Goal: Task Accomplishment & Management: Complete application form

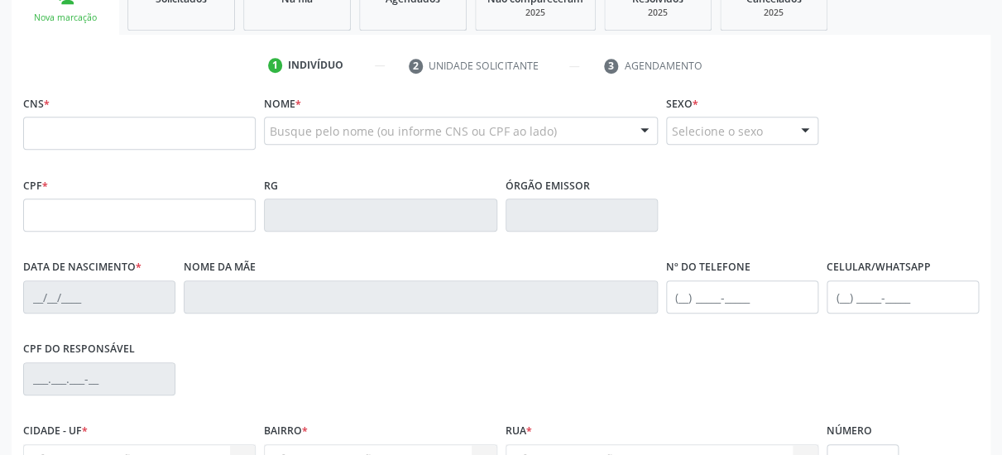
scroll to position [268, 0]
click at [137, 134] on input "text" at bounding box center [139, 133] width 233 height 33
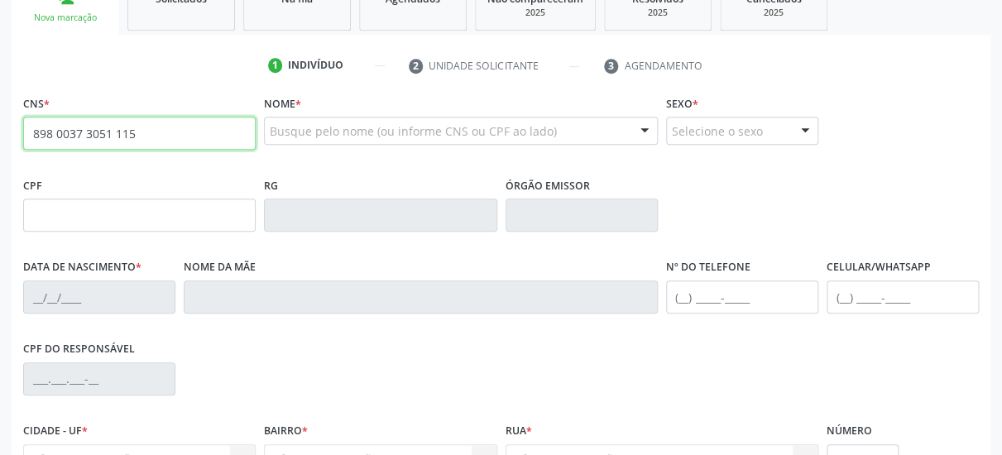
type input "898 0037 3051 1159"
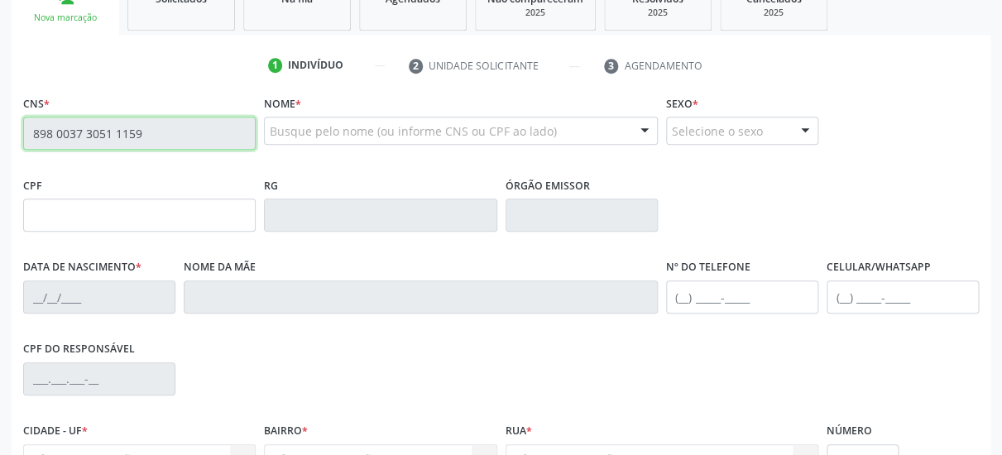
type input "28[DATE]"
type input "[PERSON_NAME]"
type input "[PHONE_NUMBER]"
type input "63"
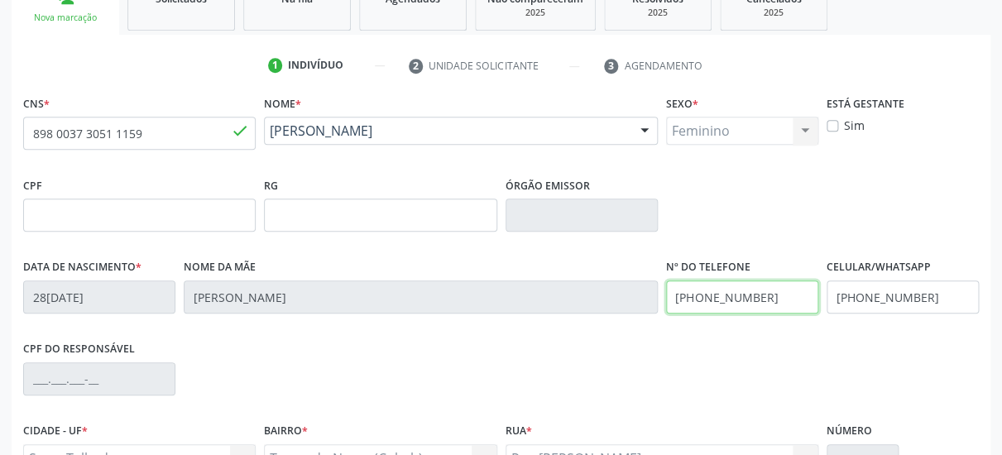
drag, startPoint x: 505, startPoint y: 348, endPoint x: 474, endPoint y: 354, distance: 32.1
click at [666, 314] on input "[PHONE_NUMBER]" at bounding box center [742, 297] width 152 height 33
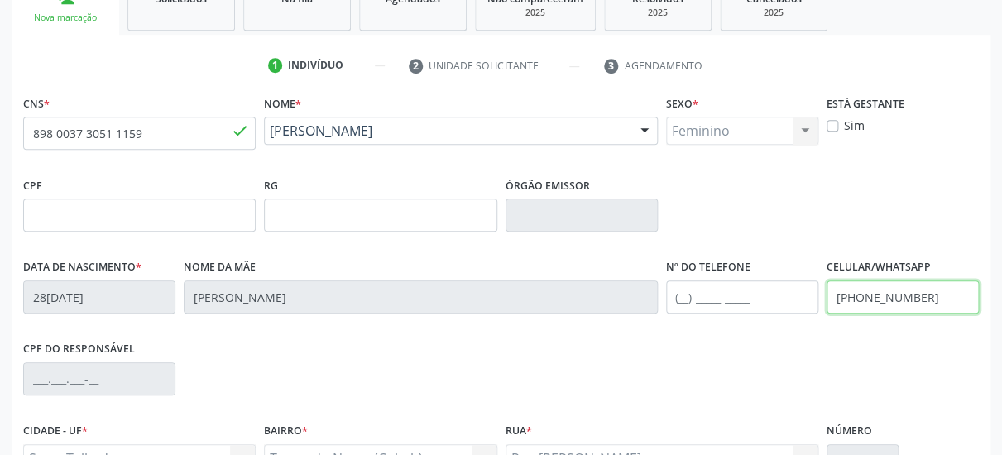
drag, startPoint x: 757, startPoint y: 329, endPoint x: 718, endPoint y: 338, distance: 39.8
click at [827, 314] on input "(87) 99988-2281" at bounding box center [903, 297] width 152 height 33
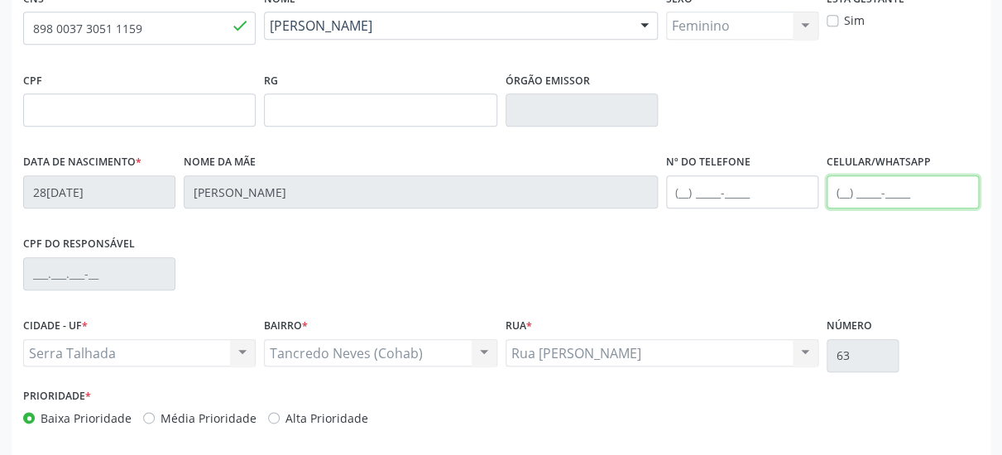
scroll to position [441, 0]
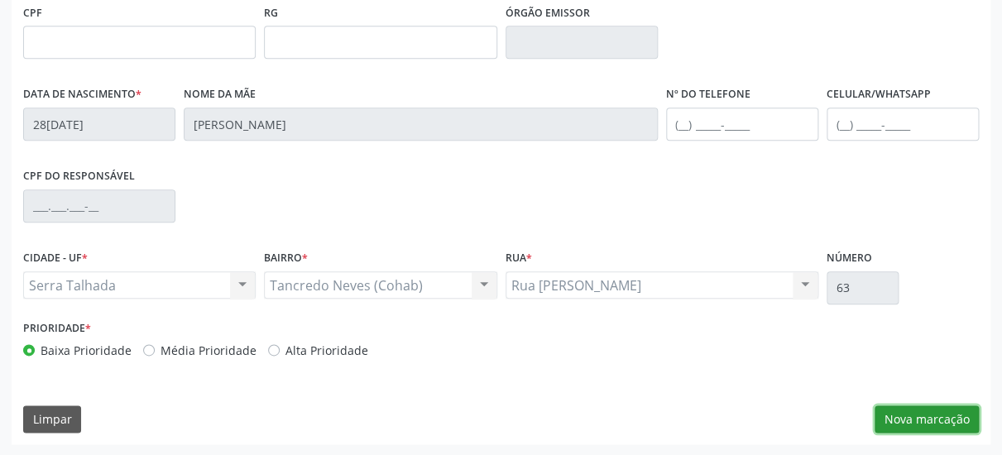
click at [948, 411] on button "Nova marcação" at bounding box center [927, 420] width 104 height 28
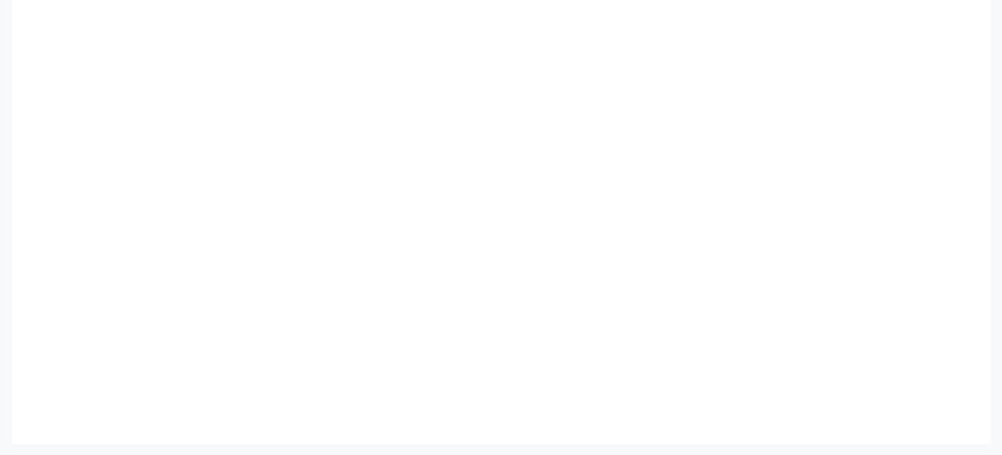
scroll to position [380, 0]
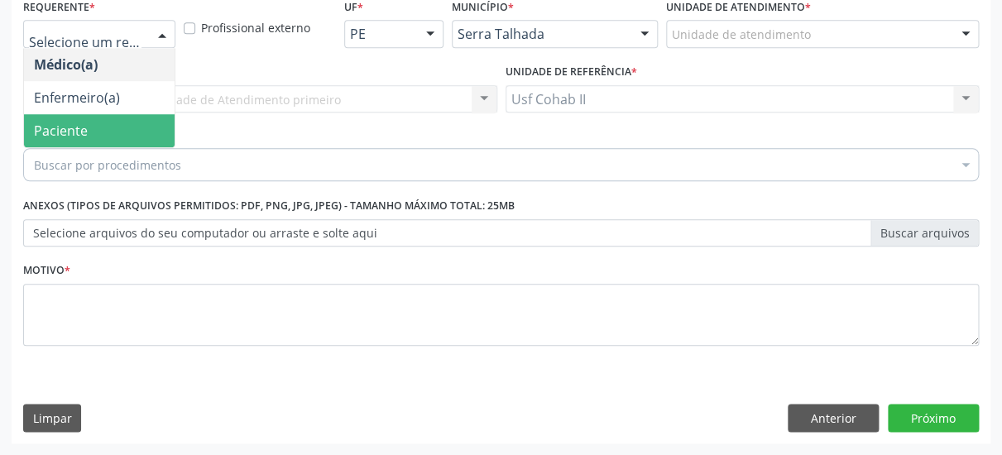
click at [71, 122] on span "Paciente" at bounding box center [61, 131] width 54 height 18
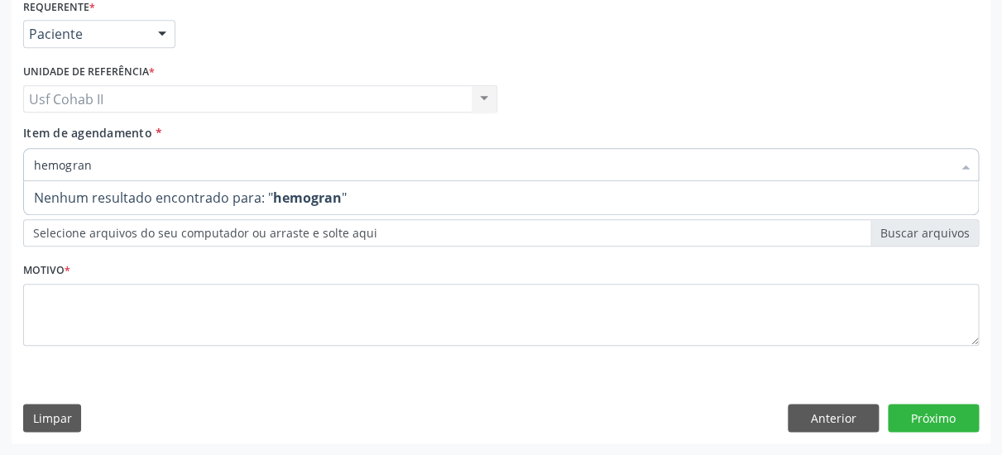
type input "hemogra"
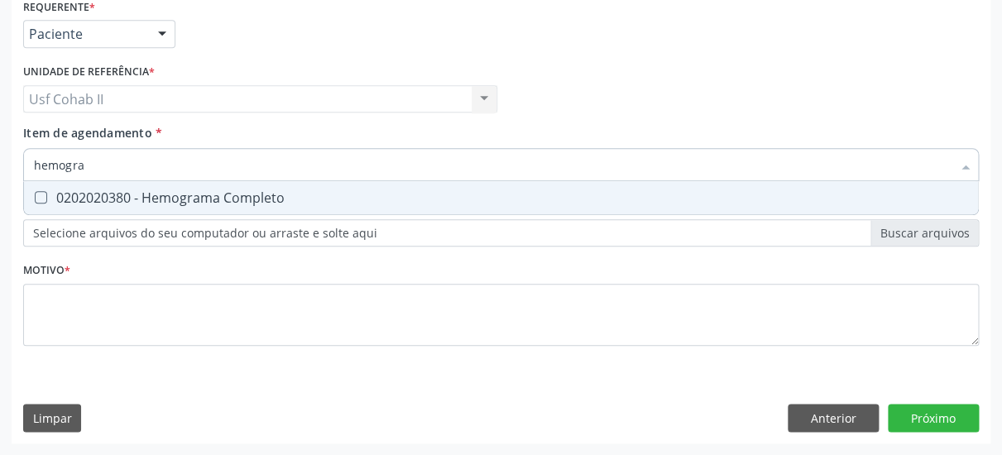
click at [167, 191] on div "0202020380 - Hemograma Completo" at bounding box center [501, 197] width 935 height 13
checkbox Completo "true"
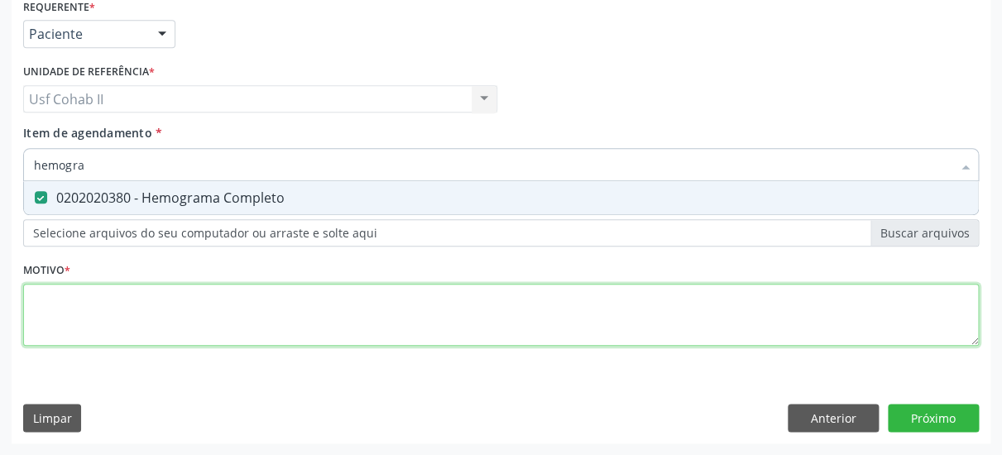
click at [99, 302] on textarea at bounding box center [501, 315] width 956 height 63
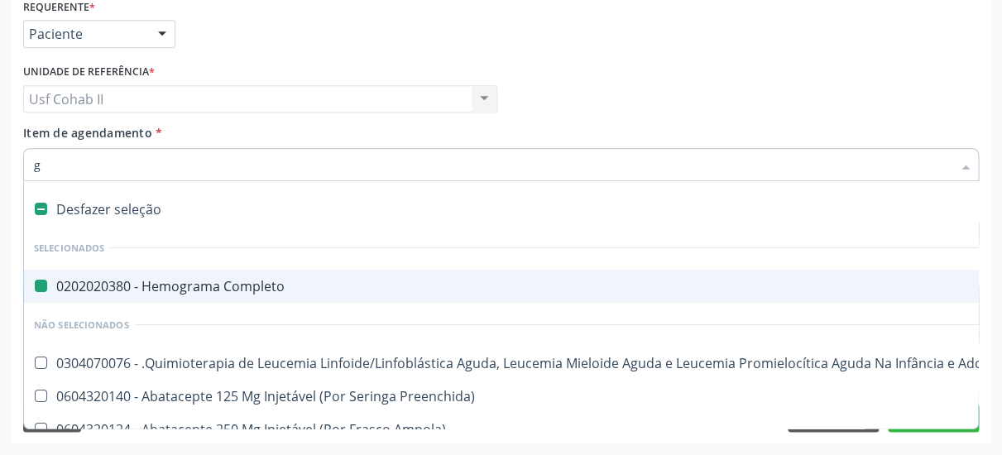
type input "gl"
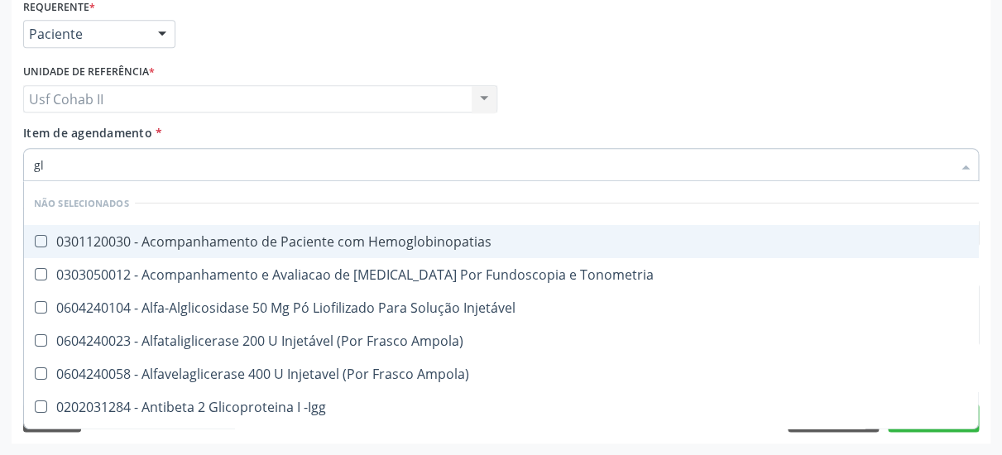
checkbox Hemoglobinopatias "false"
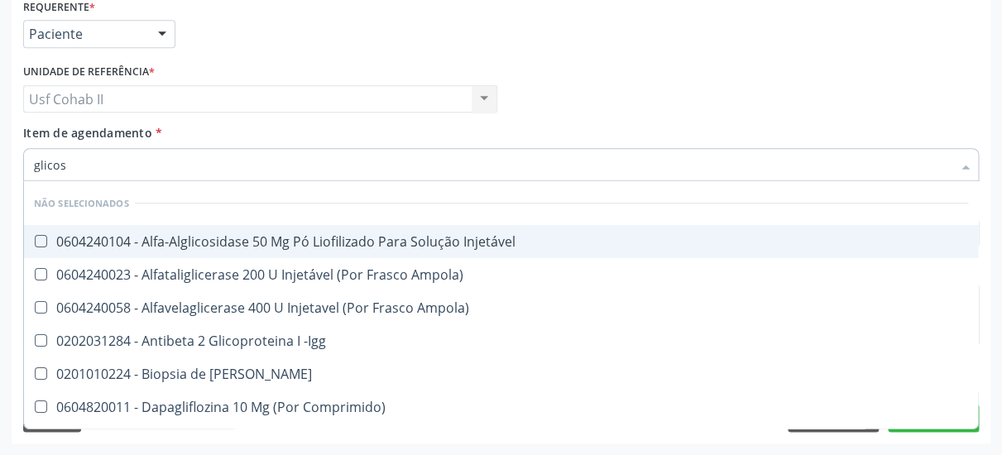
type input "glicose"
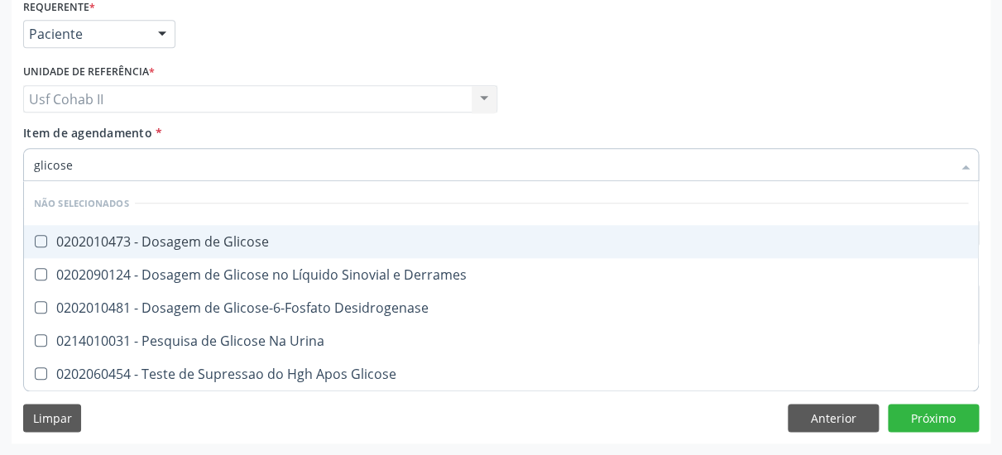
click at [197, 235] on div "0202010473 - Dosagem de Glicose" at bounding box center [501, 241] width 935 height 13
checkbox Glicose "true"
click at [207, 103] on div "Unidade de referência * Usf Cohab II Usf Cohab II Nenhum resultado encontrado p…" at bounding box center [260, 92] width 483 height 65
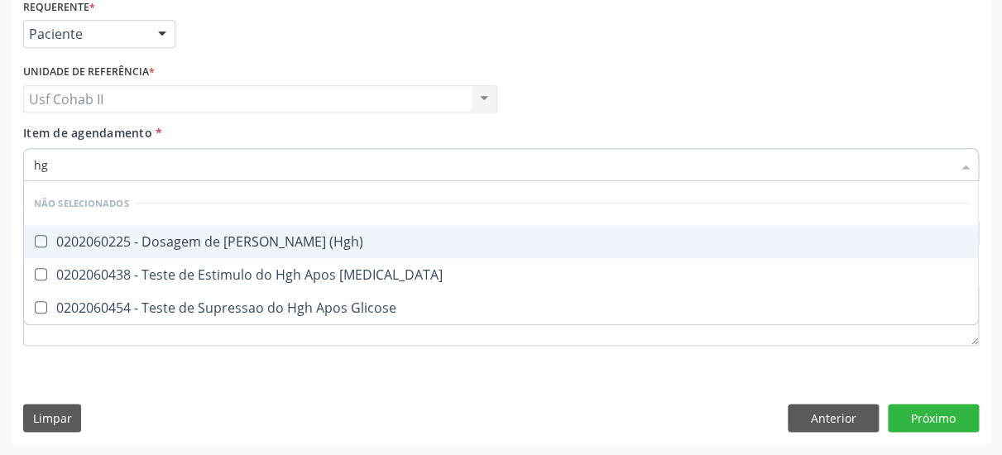
type input "h"
checkbox \(Hgh\) "true"
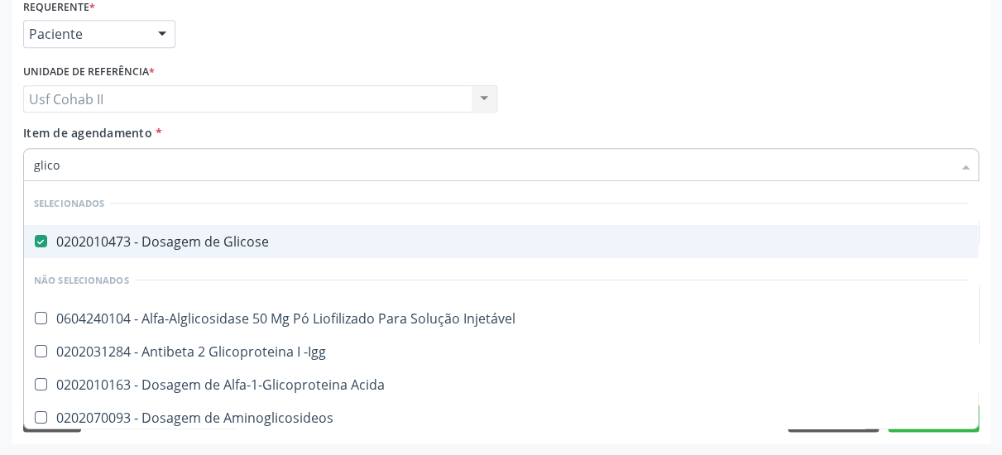
type input "glicos"
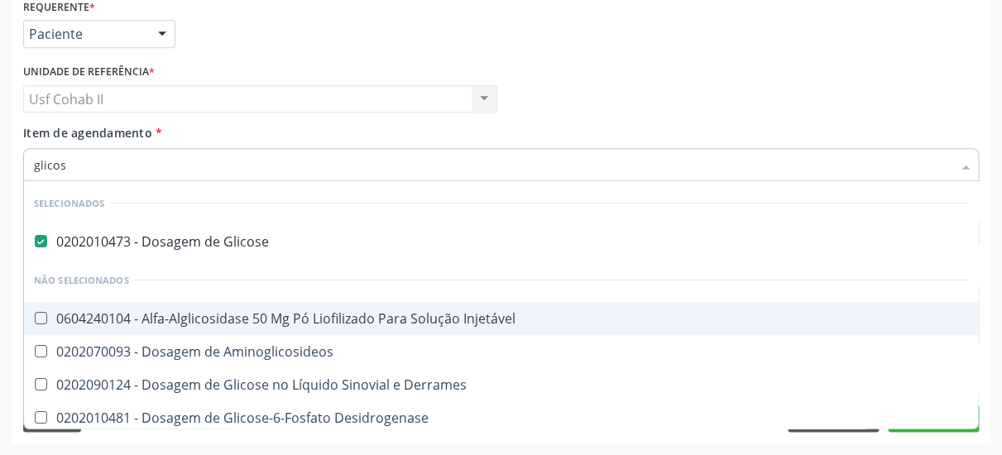
scroll to position [138, 0]
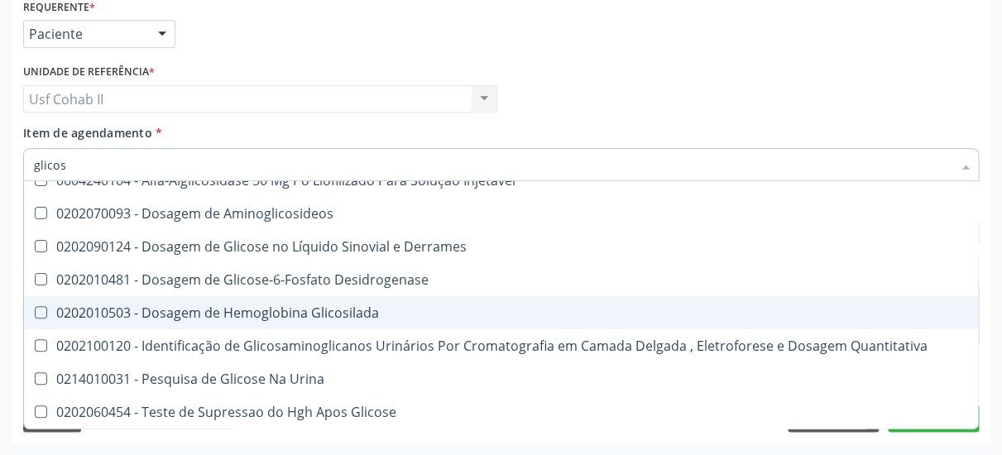
click at [345, 306] on div "0202010503 - Dosagem de Hemoglobina Glicosilada" at bounding box center [501, 312] width 935 height 13
checkbox Glicosilada "true"
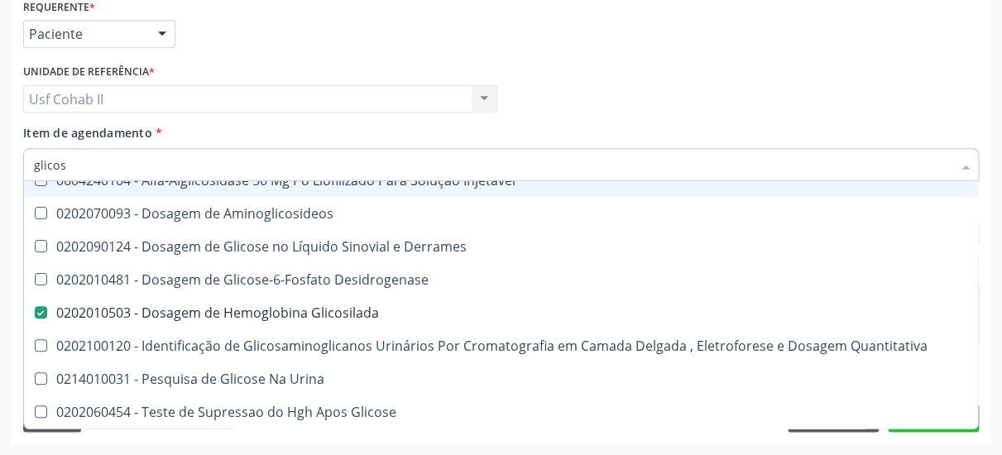
click at [161, 151] on input "glicos" at bounding box center [493, 164] width 918 height 33
click at [147, 148] on input "glicos" at bounding box center [493, 164] width 918 height 33
type input "glicos"
click at [662, 79] on div "Médico Solicitante Por favor, selecione a Unidade de Atendimento primeiro Nenhu…" at bounding box center [501, 92] width 964 height 65
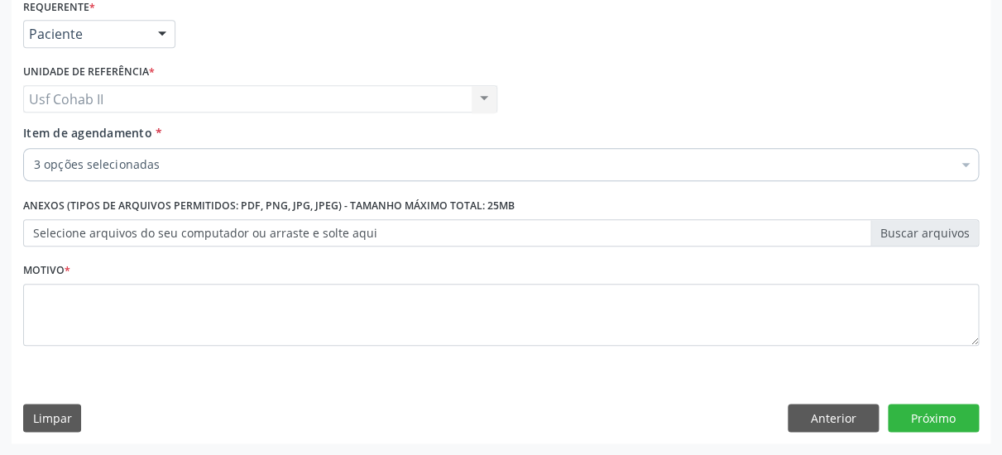
scroll to position [0, 0]
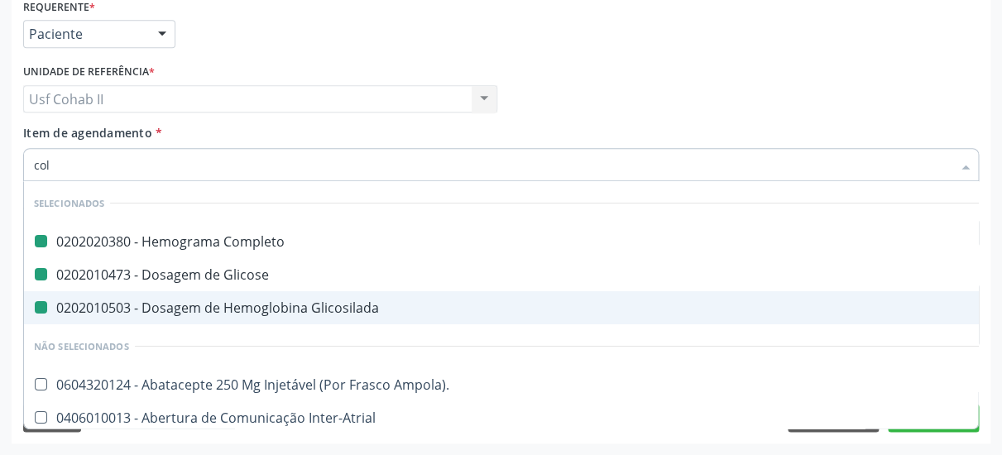
type input "cole"
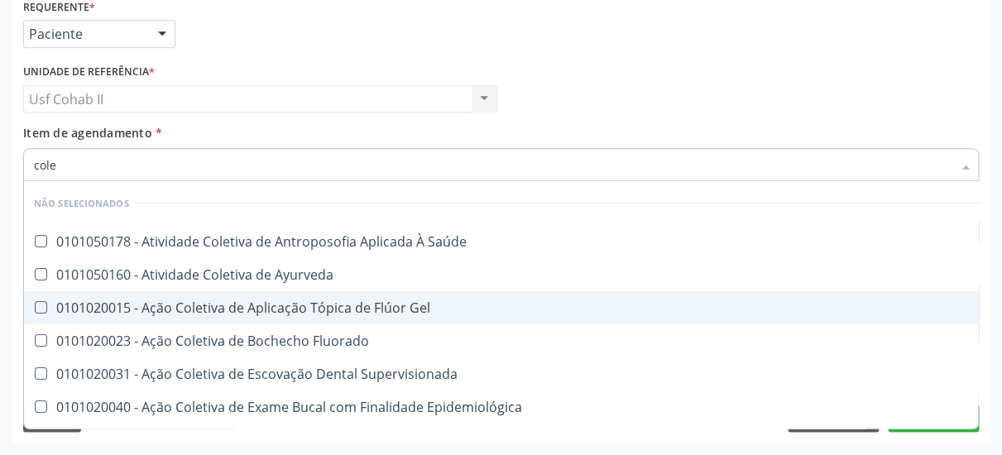
checkbox Saúde "false"
checkbox Gel "false"
checkbox Ayurveda "false"
type input "coleste"
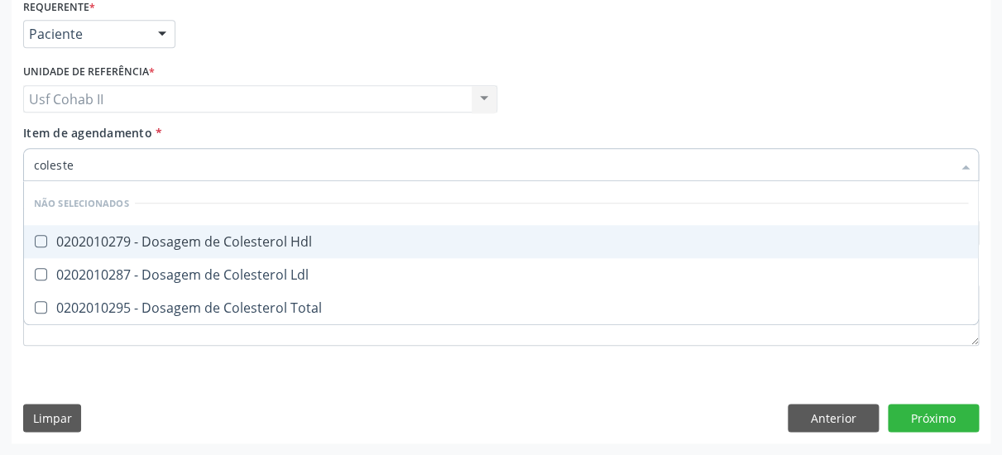
click at [257, 235] on div "0202010279 - Dosagem de Colesterol Hdl" at bounding box center [501, 241] width 935 height 13
checkbox Hdl "true"
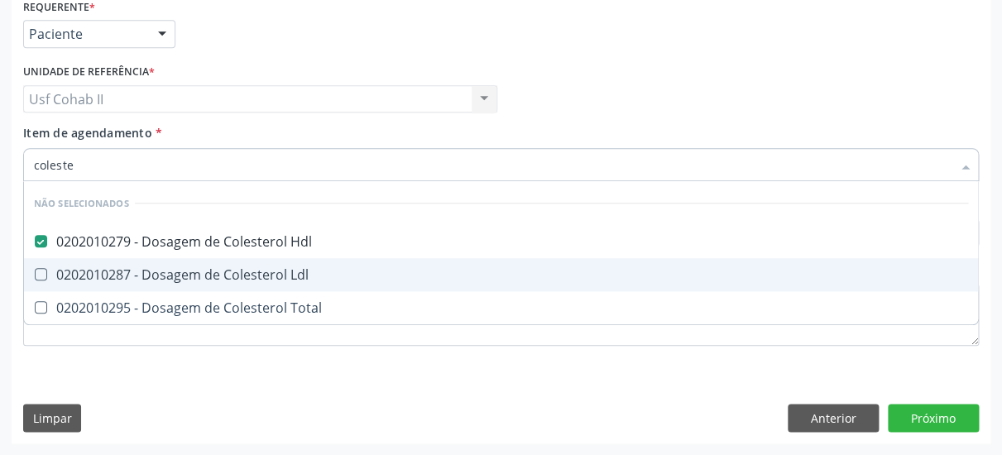
click at [245, 268] on div "0202010287 - Dosagem de Colesterol Ldl" at bounding box center [501, 274] width 935 height 13
checkbox Ldl "true"
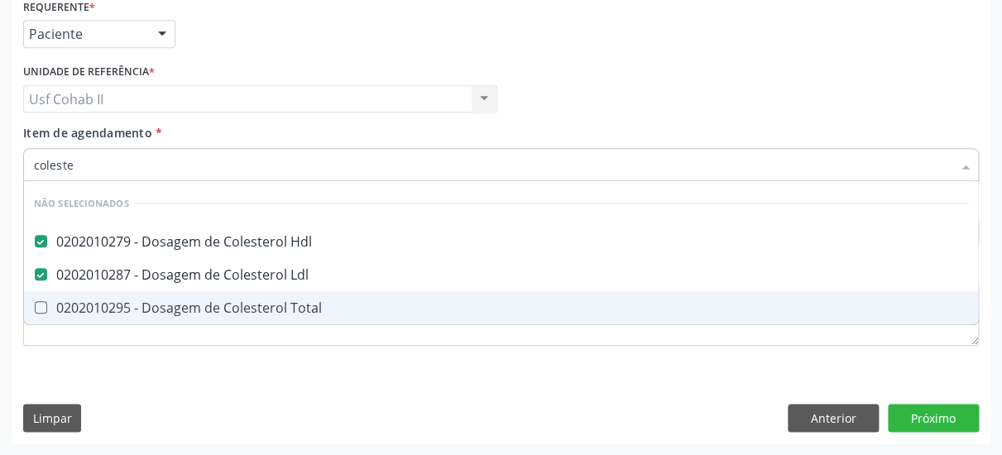
click at [231, 301] on div "0202010295 - Dosagem de Colesterol Total" at bounding box center [501, 307] width 935 height 13
checkbox Total "true"
type input "coleste"
click at [220, 373] on div "Requerente * Paciente Médico(a) Enfermeiro(a) Paciente Nenhum resultado encontr…" at bounding box center [501, 219] width 979 height 450
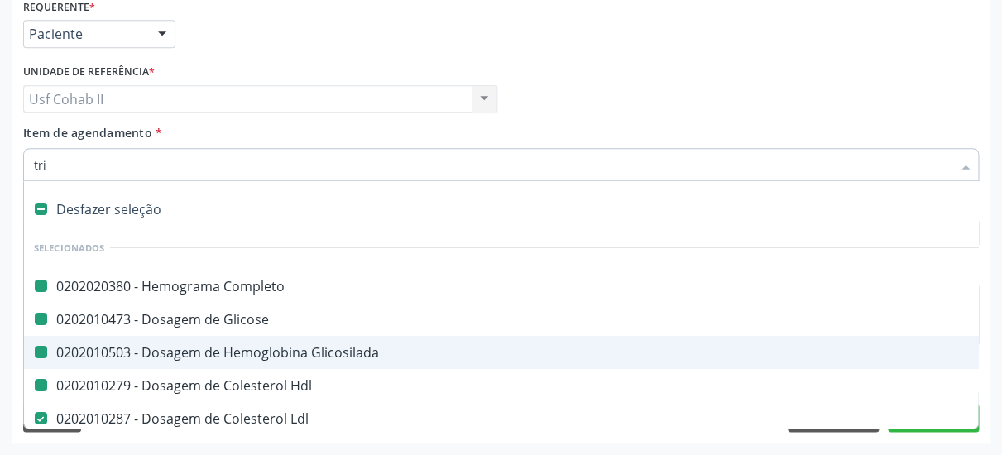
type input "trig"
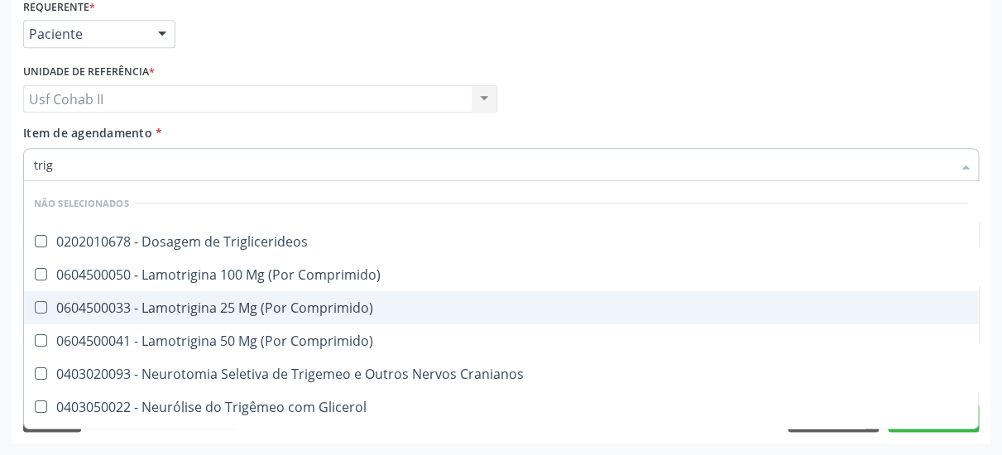
checkbox Triglicerideos "false"
type input "trigli"
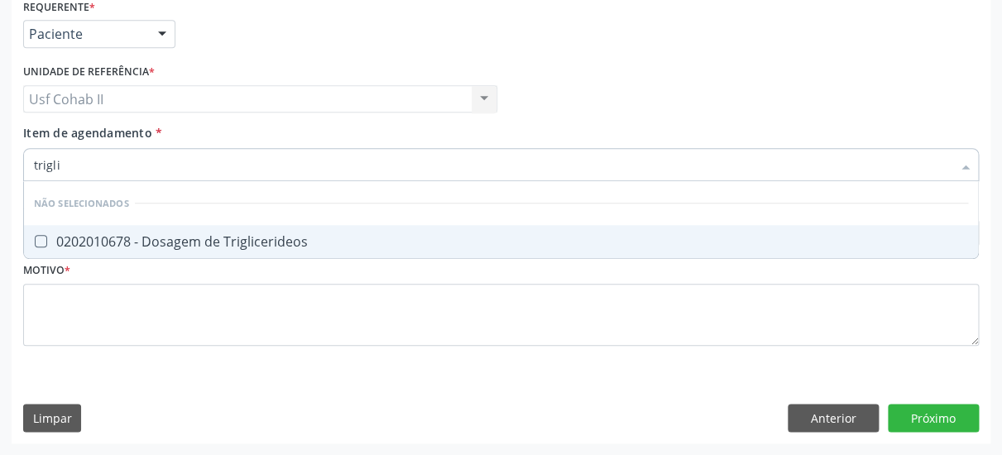
click at [202, 235] on div "0202010678 - Dosagem de Triglicerideos" at bounding box center [501, 241] width 935 height 13
checkbox Triglicerideos "true"
type input "trigli"
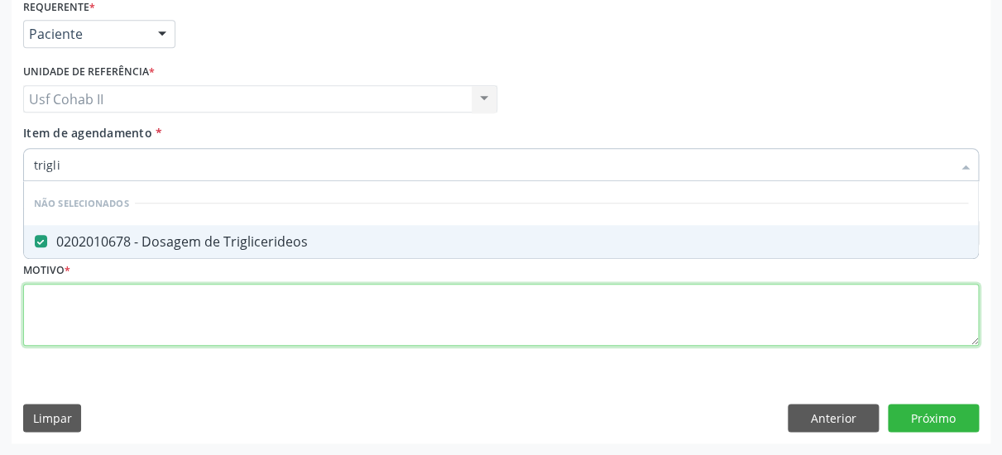
click at [175, 293] on textarea at bounding box center [501, 315] width 956 height 63
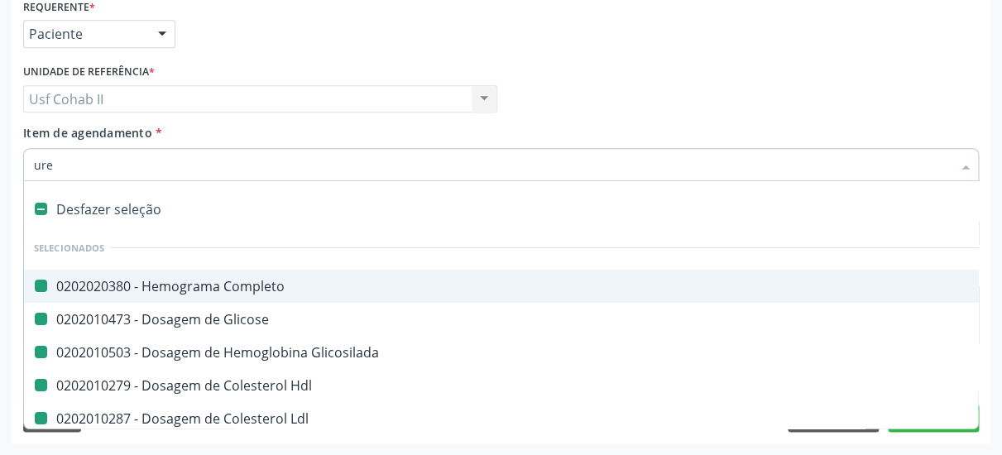
type input "urei"
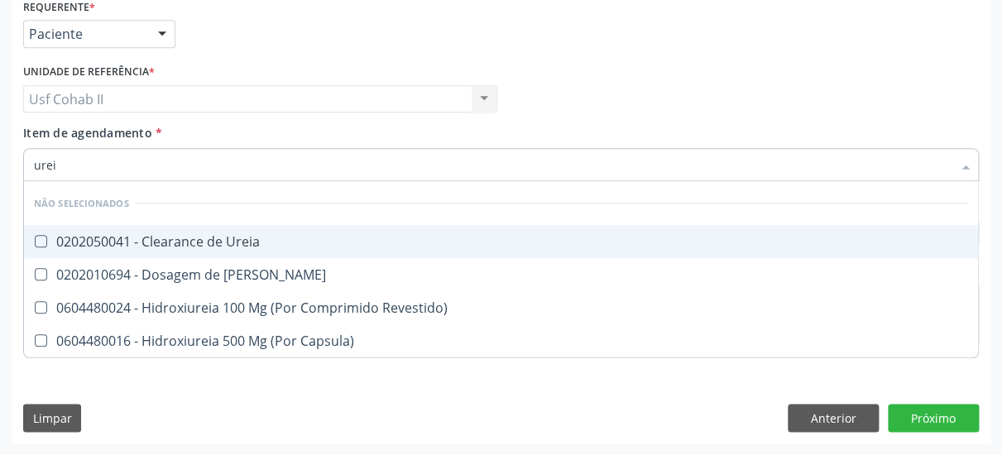
checkbox Ureia "false"
checkbox Revestido\) "false"
checkbox Capsula\) "false"
type input "ureia"
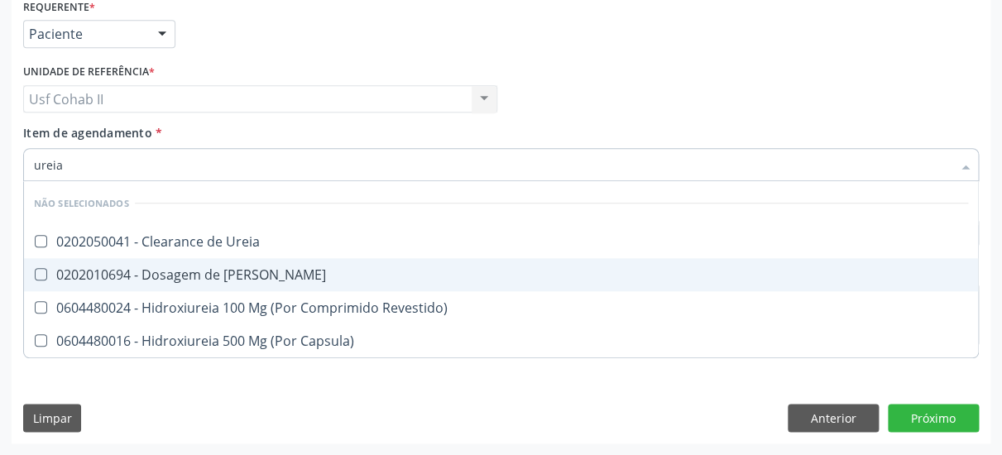
click at [190, 268] on div "0202010694 - Dosagem de [PERSON_NAME]" at bounding box center [501, 274] width 935 height 13
checkbox Ureia "true"
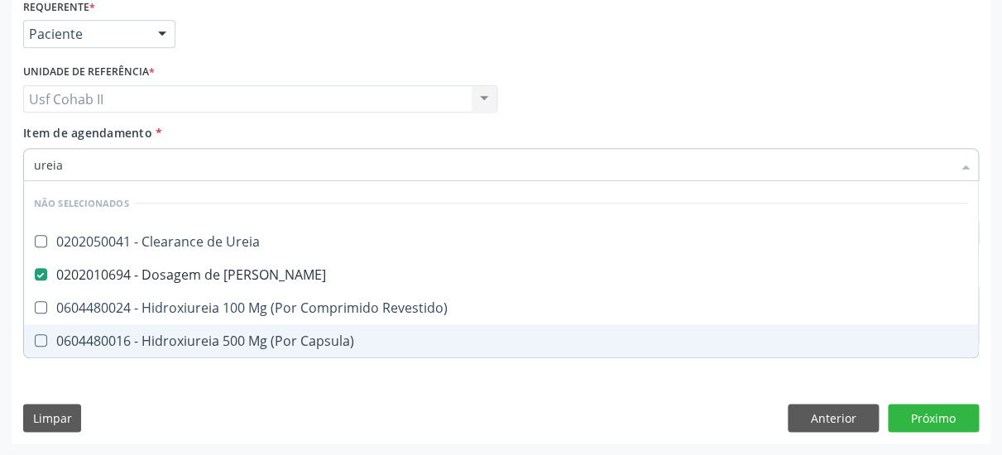
type input "ureia"
click at [166, 373] on div "Requerente * Paciente Médico(a) Enfermeiro(a) Paciente Nenhum resultado encontr…" at bounding box center [501, 219] width 979 height 450
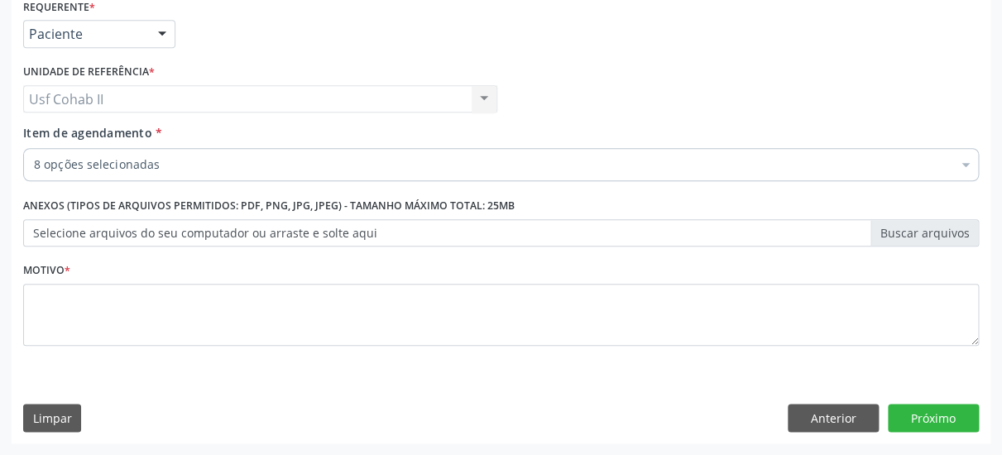
checkbox Completo "true"
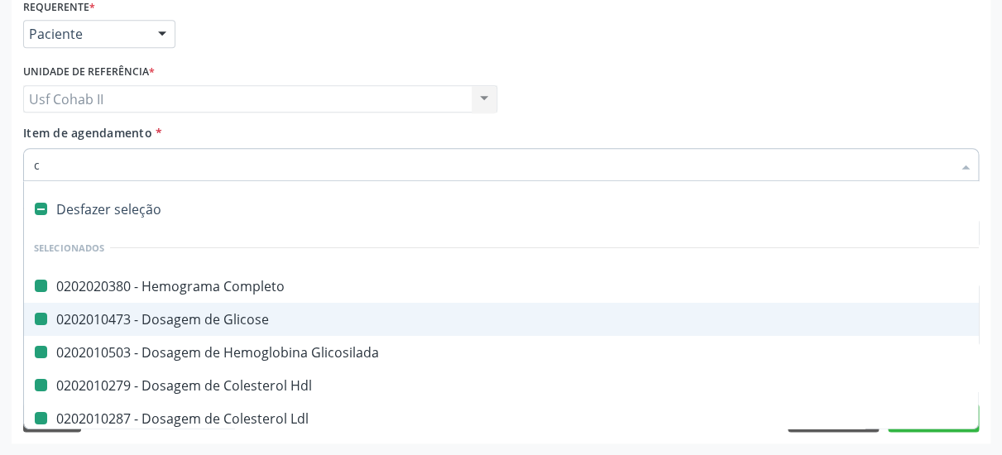
type input "cr"
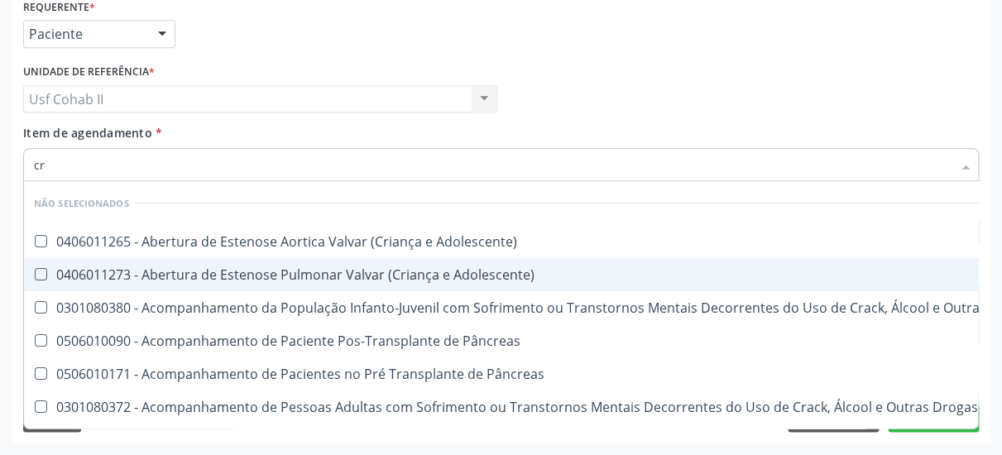
checkbox Adolescente\) "false"
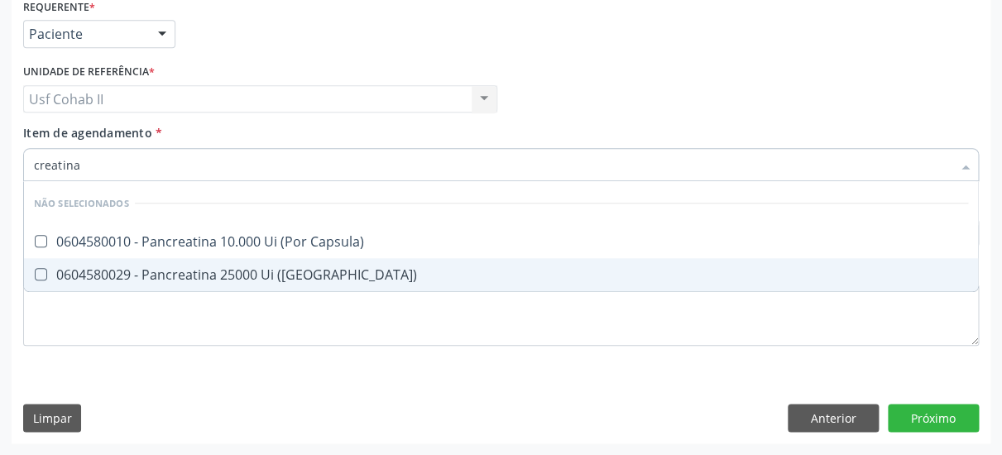
type input "creatin"
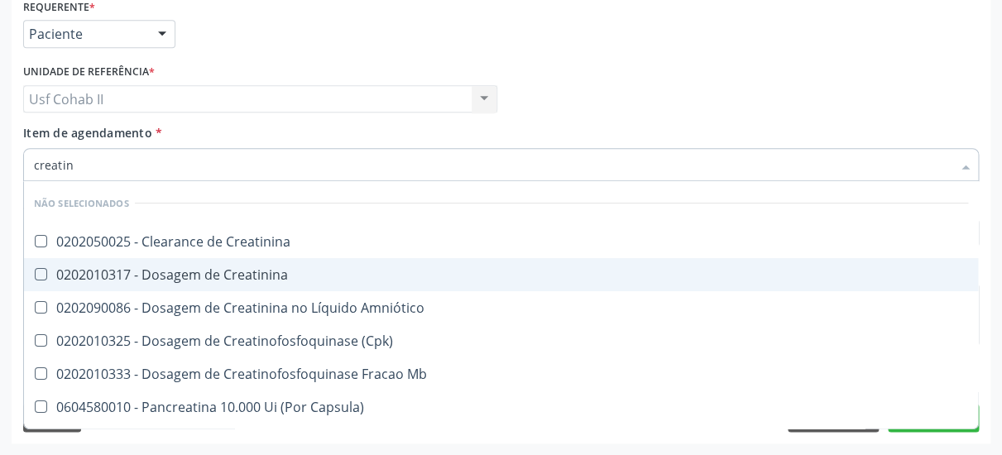
click at [211, 268] on div "0202010317 - Dosagem de Creatinina" at bounding box center [501, 274] width 935 height 13
checkbox Creatinina "true"
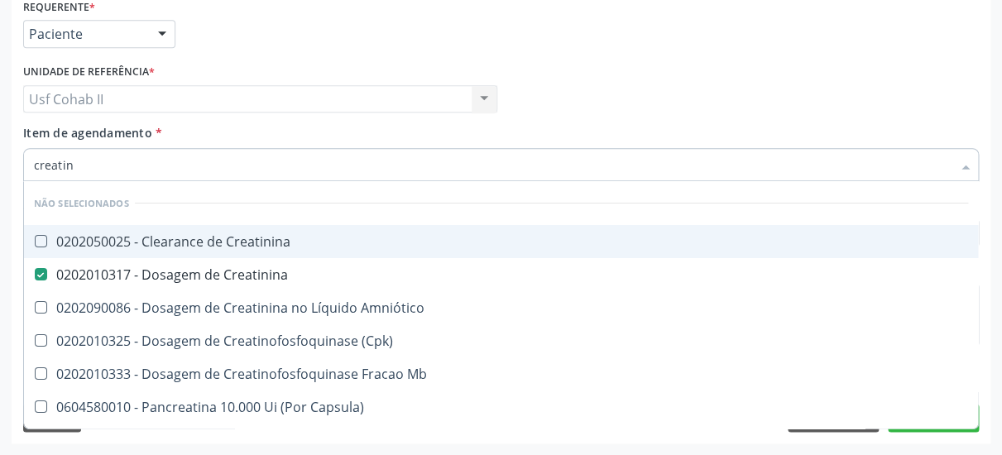
type input "creatin"
click at [592, 75] on div "Médico Solicitante Por favor, selecione a Unidade de Atendimento primeiro Nenhu…" at bounding box center [501, 92] width 964 height 65
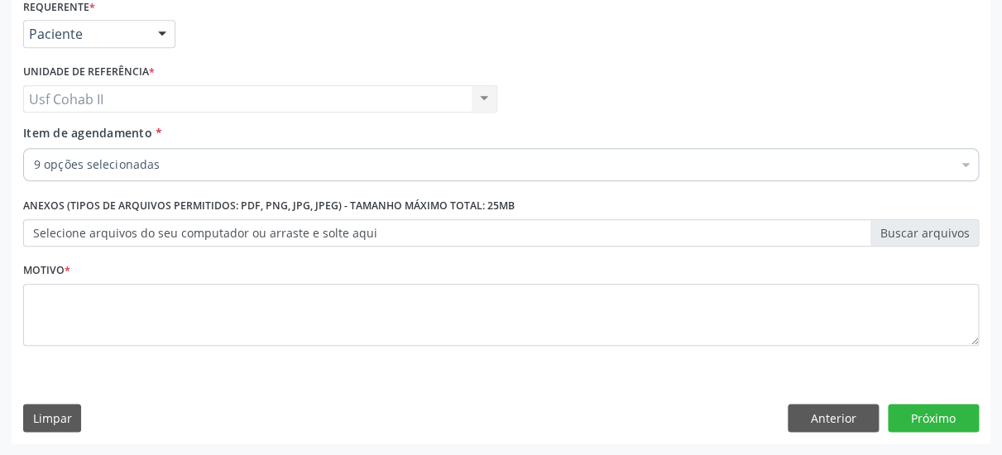
checkbox Completo "true"
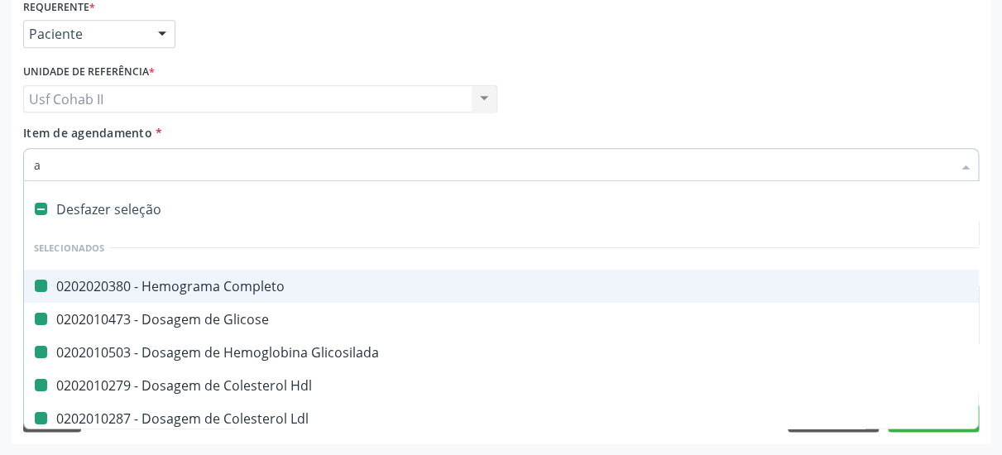
type input "ac"
checkbox Completo "false"
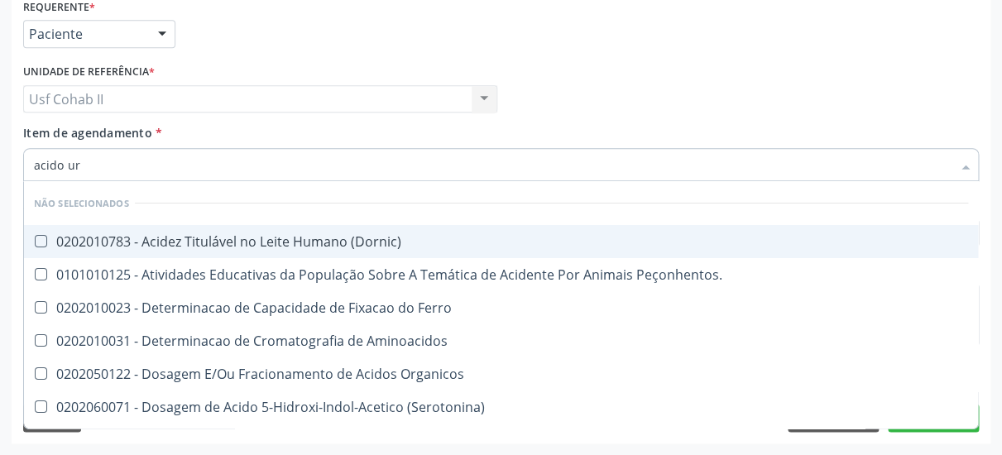
type input "acido uri"
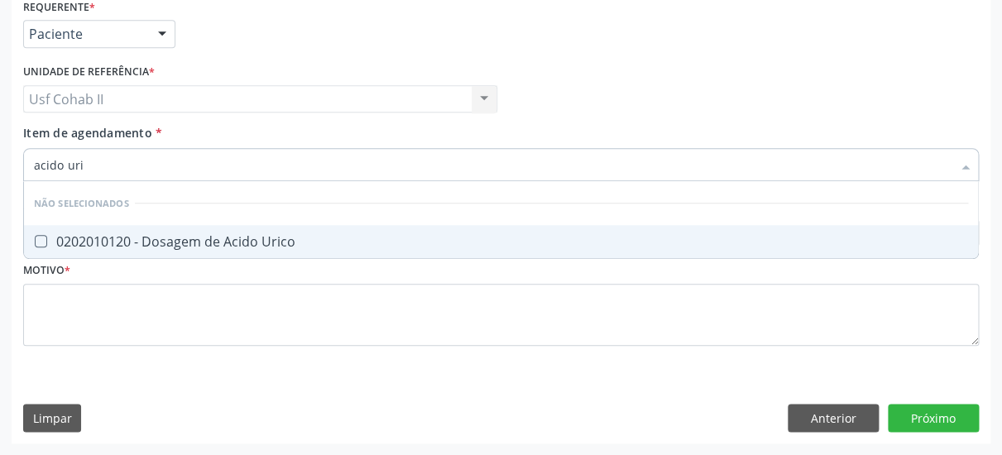
click at [198, 235] on div "0202010120 - Dosagem de Acido Urico" at bounding box center [501, 241] width 935 height 13
checkbox Urico "true"
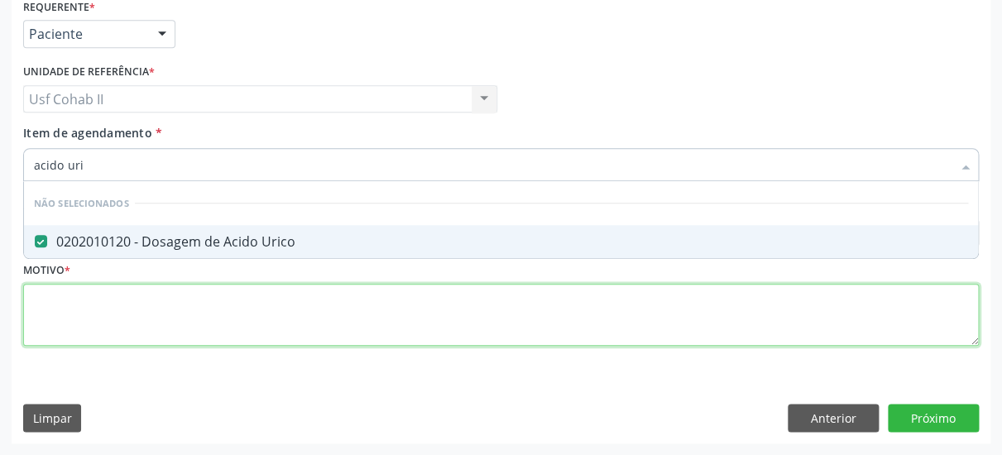
click at [169, 297] on textarea at bounding box center [501, 315] width 956 height 63
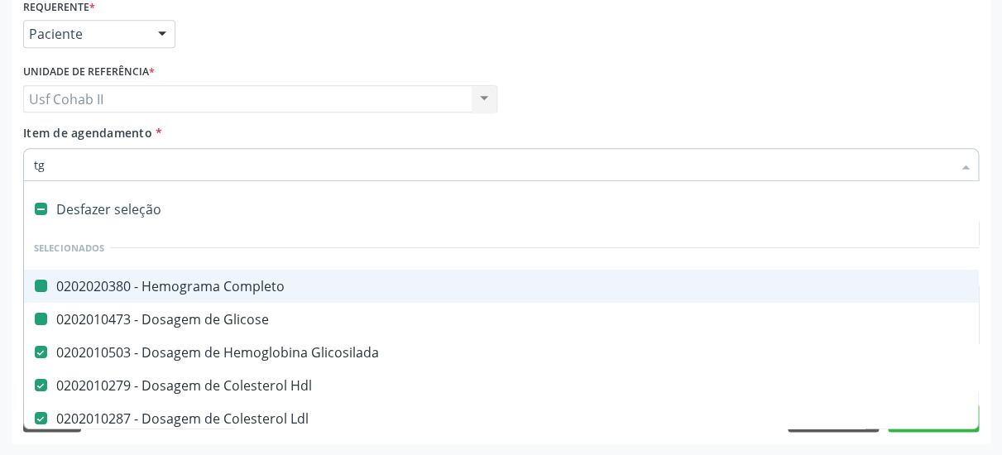
type input "tgo"
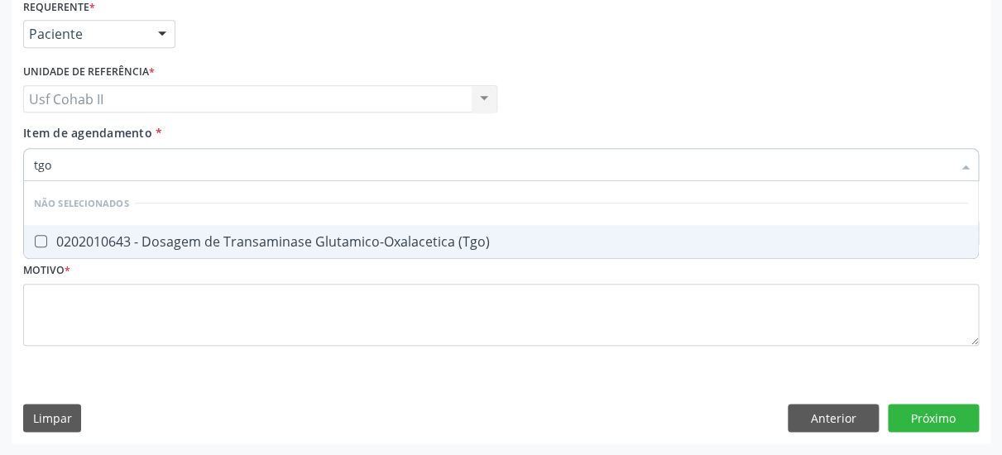
click at [183, 235] on div "0202010643 - Dosagem de Transaminase Glutamico-Oxalacetica (Tgo)" at bounding box center [501, 241] width 935 height 13
checkbox \(Tgo\) "true"
type input "tgo"
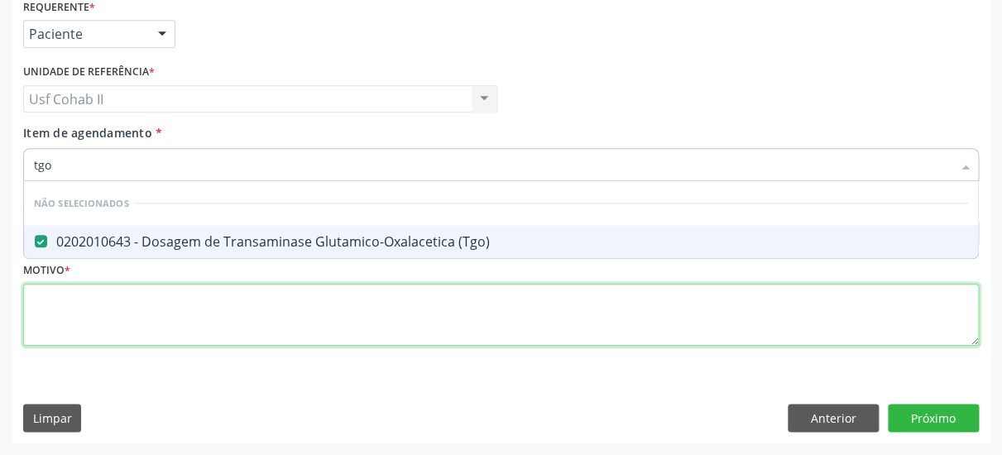
click at [181, 286] on textarea at bounding box center [501, 315] width 956 height 63
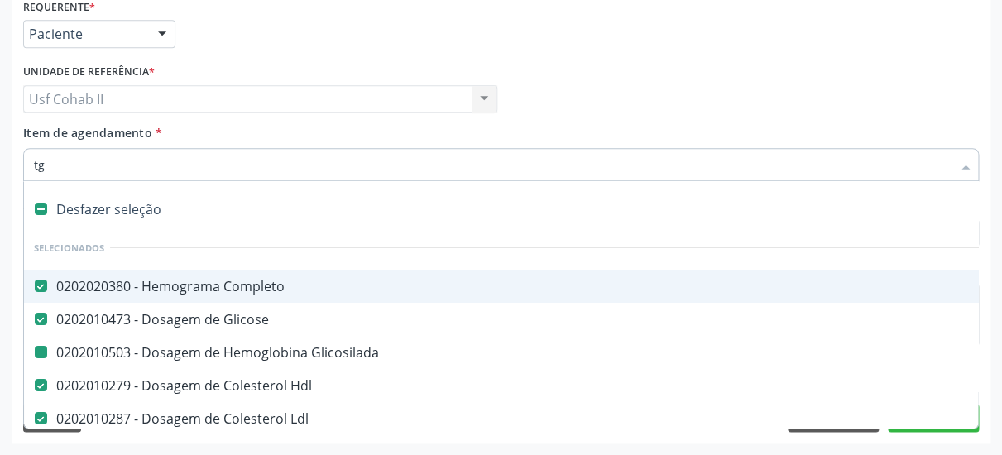
type input "tgp"
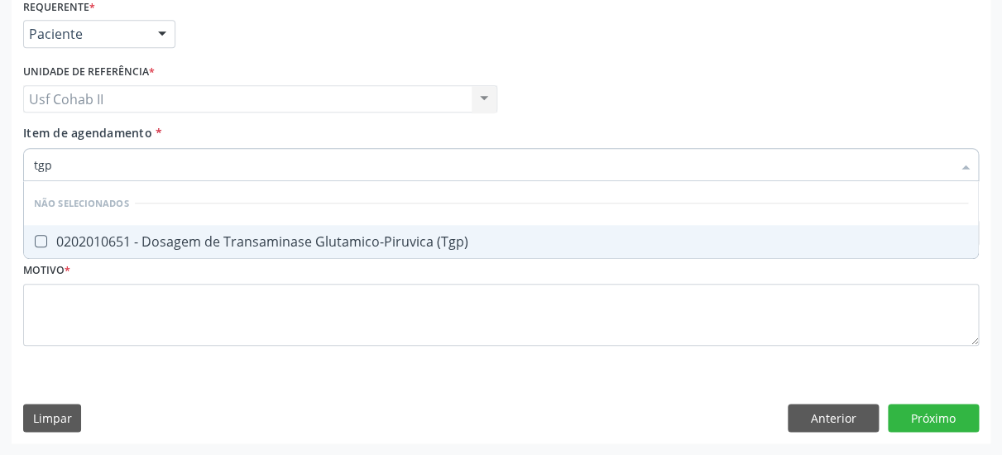
click at [180, 235] on div "0202010651 - Dosagem de Transaminase Glutamico-Piruvica (Tgp)" at bounding box center [501, 241] width 935 height 13
checkbox \(Tgp\) "true"
type input "tgp"
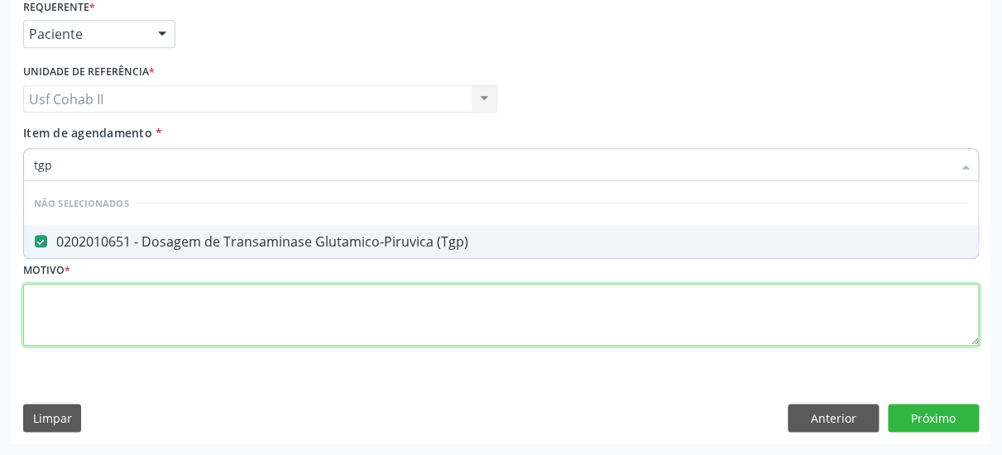
click at [180, 287] on textarea at bounding box center [501, 315] width 956 height 63
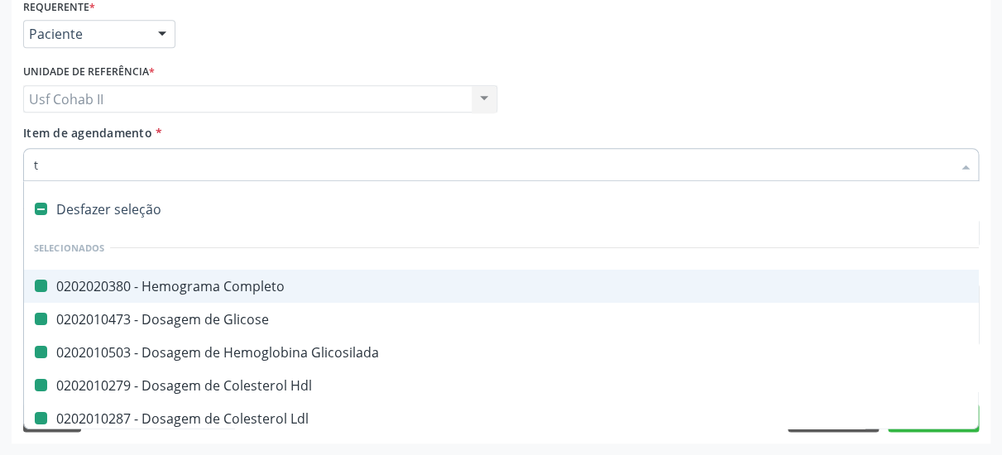
type input "ts"
checkbox Completo "false"
checkbox Glicose "false"
checkbox Glicosilada "false"
checkbox Hdl "false"
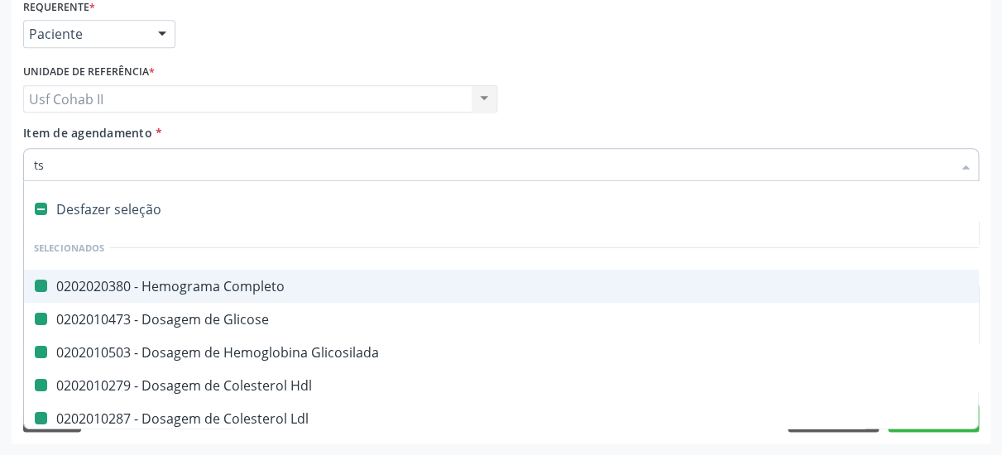
checkbox Ldl "false"
checkbox Total "false"
type input "tsh"
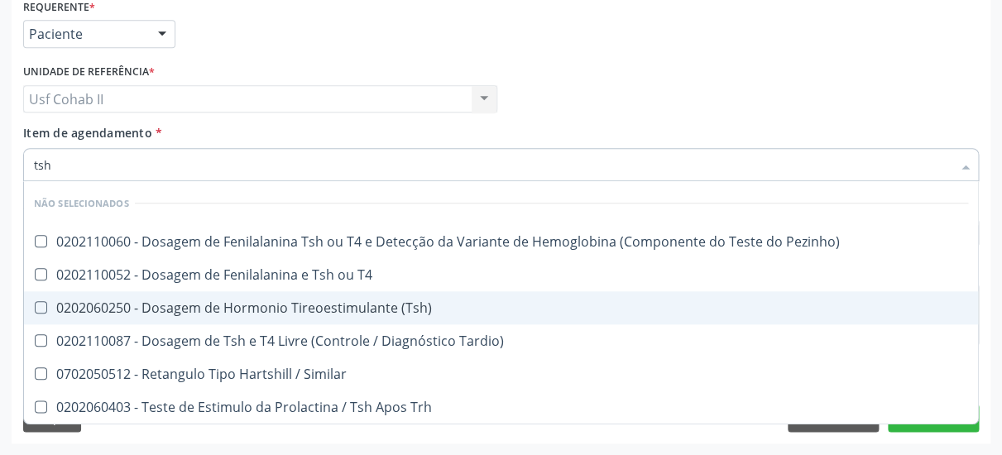
click at [321, 301] on div "0202060250 - Dosagem de Hormonio Tireoestimulante (Tsh)" at bounding box center [501, 307] width 935 height 13
checkbox \(Tsh\) "true"
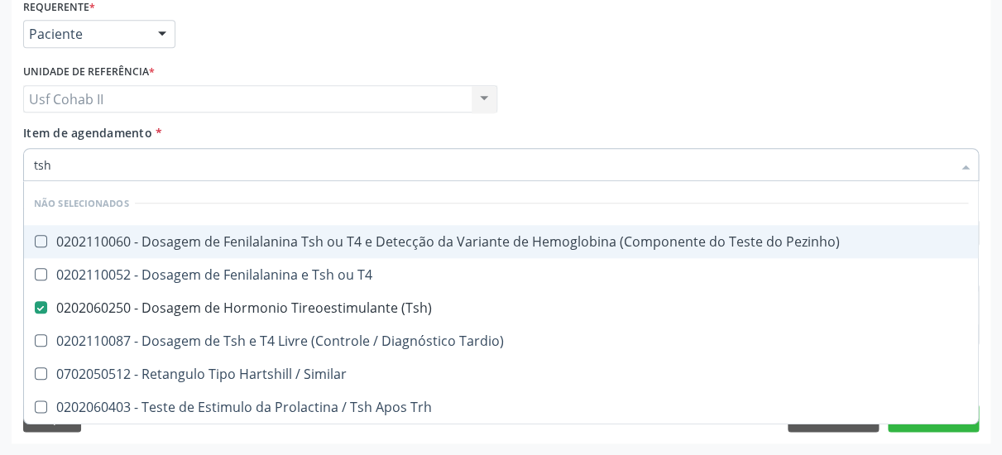
type input "tsh"
click at [595, 93] on div "Médico Solicitante Por favor, selecione a Unidade de Atendimento primeiro Nenhu…" at bounding box center [501, 92] width 964 height 65
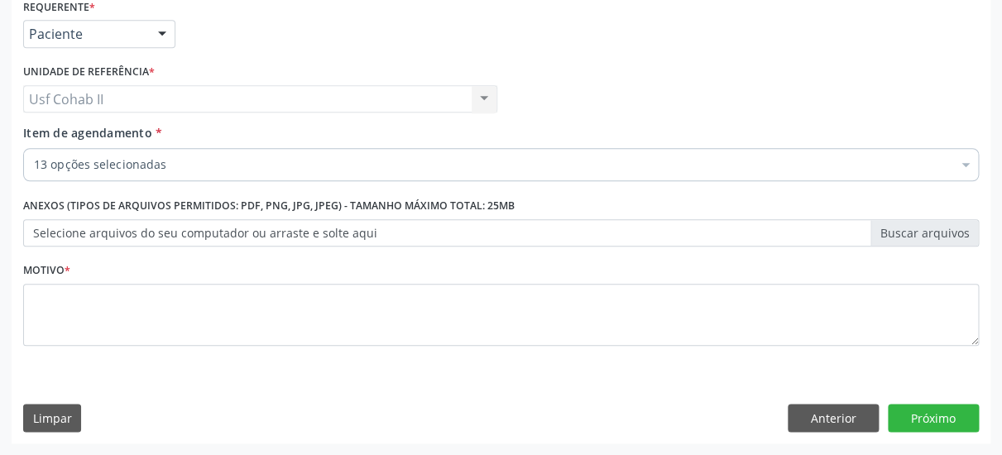
checkbox Completo "true"
checkbox Glicose "true"
checkbox Hdl "true"
checkbox Ldl "true"
checkbox Total "true"
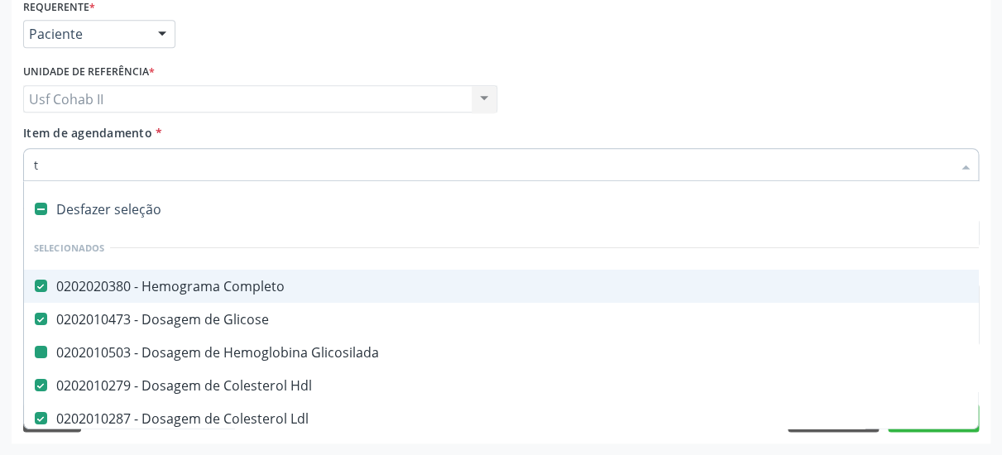
type input "t4"
checkbox Completo "false"
checkbox Glicose "false"
checkbox Glicosilada "false"
checkbox Hdl "false"
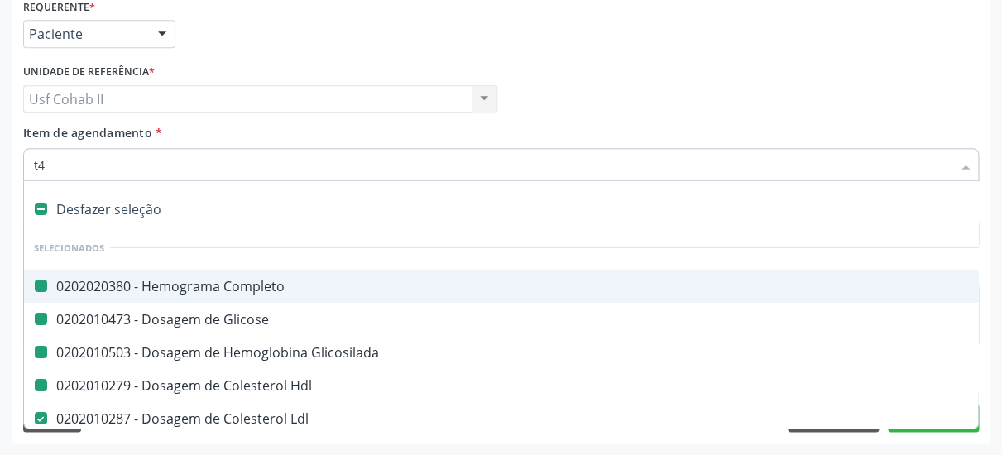
checkbox Ldl "false"
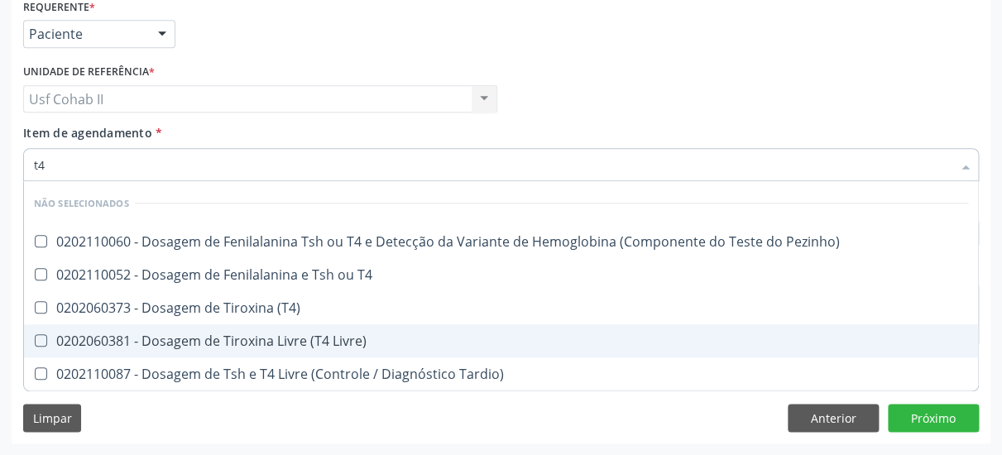
click at [239, 334] on div "0202060381 - Dosagem de Tiroxina Livre (T4 Livre)" at bounding box center [501, 340] width 935 height 13
checkbox Livre\) "true"
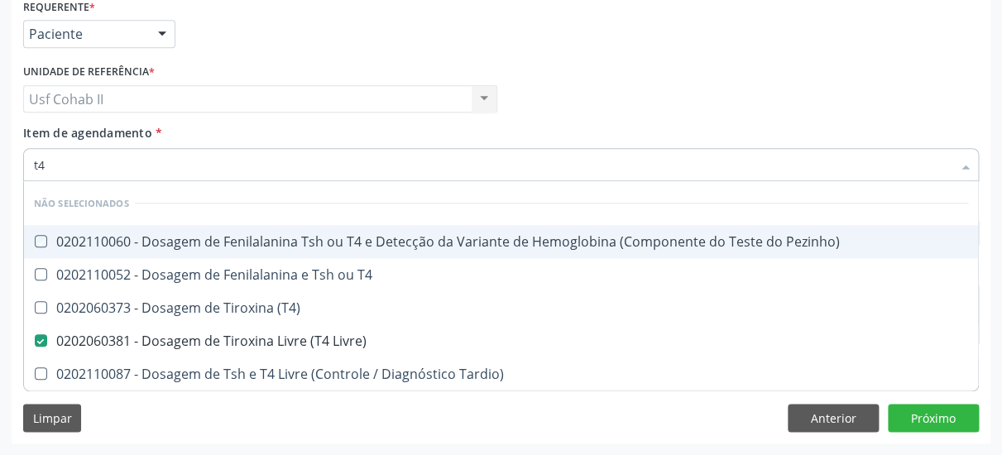
click at [560, 71] on div "Médico Solicitante Por favor, selecione a Unidade de Atendimento primeiro Nenhu…" at bounding box center [501, 92] width 964 height 65
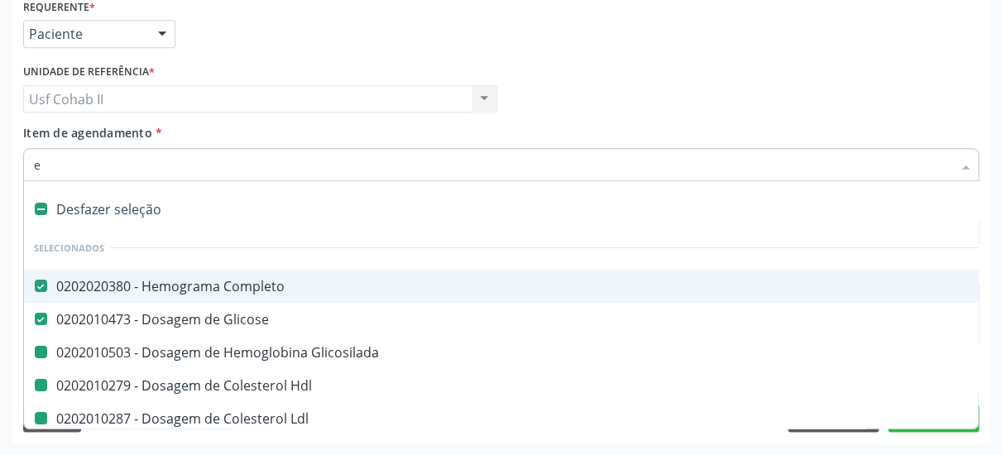
type input "ea"
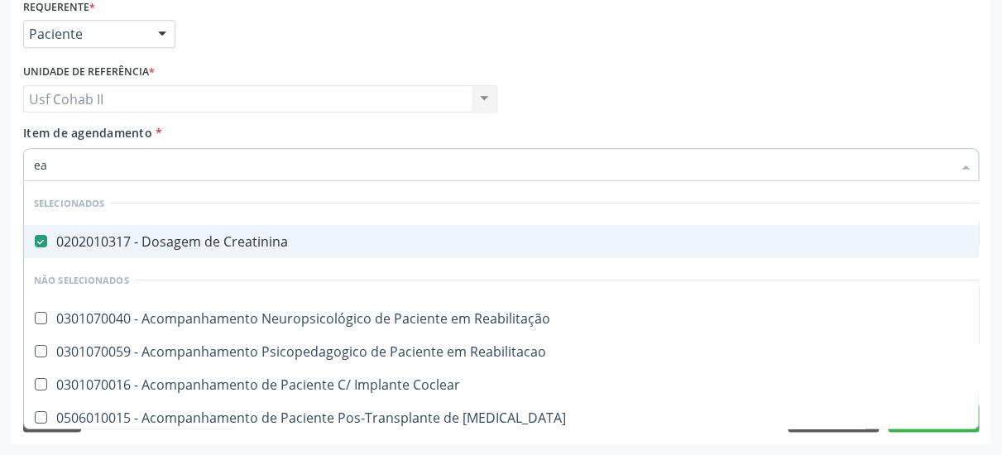
checkbox Reabilitação "false"
checkbox Reabilitacao "false"
checkbox Coclear "false"
checkbox Cornea "false"
checkbox Aparentado "false"
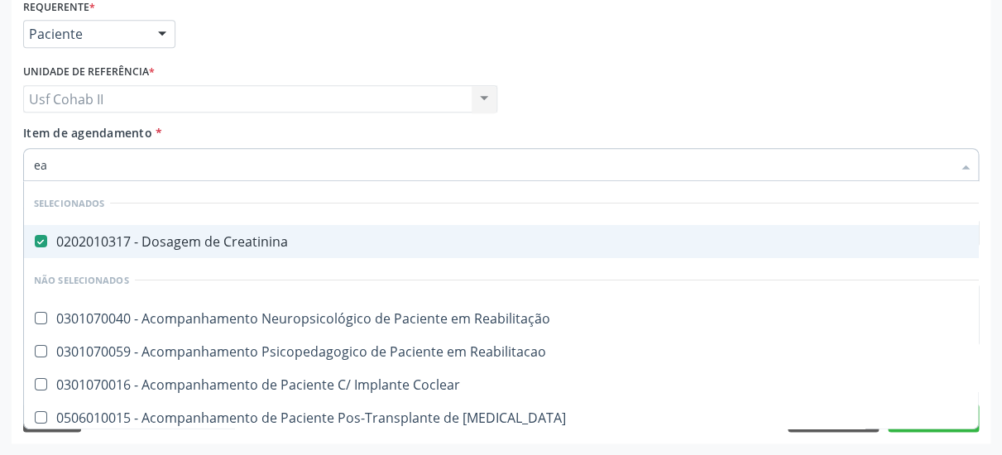
checkbox Aparentado "false"
checkbox Autogênico "false"
checkbox Pâncreas "false"
checkbox Coclear "false"
checkbox Alternativa "false"
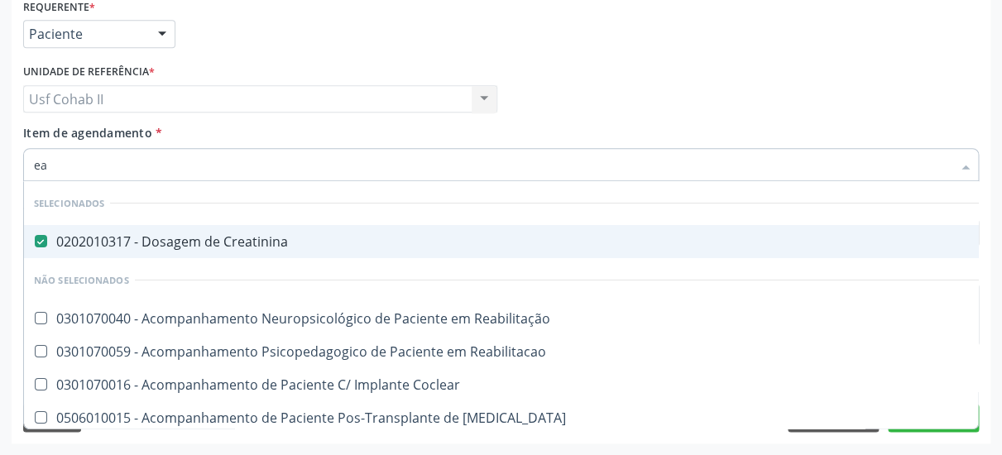
checkbox Pâncreas "false"
checkbox Trabalho "false"
type input "eas"
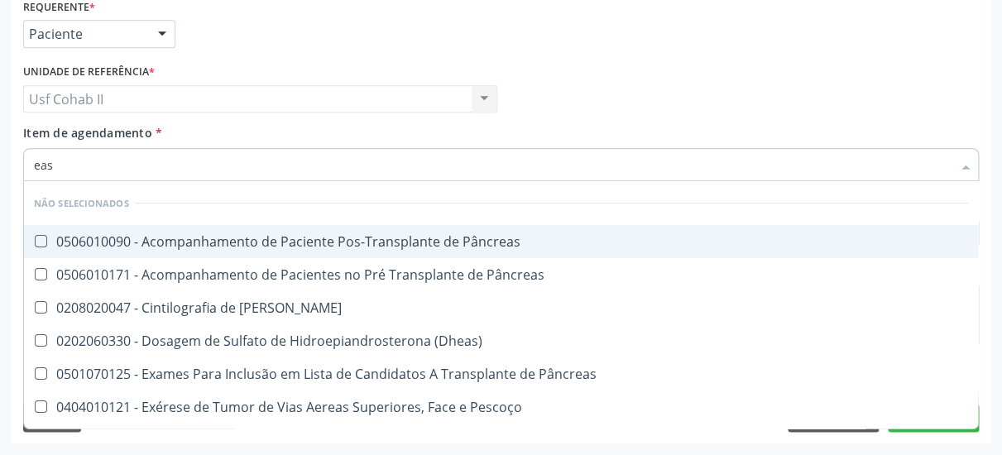
checkbox Pâncreas "false"
type input "e"
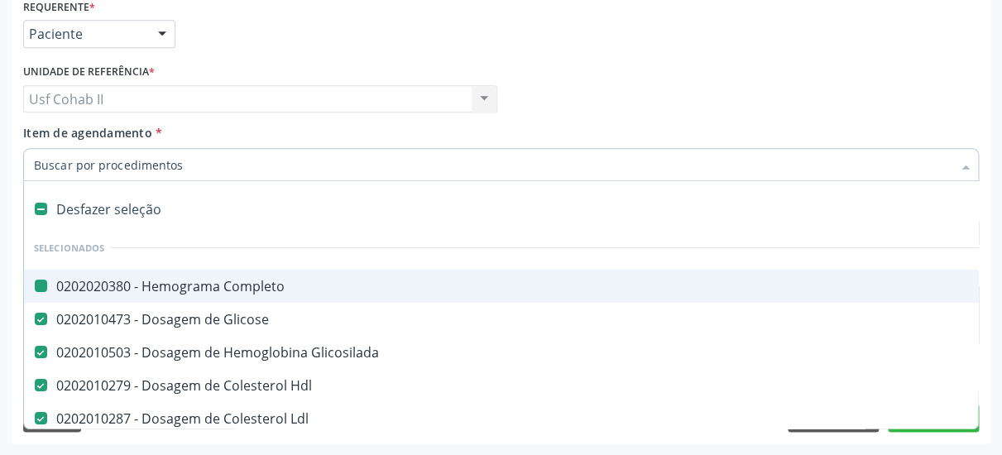
checkbox Completo "true"
checkbox Glicosilada "true"
checkbox Hdl "true"
checkbox Ldl "true"
checkbox Total "true"
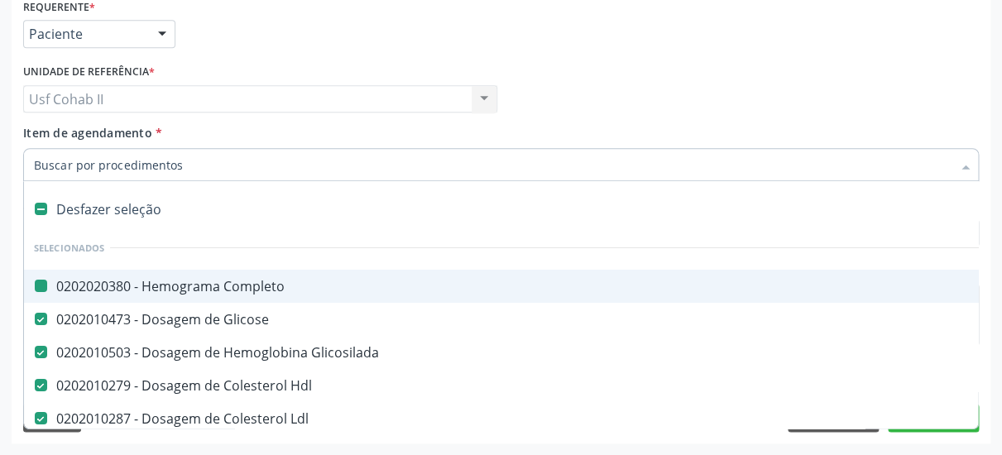
checkbox Triglicerideos "true"
checkbox Ureia "true"
checkbox Creatinina "true"
checkbox Urico "true"
checkbox \(Tgo\) "true"
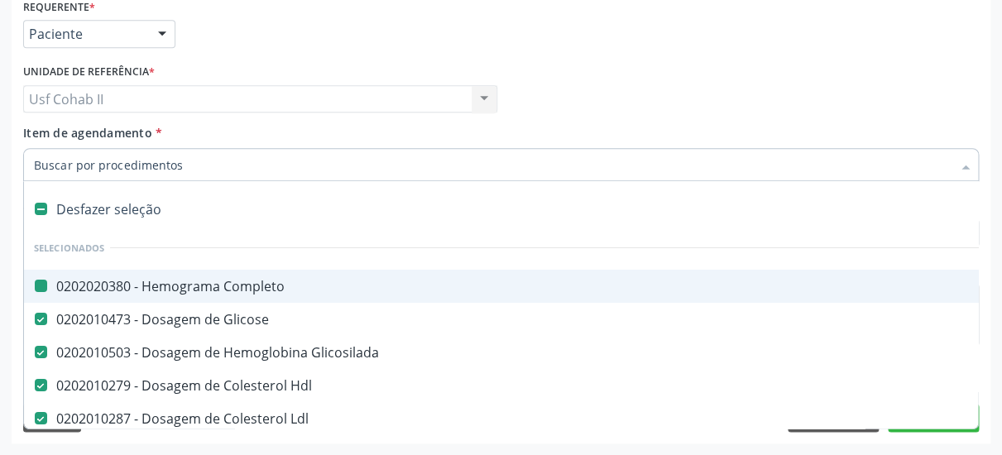
checkbox \(Tgp\) "true"
checkbox \(Tsh\) "true"
checkbox Livre\) "true"
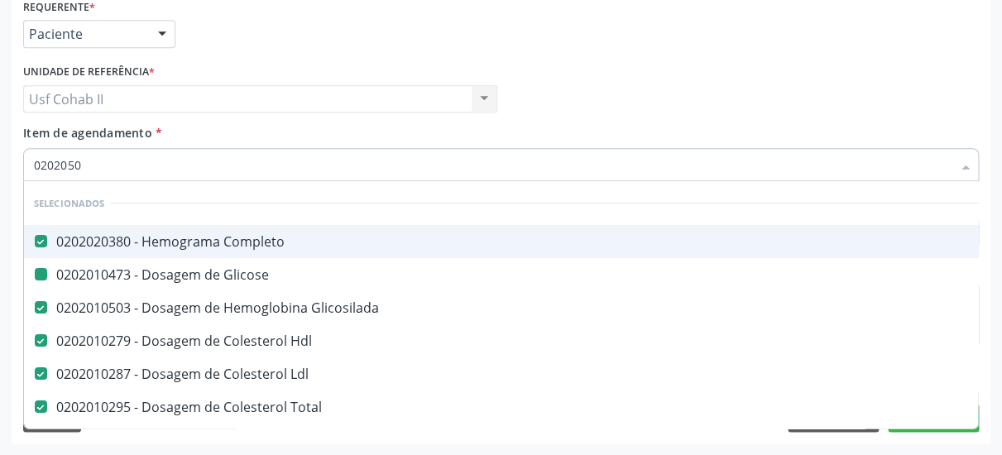
type input "02020500"
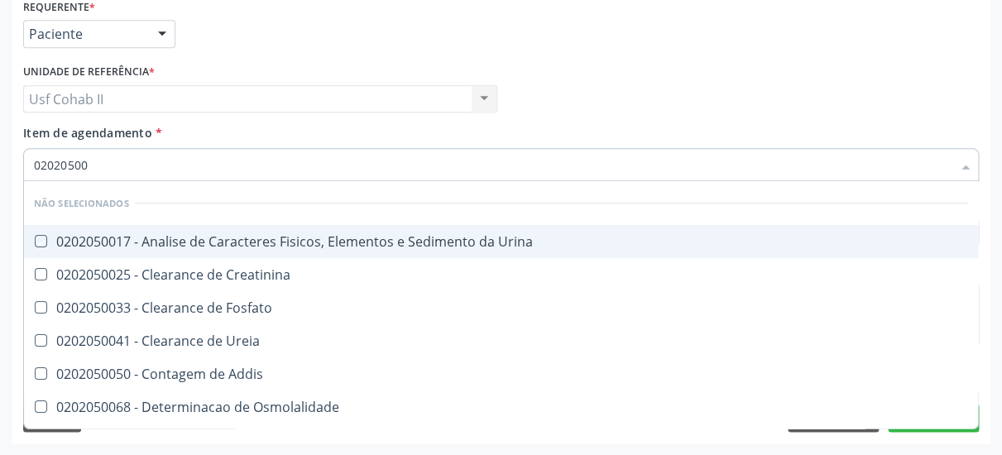
checkbox Urina "false"
checkbox Fosfato "false"
checkbox Ureia "false"
checkbox Addis "false"
checkbox Osmolalidade "false"
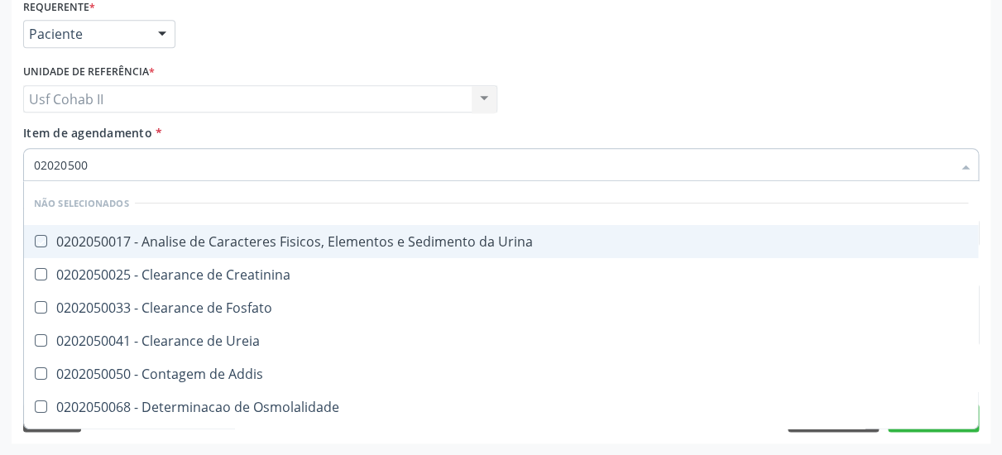
checkbox Citrato "false"
checkbox Urina "false"
checkbox Delgada\) "false"
checkbox Creatinina "false"
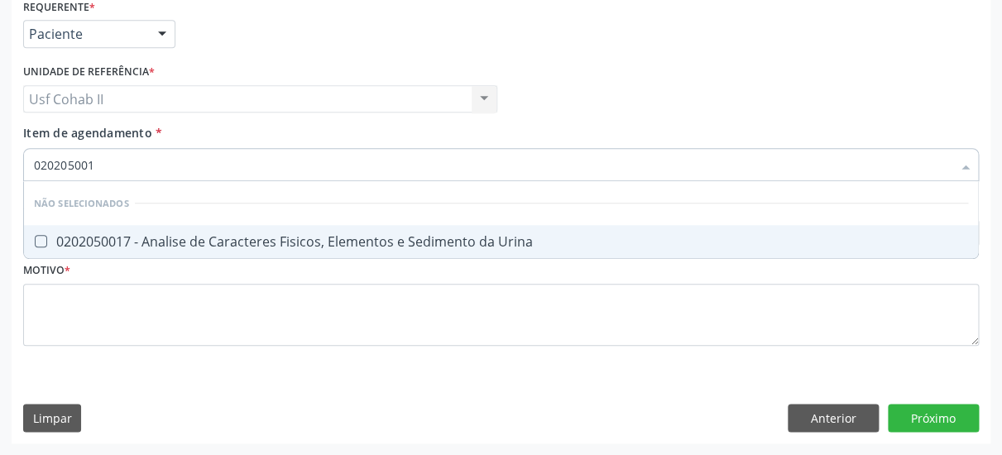
type input "0202050017"
click at [187, 235] on div "0202050017 - Analise de Caracteres Fisicos, Elementos e Sedimento da Urina" at bounding box center [501, 241] width 935 height 13
checkbox Urina "true"
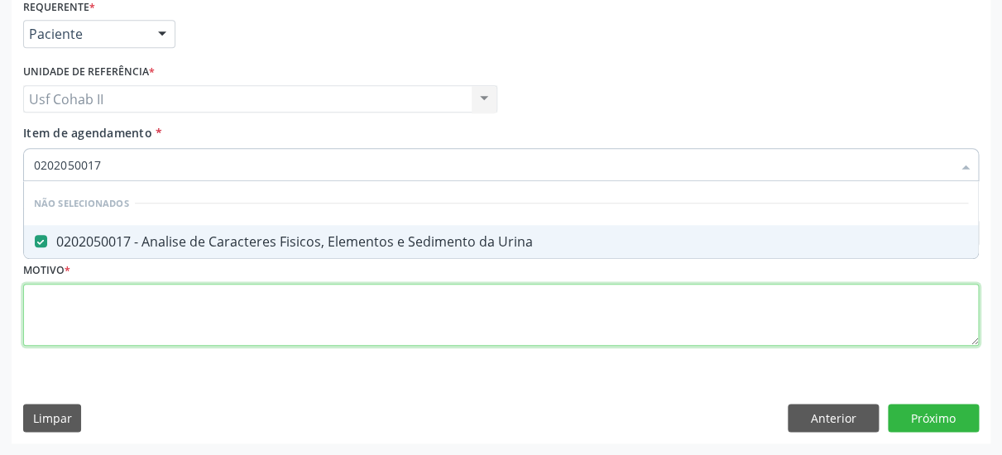
click at [147, 304] on textarea at bounding box center [501, 315] width 956 height 63
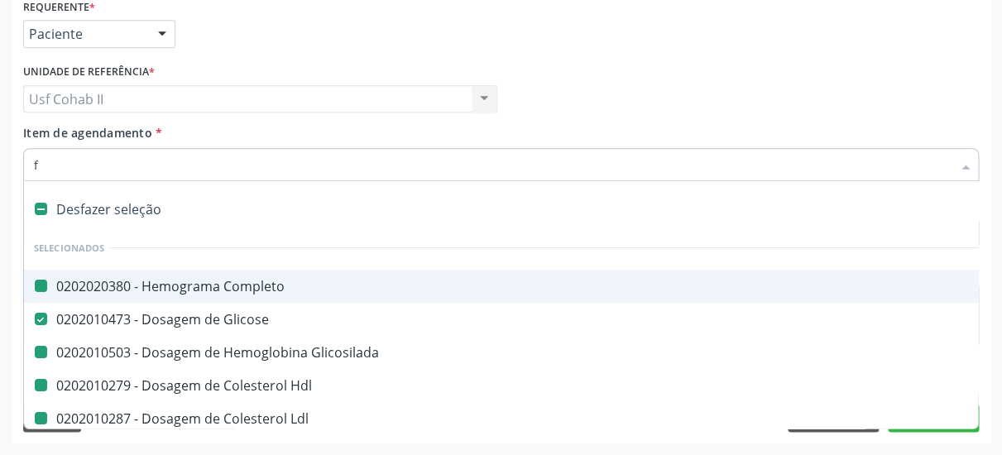
type input "fe"
checkbox Completo "false"
checkbox Glicosilada "false"
checkbox Hdl "false"
checkbox Ldl "false"
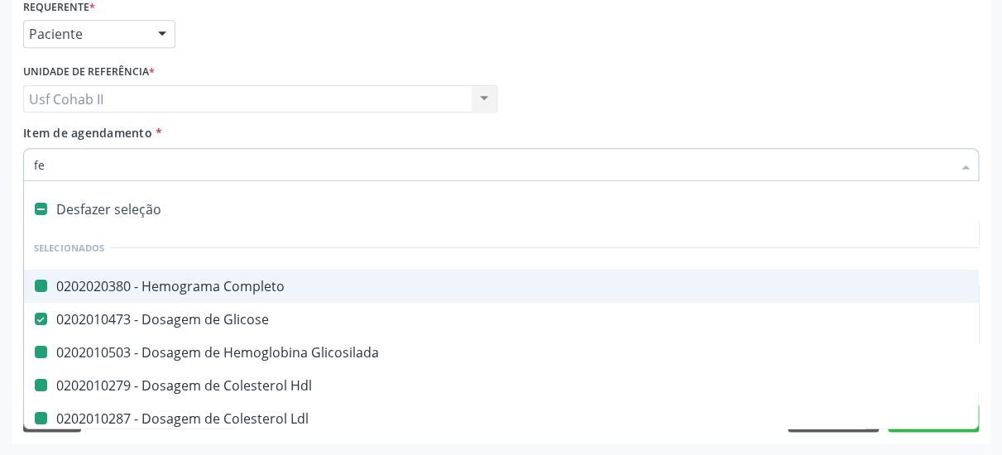
checkbox Total "false"
checkbox Triglicerideos "false"
checkbox Ureia "false"
checkbox Creatinina "false"
checkbox Urico "false"
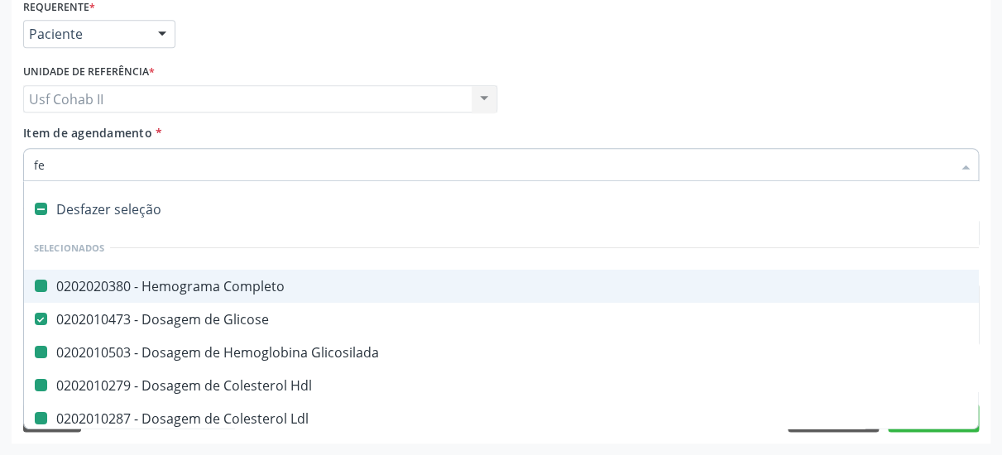
checkbox \(Tgo\) "false"
checkbox \(Tgp\) "false"
checkbox \(Tsh\) "false"
checkbox Livre\) "false"
checkbox Urina "false"
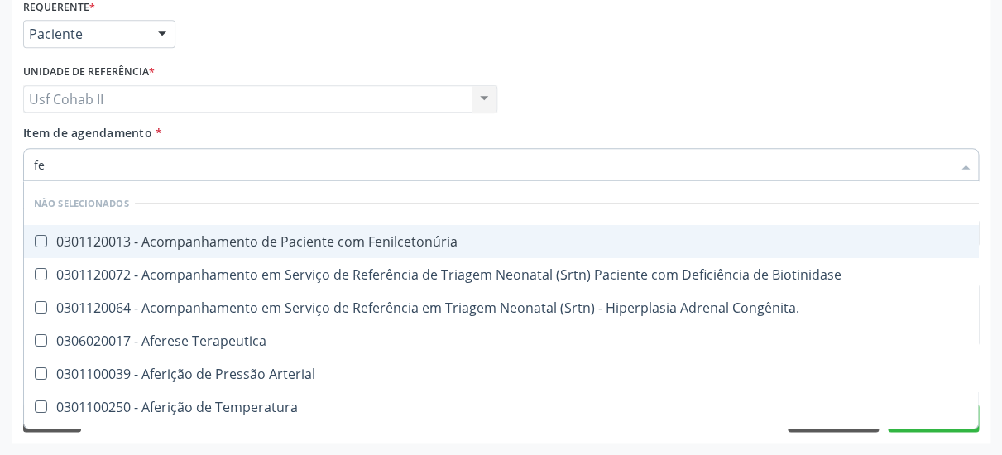
type input "fez"
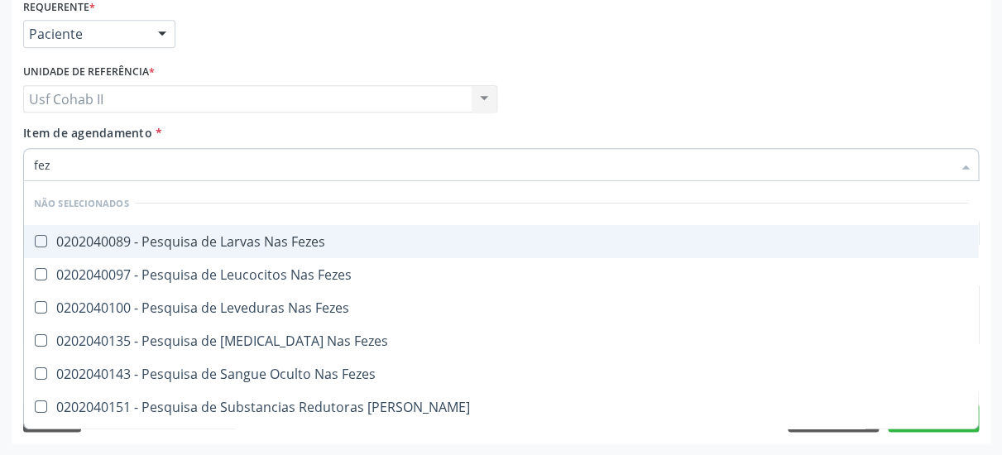
click at [304, 235] on div "0202040089 - Pesquisa de Larvas Nas Fezes" at bounding box center [501, 241] width 935 height 13
checkbox Fezes "true"
click at [570, 94] on div "Médico Solicitante Por favor, selecione a Unidade de Atendimento primeiro Nenhu…" at bounding box center [501, 92] width 964 height 65
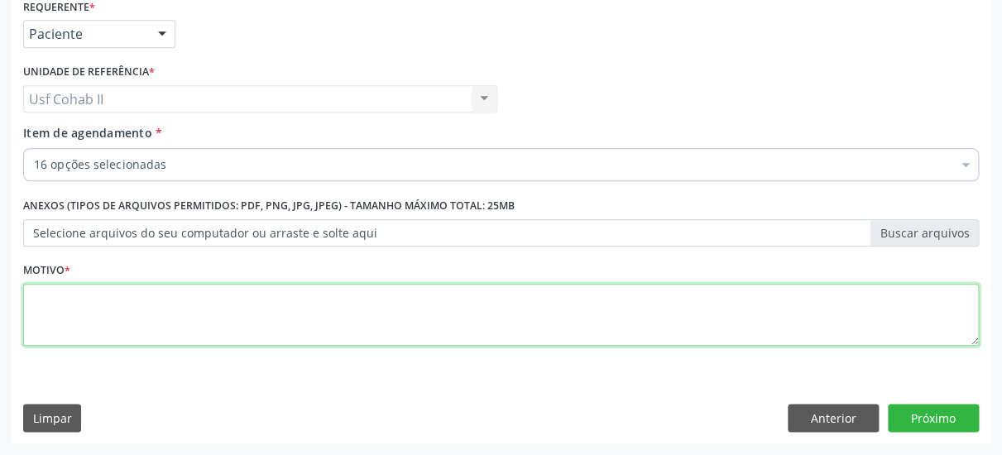
click at [302, 290] on textarea at bounding box center [501, 315] width 956 height 63
type textarea "."
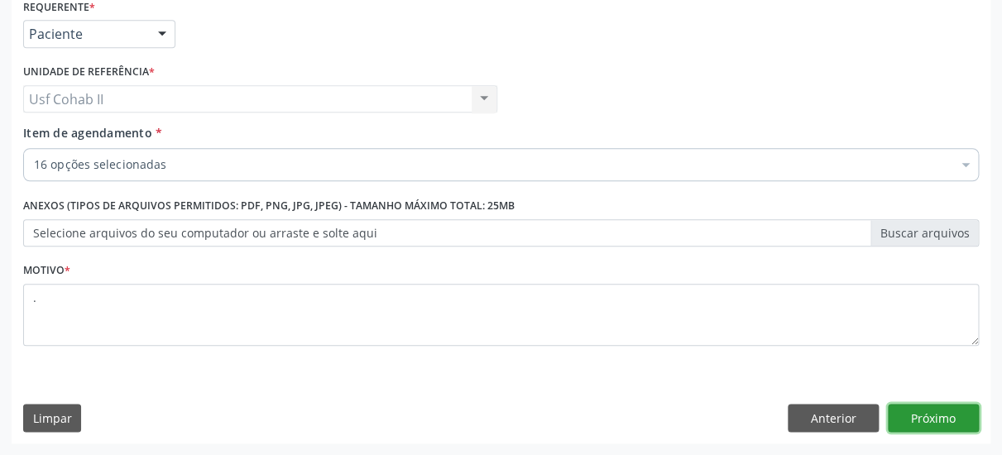
click at [936, 426] on button "Próximo" at bounding box center [933, 418] width 91 height 28
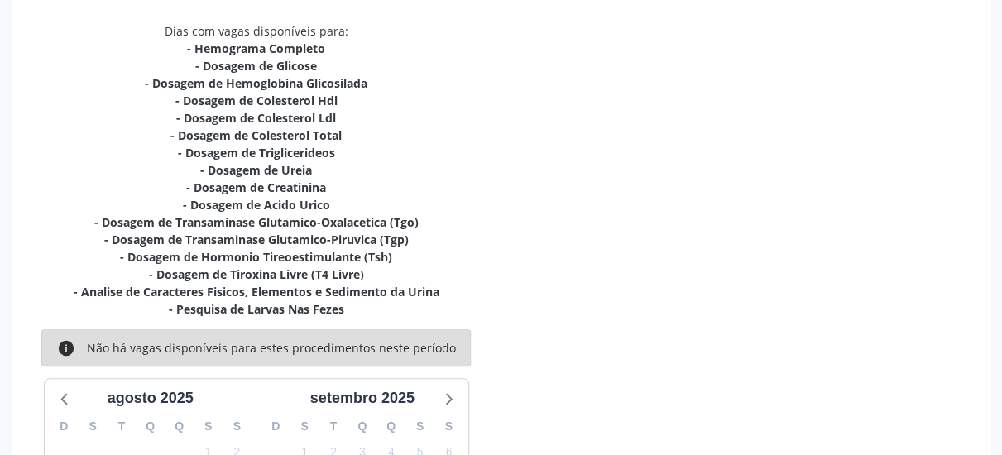
scroll to position [296, 0]
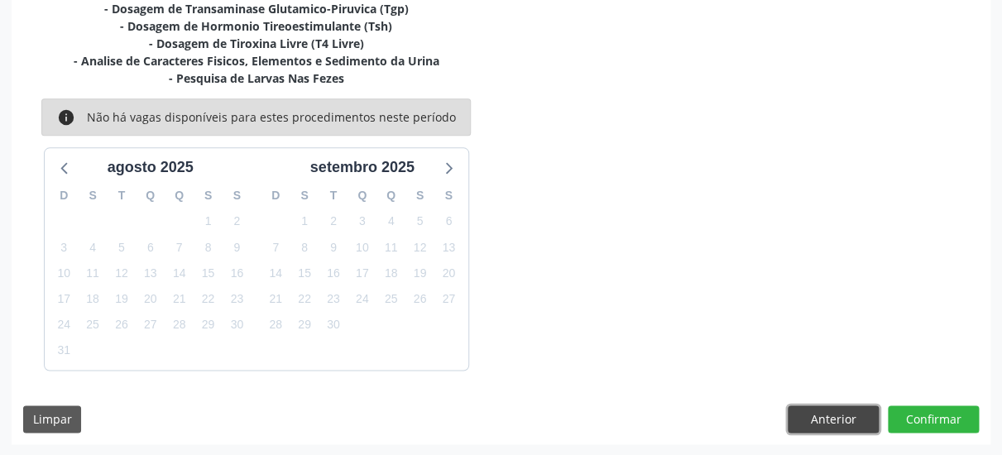
click at [845, 417] on button "Anterior" at bounding box center [833, 420] width 91 height 28
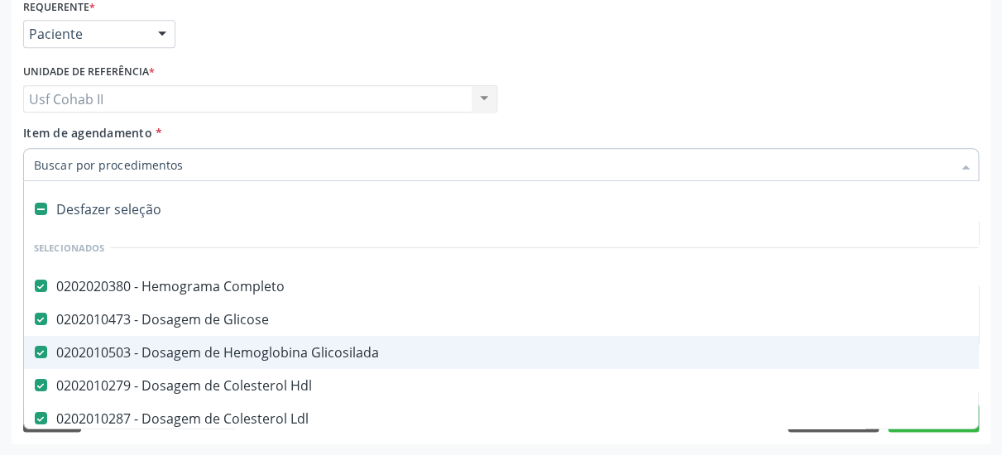
click at [250, 346] on div "0202010503 - Dosagem de Hemoglobina Glicosilada" at bounding box center [678, 352] width 1289 height 13
checkbox Glicosilada "false"
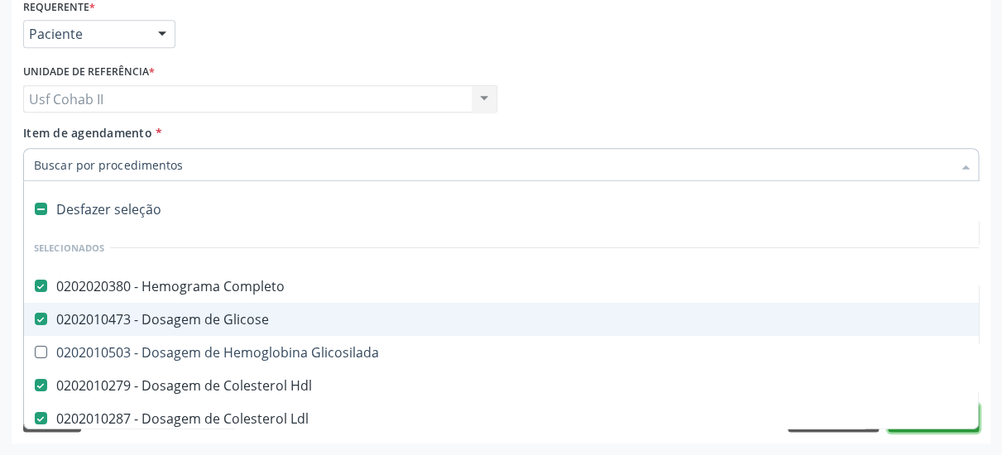
click at [935, 419] on button "Próximo" at bounding box center [933, 418] width 91 height 28
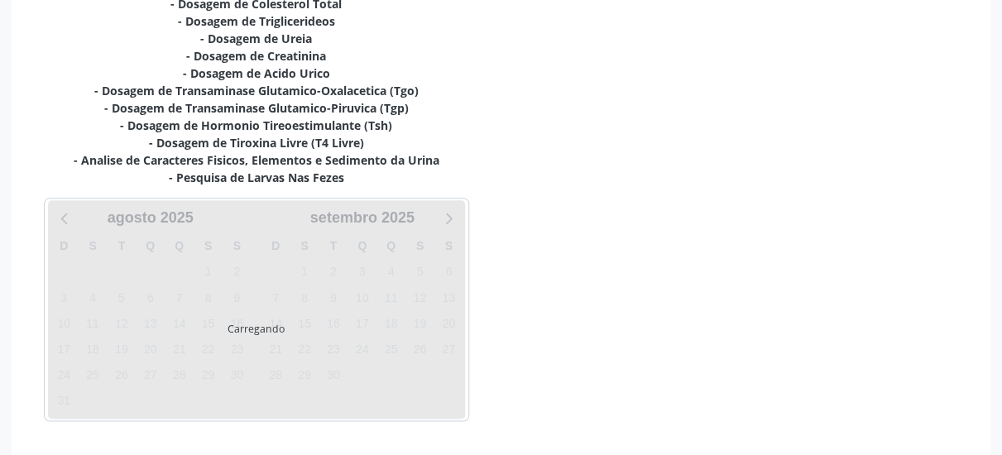
scroll to position [507, 0]
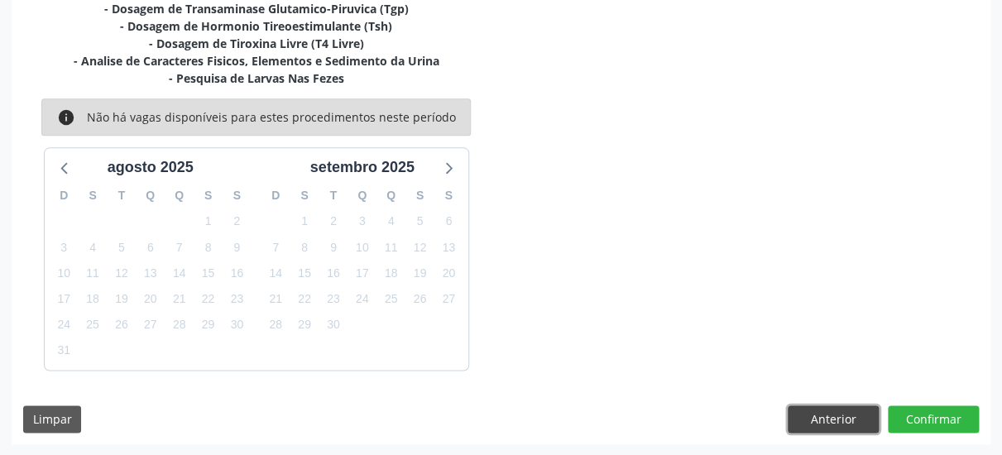
click at [846, 419] on button "Anterior" at bounding box center [833, 420] width 91 height 28
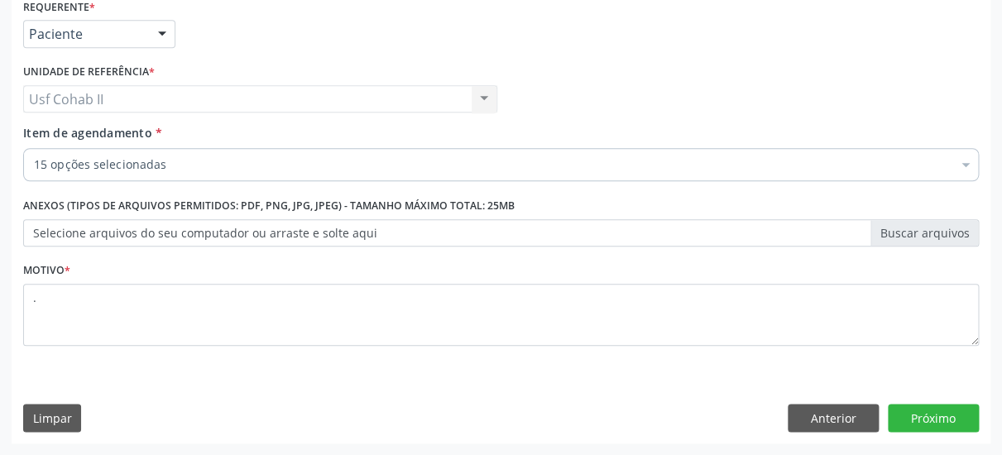
scroll to position [380, 0]
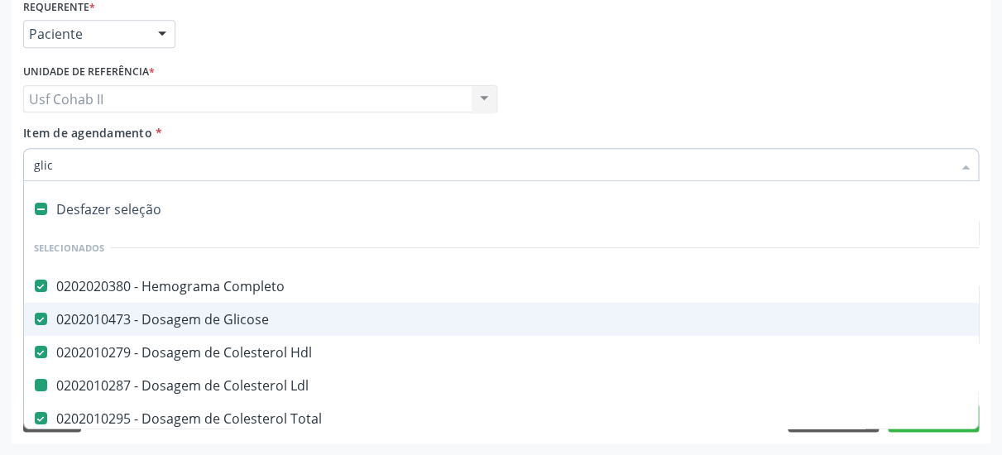
type input "glico"
checkbox Ldl "false"
checkbox Triglicerideos "false"
checkbox Ureia "false"
checkbox Creatinina "false"
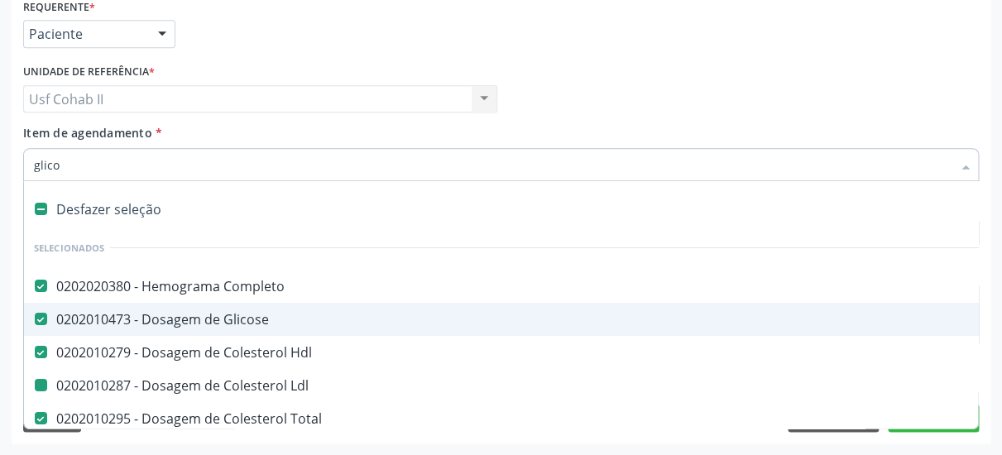
checkbox Urico "false"
checkbox \(Tgo\) "false"
checkbox \(Tgp\) "false"
checkbox \(Tsh\) "false"
checkbox Livre\) "false"
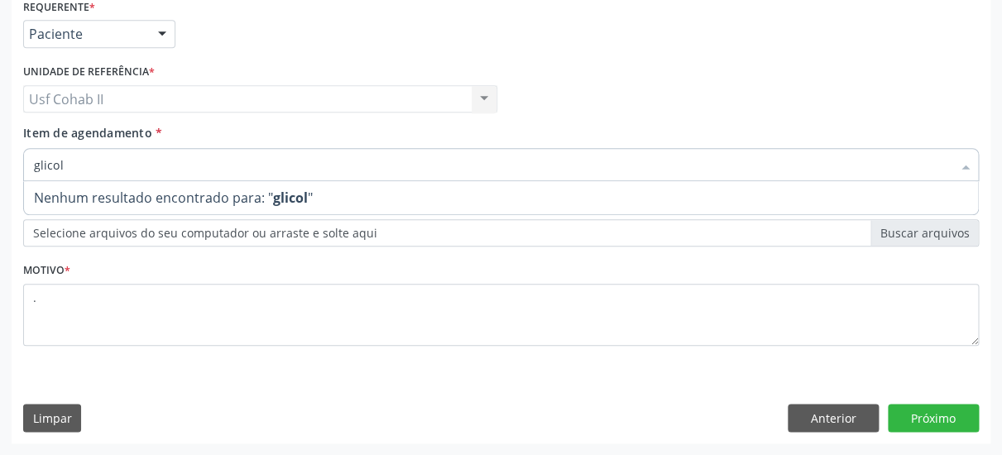
type input "glico"
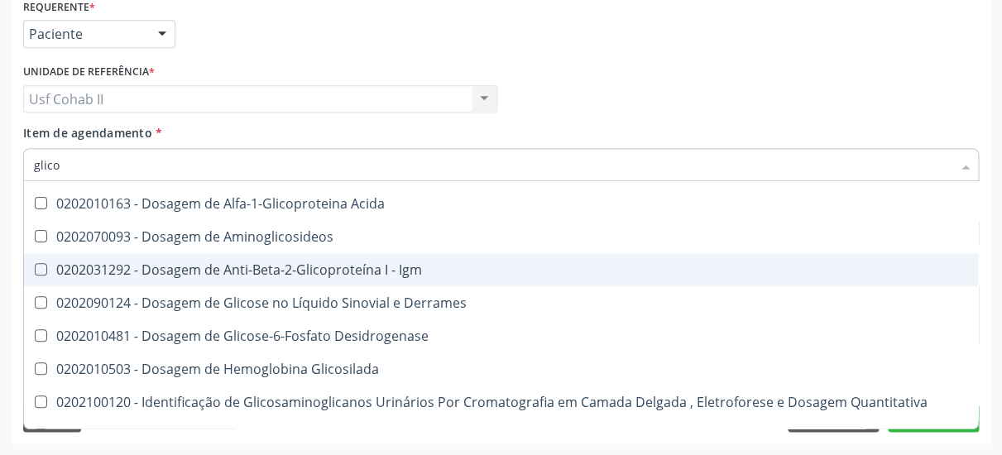
scroll to position [214, 0]
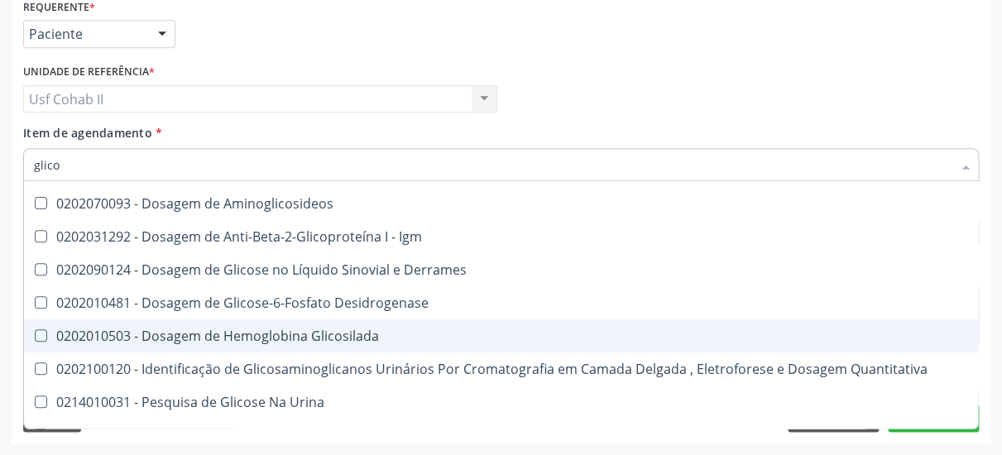
click at [292, 329] on div "0202010503 - Dosagem de Hemoglobina Glicosilada" at bounding box center [501, 335] width 935 height 13
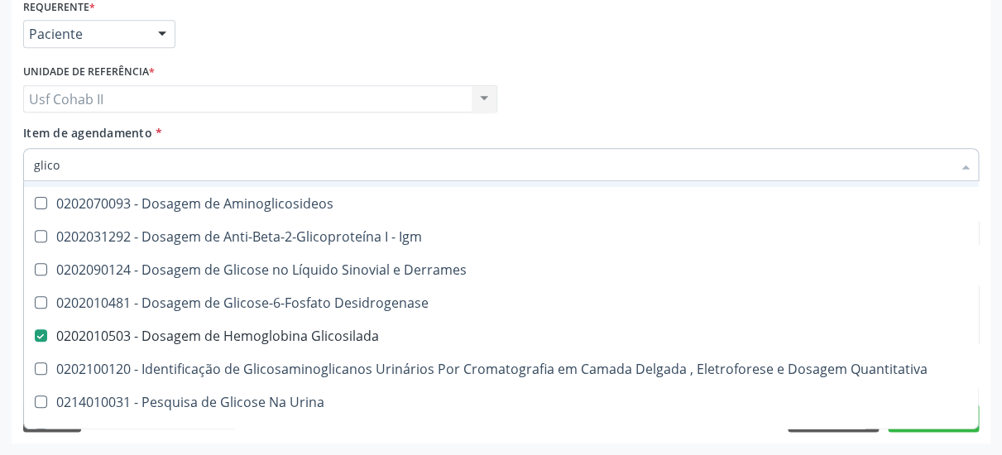
click at [575, 71] on div "Médico Solicitante Por favor, selecione a Unidade de Atendimento primeiro Nenhu…" at bounding box center [501, 92] width 964 height 65
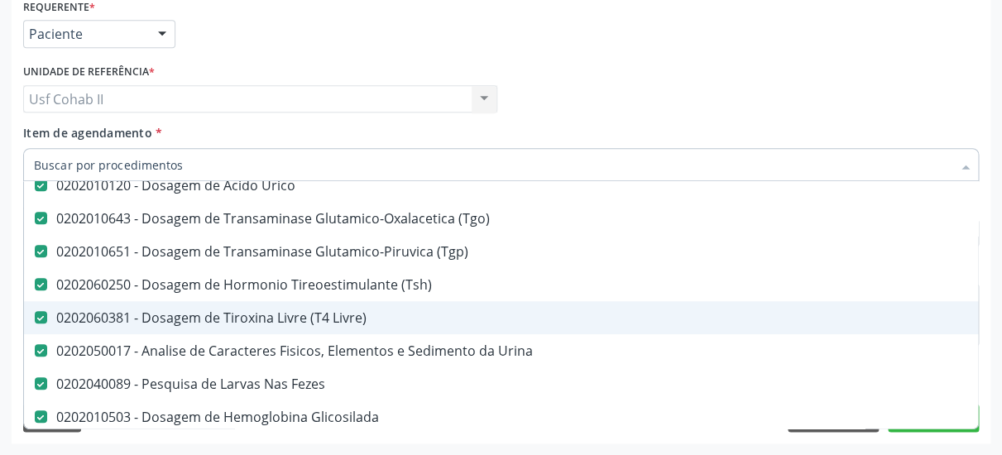
scroll to position [322, 0]
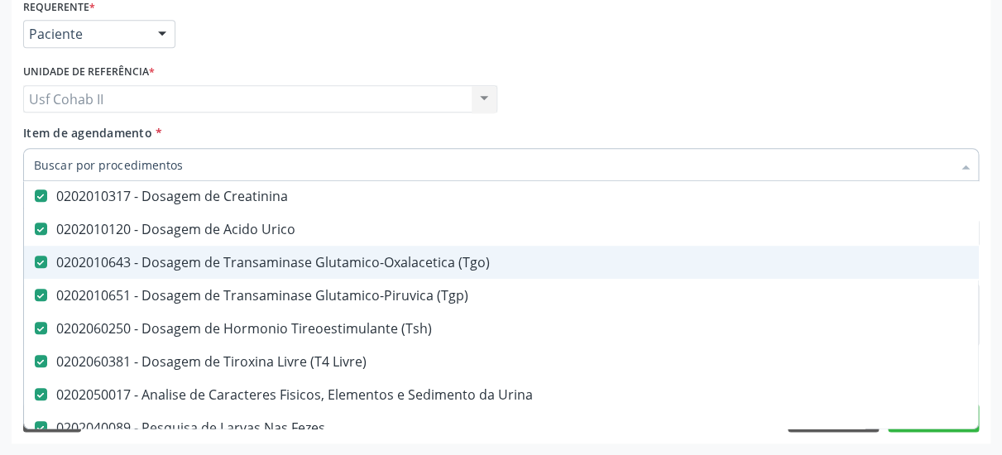
click at [246, 256] on div "0202010643 - Dosagem de Transaminase Glutamico-Oxalacetica (Tgo)" at bounding box center [678, 262] width 1289 height 13
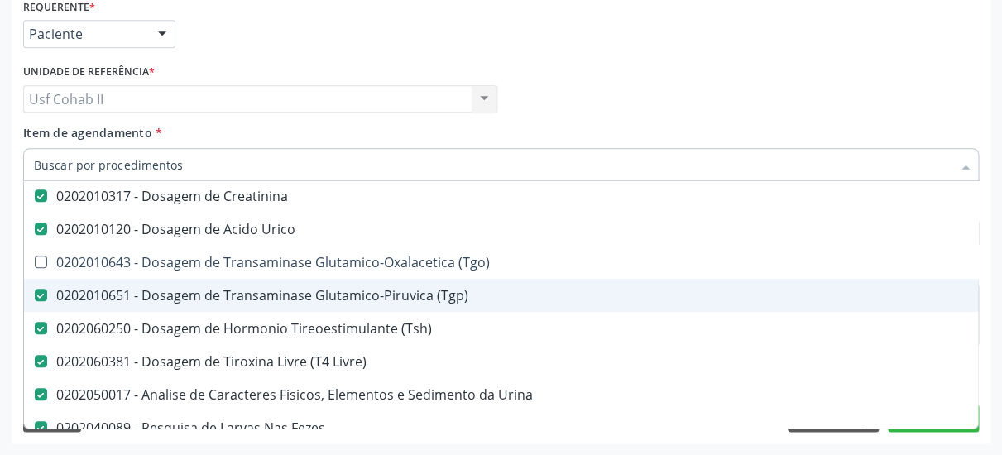
checkbox \(Tgo\) "false"
click at [235, 289] on div "0202010651 - Dosagem de Transaminase Glutamico-Piruvica (Tgp)" at bounding box center [678, 295] width 1289 height 13
checkbox \(Tgp\) "false"
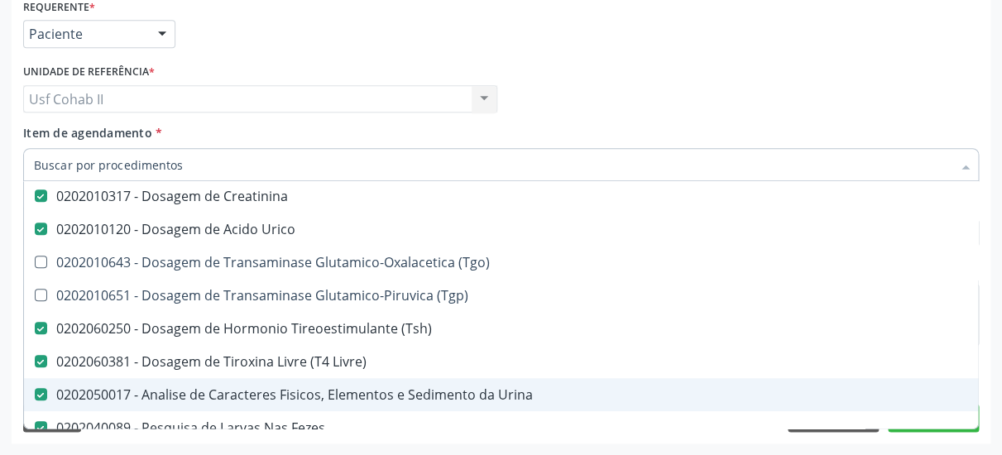
scroll to position [858, 0]
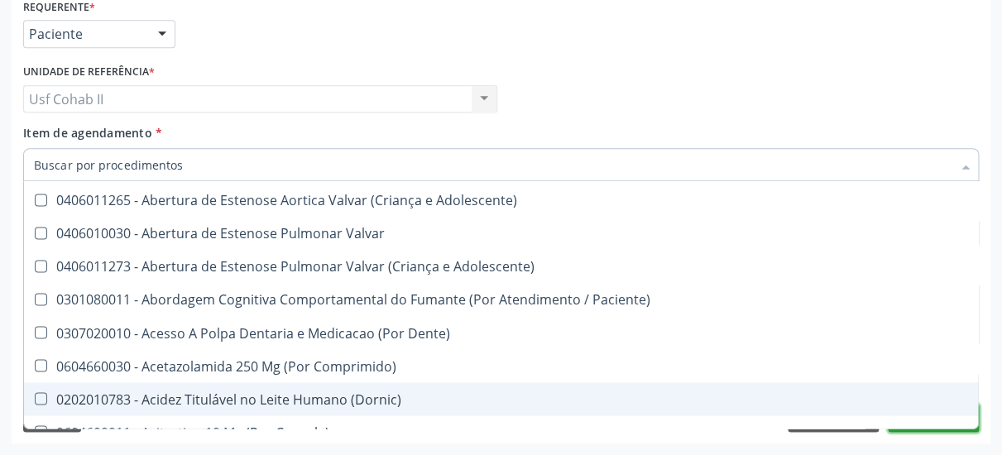
click at [957, 422] on button "Próximo" at bounding box center [933, 418] width 91 height 28
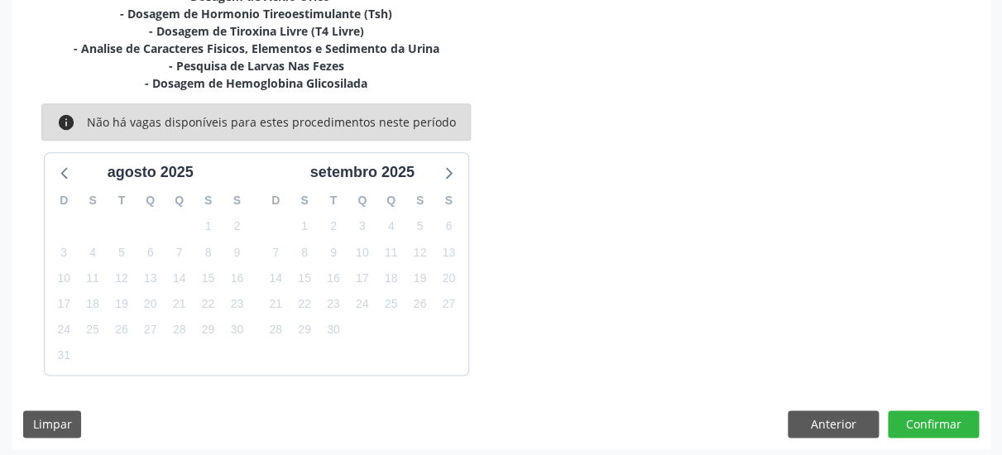
scroll to position [539, 0]
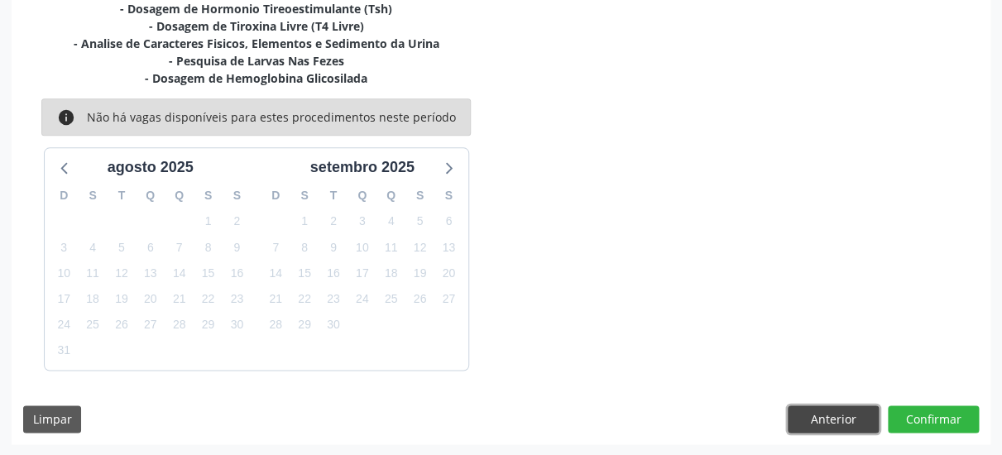
click at [868, 418] on button "Anterior" at bounding box center [833, 420] width 91 height 28
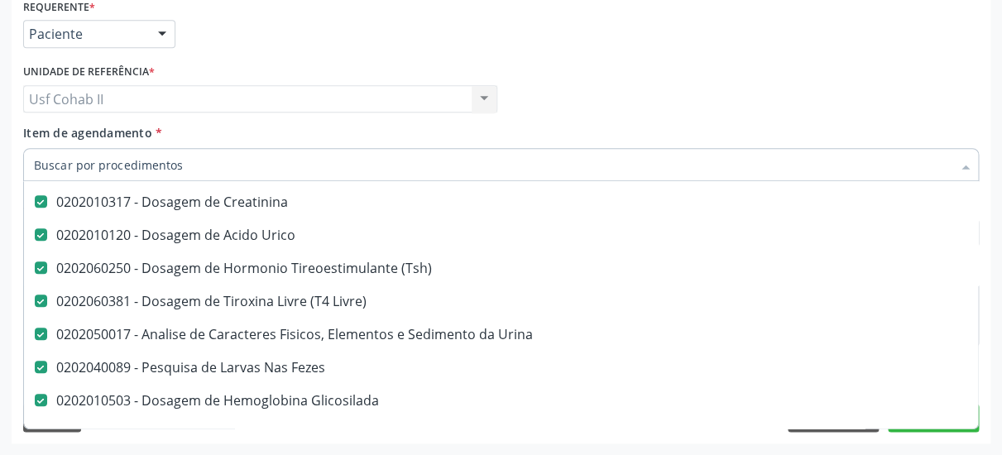
scroll to position [322, 0]
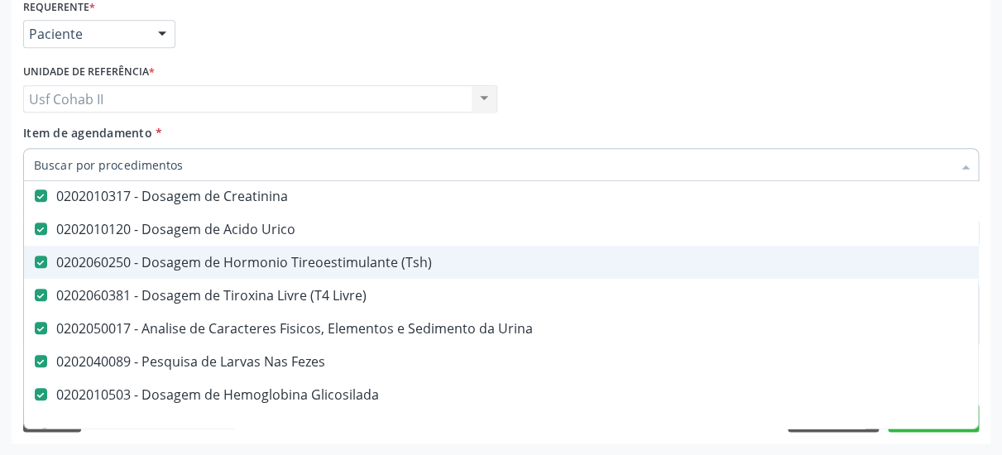
click at [276, 256] on div "0202060250 - Dosagem de Hormonio Tireoestimulante (Tsh)" at bounding box center [678, 262] width 1289 height 13
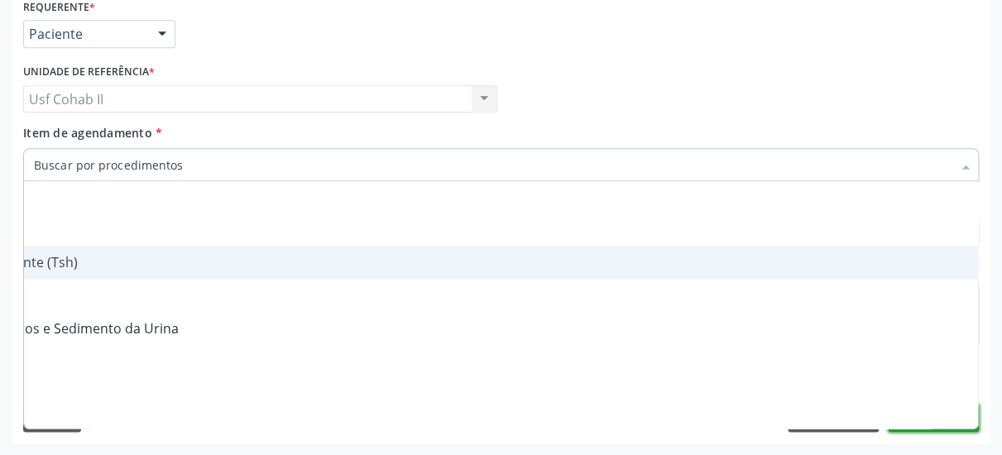
click at [897, 426] on button "Próximo" at bounding box center [933, 418] width 91 height 28
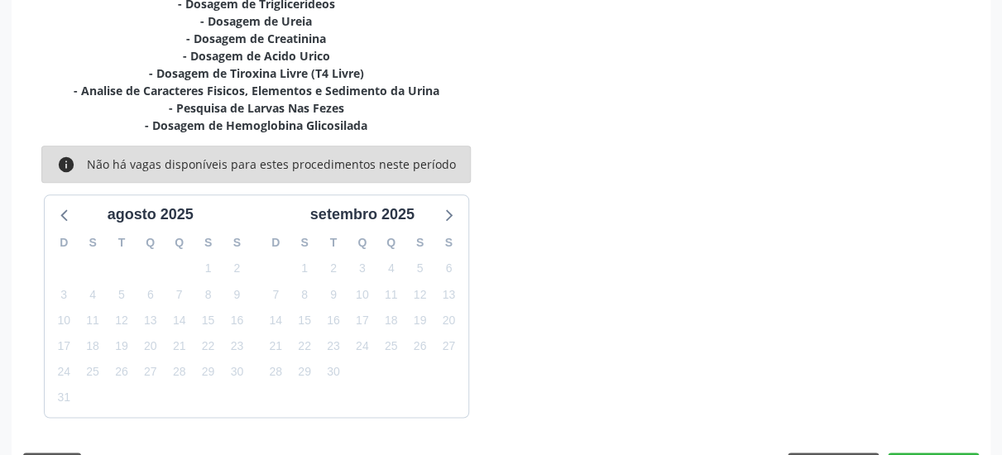
scroll to position [522, 0]
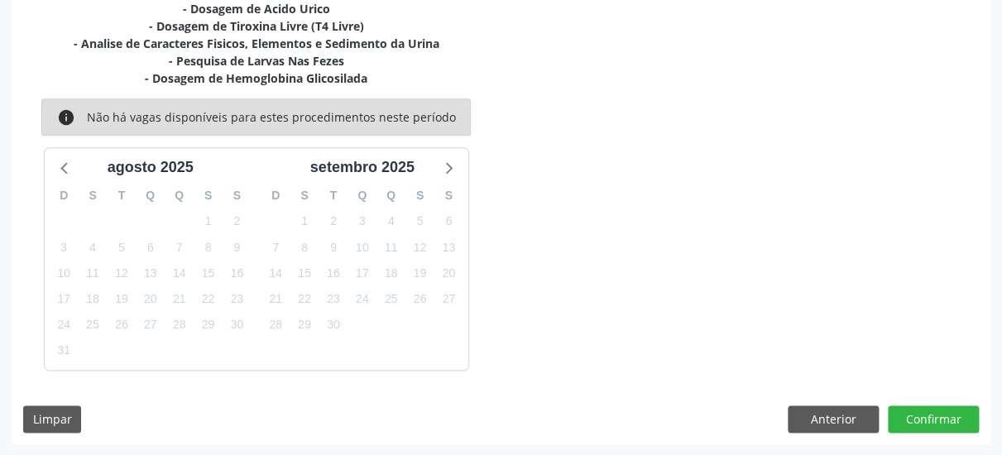
click at [845, 433] on div "Dias com vagas disponíveis para: - Hemograma Completo - Dosagem de Glicose - Do…" at bounding box center [501, 144] width 979 height 601
click at [838, 416] on button "Anterior" at bounding box center [833, 420] width 91 height 28
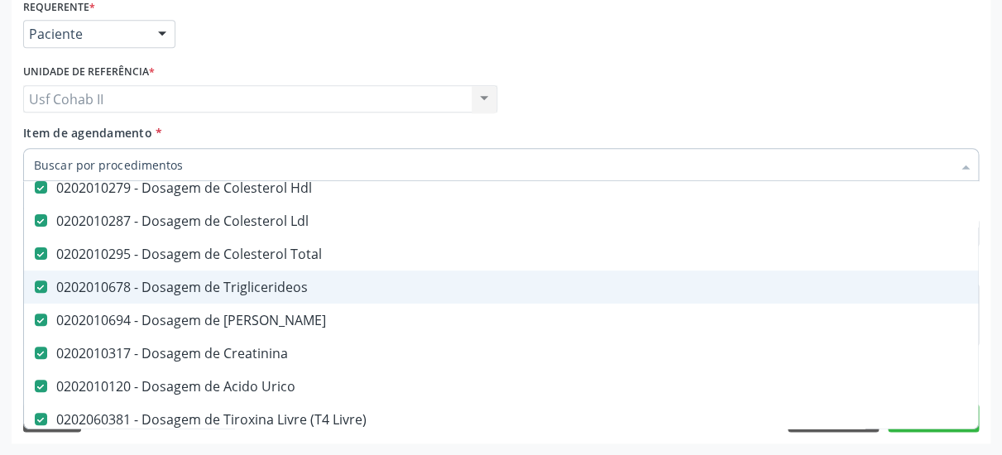
scroll to position [214, 0]
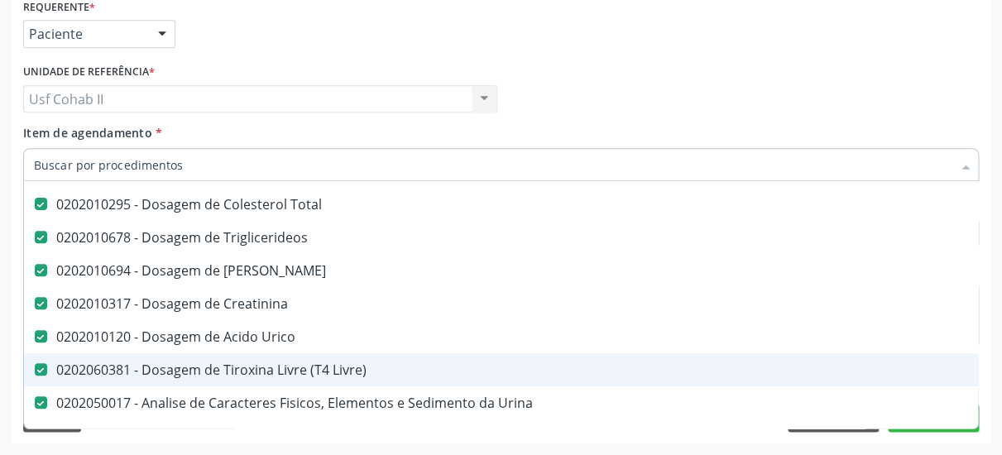
click at [317, 363] on div "0202060381 - Dosagem de Tiroxina Livre (T4 Livre)" at bounding box center [678, 369] width 1289 height 13
checkbox Livre\) "false"
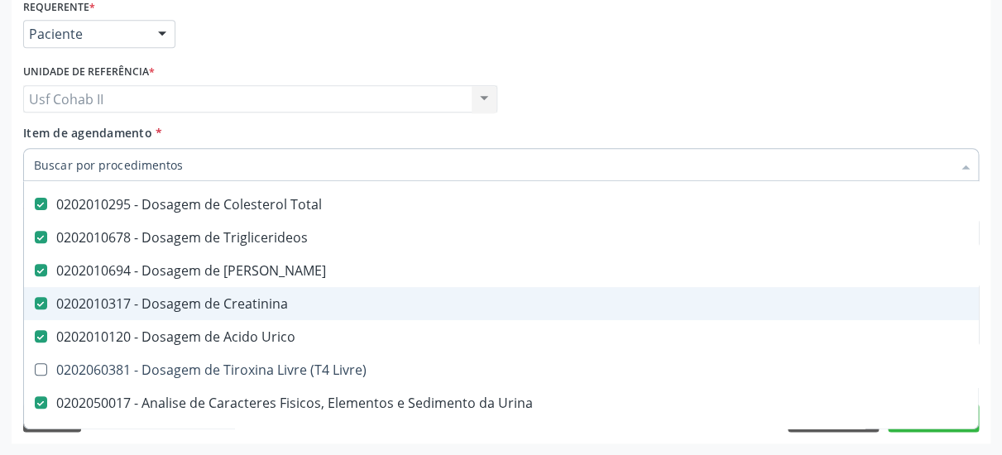
scroll to position [322, 0]
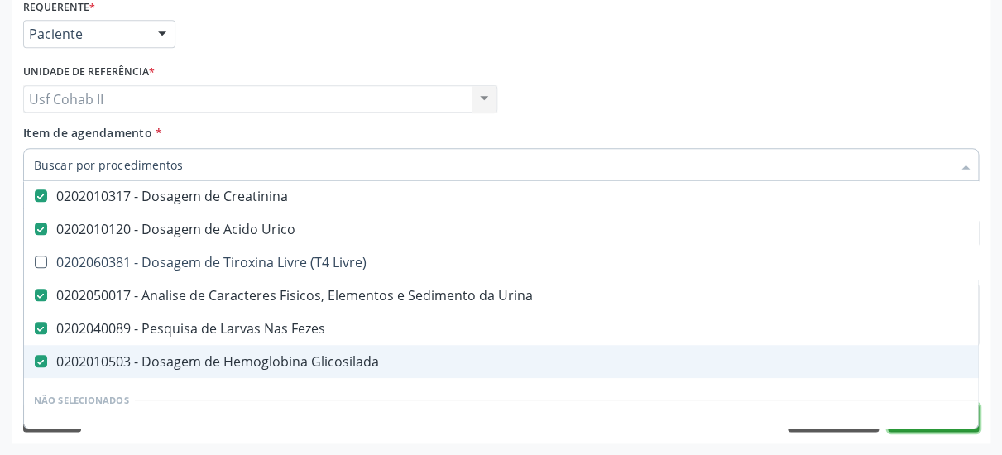
click at [910, 425] on button "Próximo" at bounding box center [933, 418] width 91 height 28
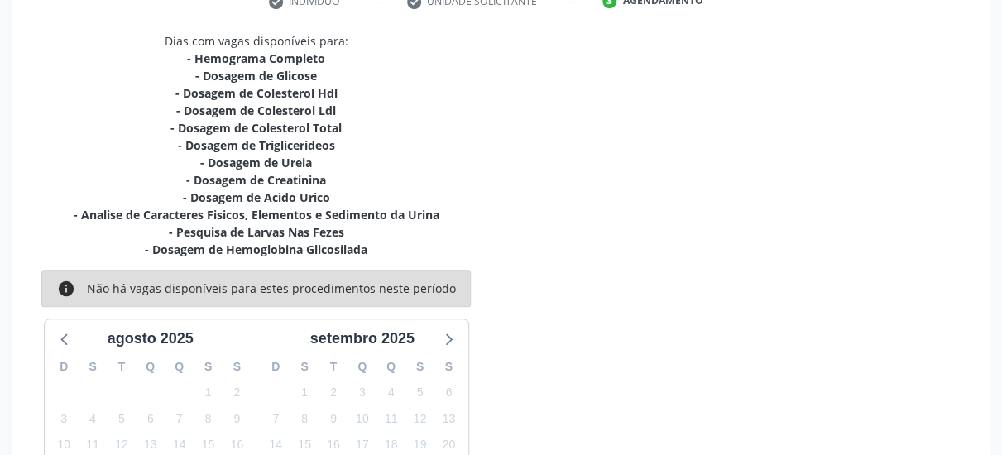
scroll to position [415, 0]
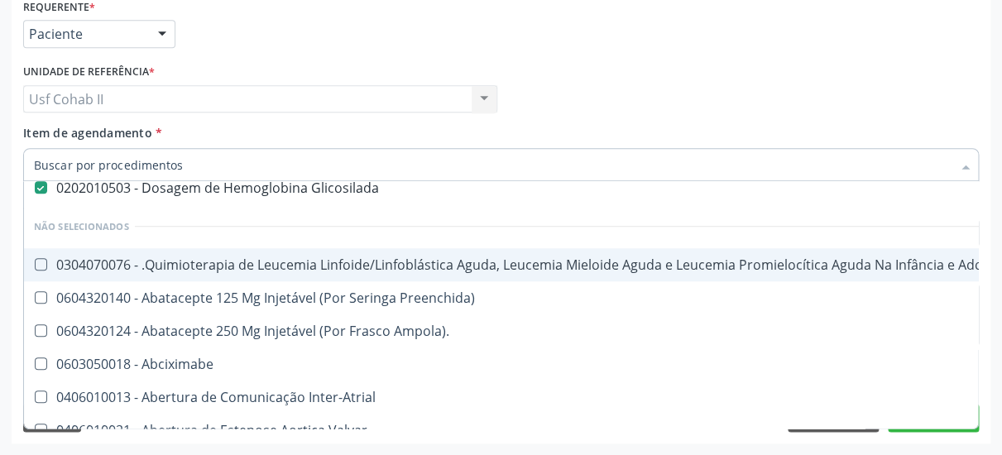
scroll to position [248, 0]
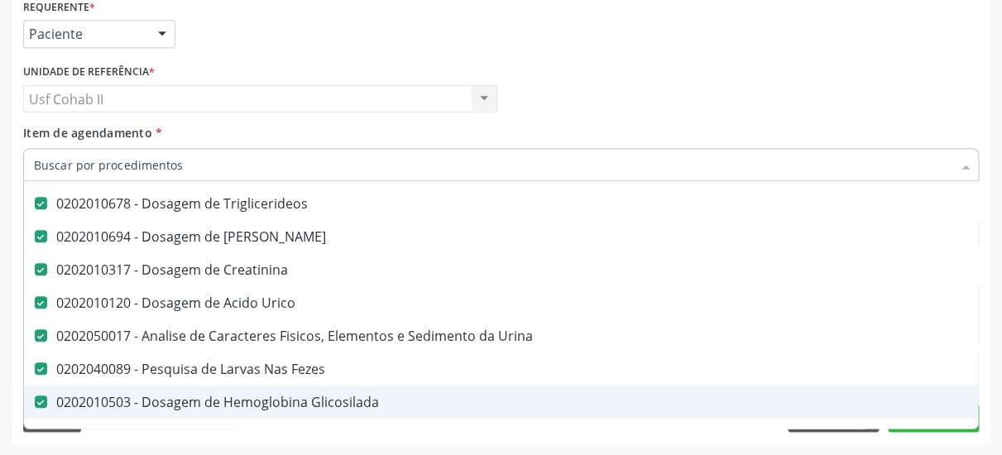
click at [257, 396] on div "0202010503 - Dosagem de Hemoglobina Glicosilada" at bounding box center [678, 402] width 1289 height 13
checkbox Glicosilada "false"
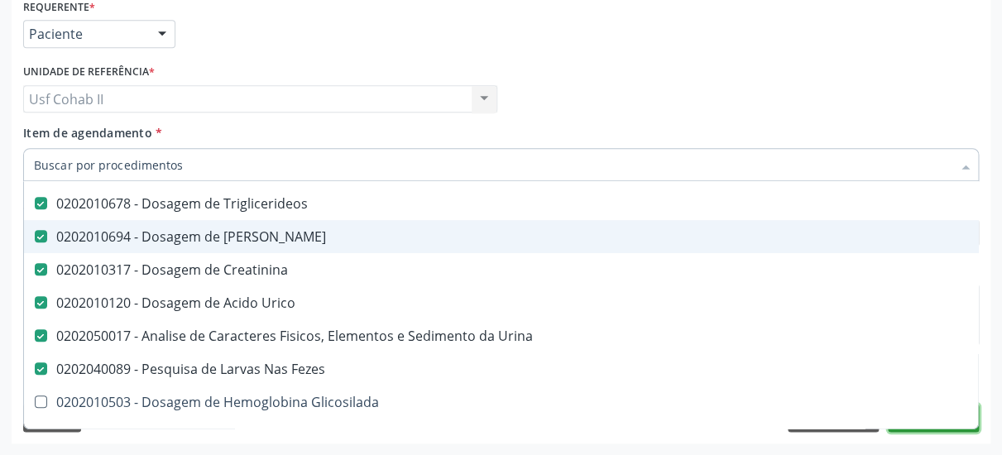
click at [940, 418] on button "Próximo" at bounding box center [933, 418] width 91 height 28
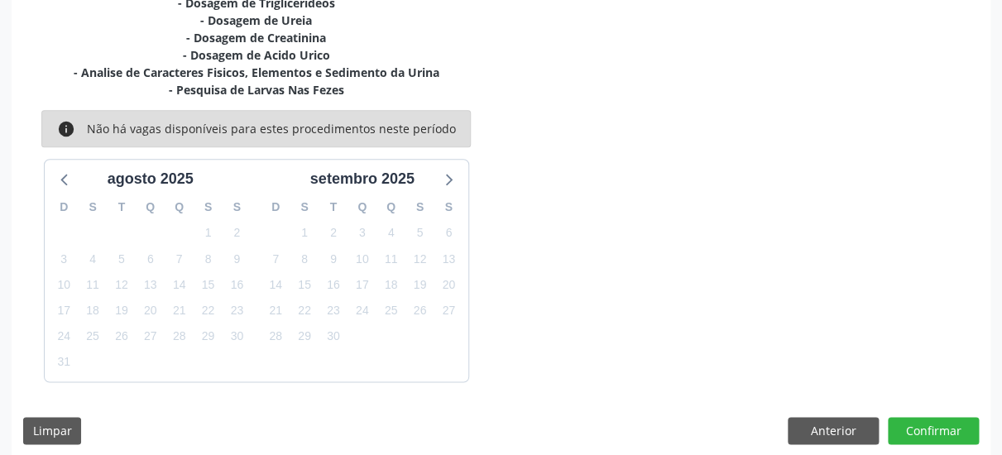
scroll to position [487, 0]
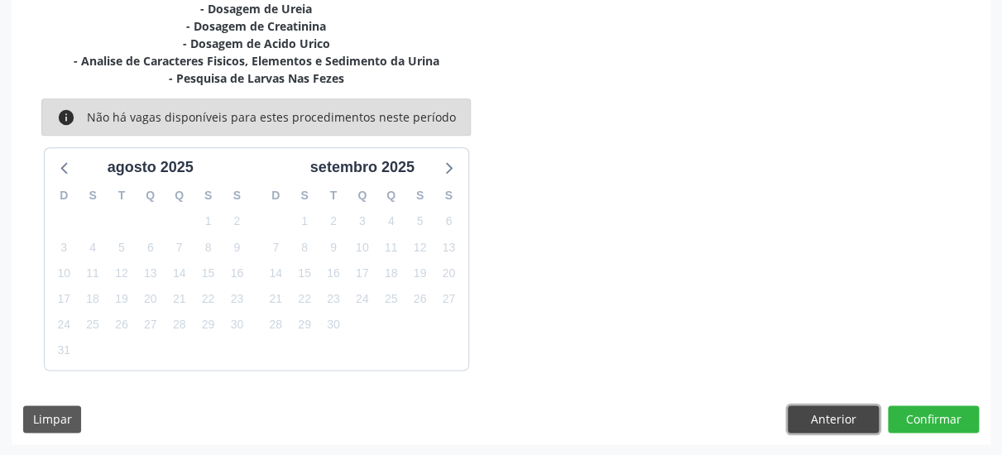
click at [815, 419] on button "Anterior" at bounding box center [833, 420] width 91 height 28
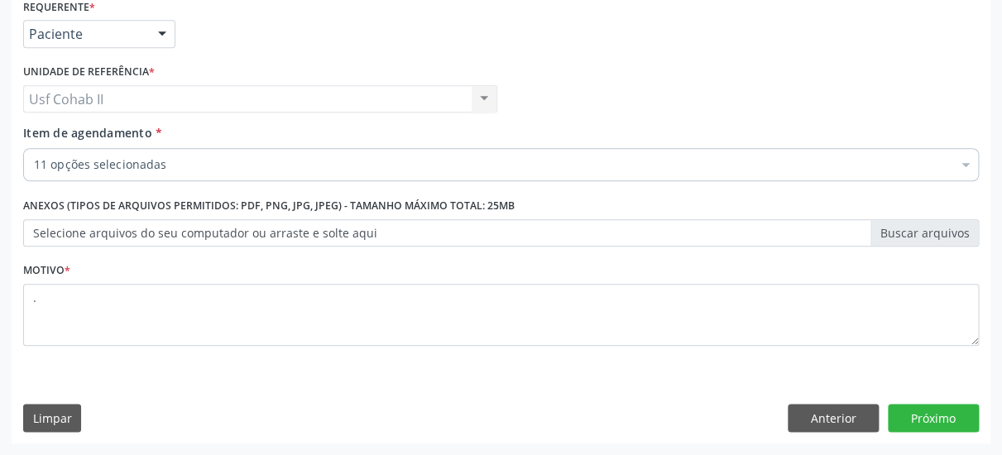
scroll to position [380, 0]
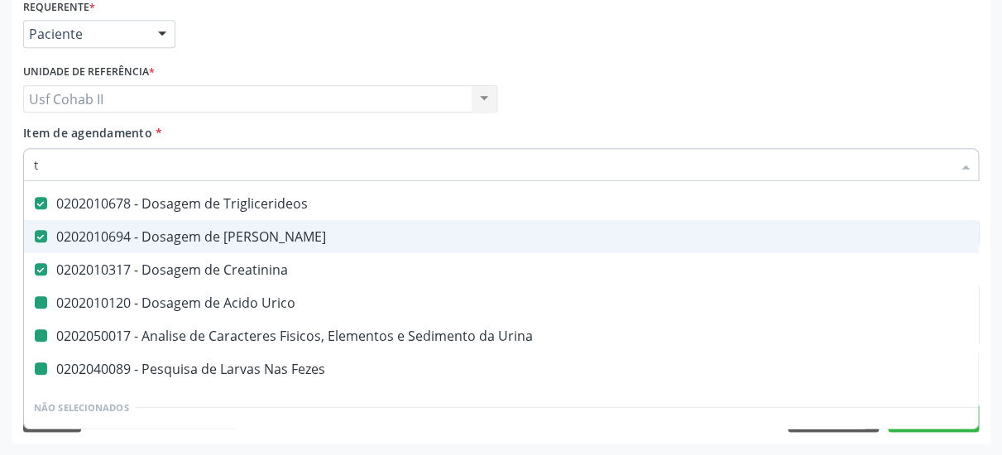
type input "tg"
checkbox Completo "false"
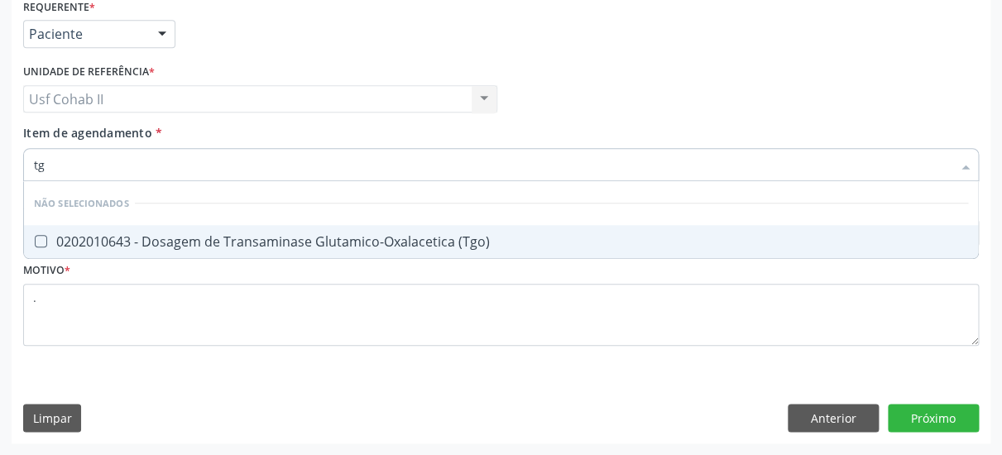
type input "tgo"
click at [99, 235] on div "0202010643 - Dosagem de Transaminase Glutamico-Oxalacetica (Tgo)" at bounding box center [501, 241] width 935 height 13
checkbox \(Tgo\) "true"
type input "tgo"
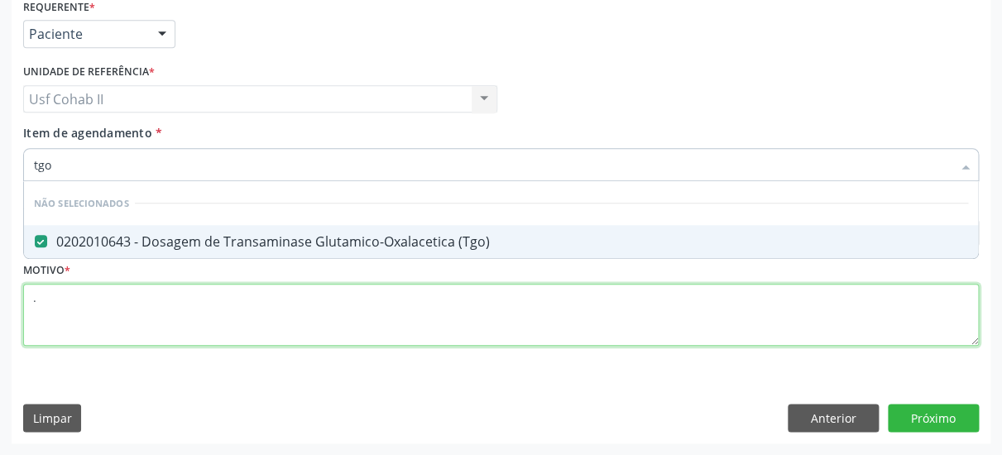
click at [96, 322] on textarea "." at bounding box center [501, 315] width 956 height 63
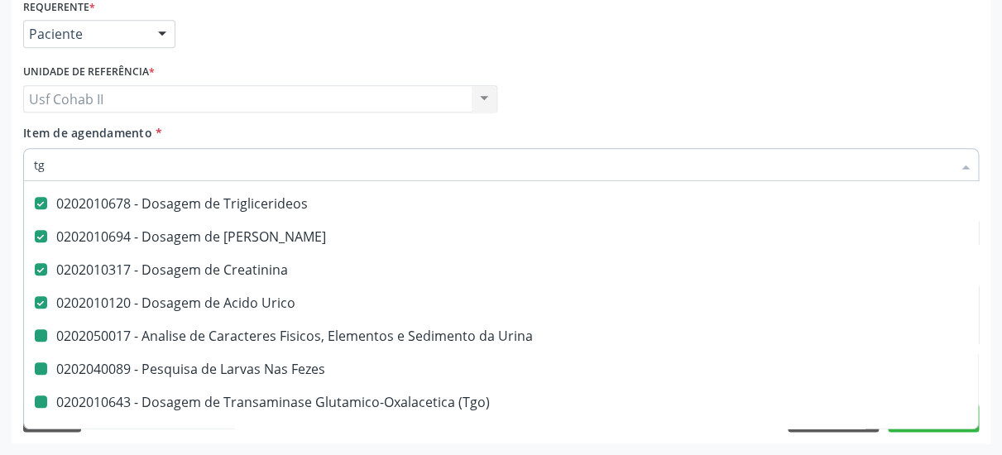
type input "tgp"
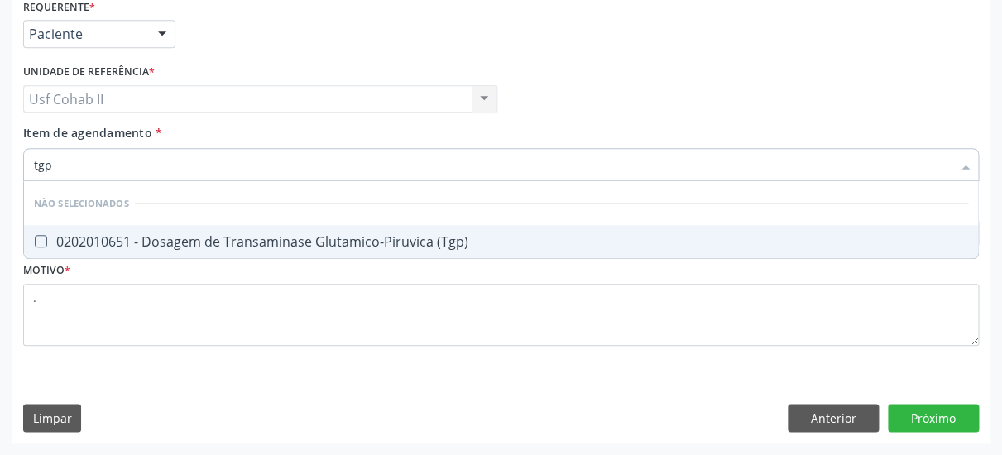
click at [223, 235] on div "0202010651 - Dosagem de Transaminase Glutamico-Piruvica (Tgp)" at bounding box center [501, 241] width 935 height 13
click at [262, 235] on div "0202010651 - Dosagem de Transaminase Glutamico-Piruvica (Tgp)" at bounding box center [501, 241] width 935 height 13
checkbox \(Tgp\) "true"
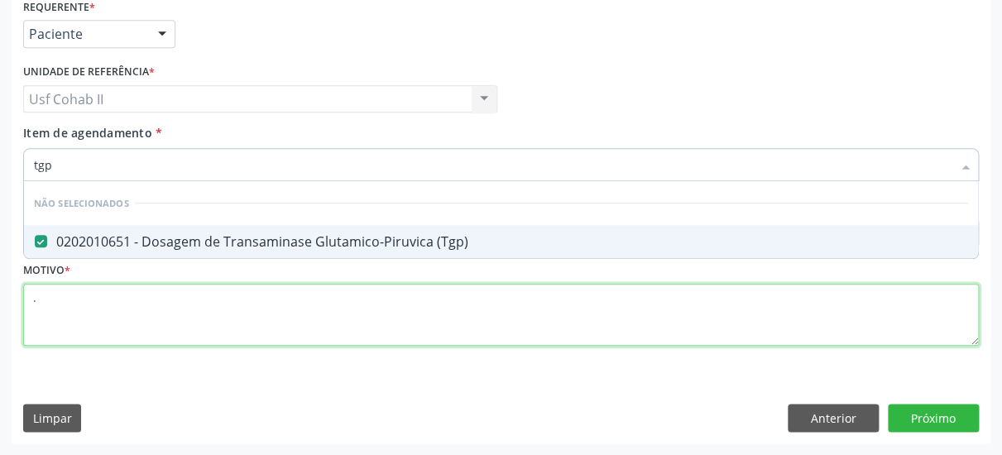
click at [220, 308] on textarea "." at bounding box center [501, 315] width 956 height 63
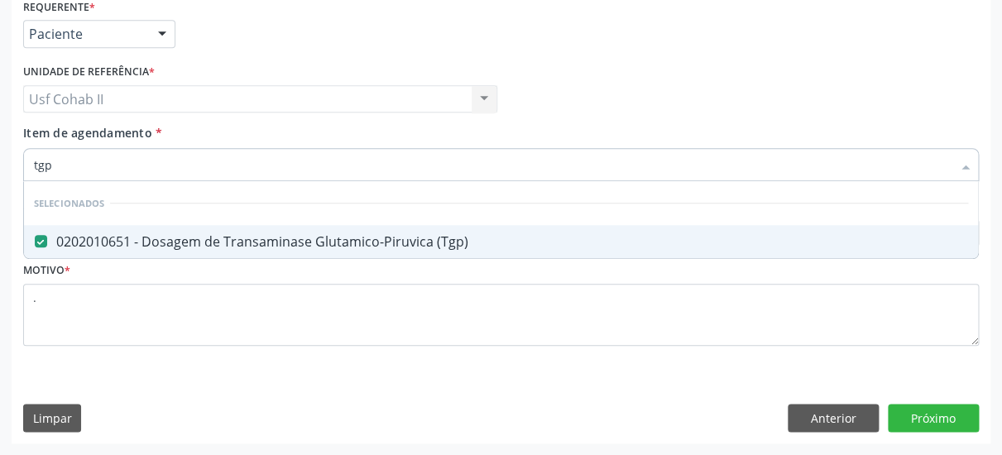
type input "tgp"
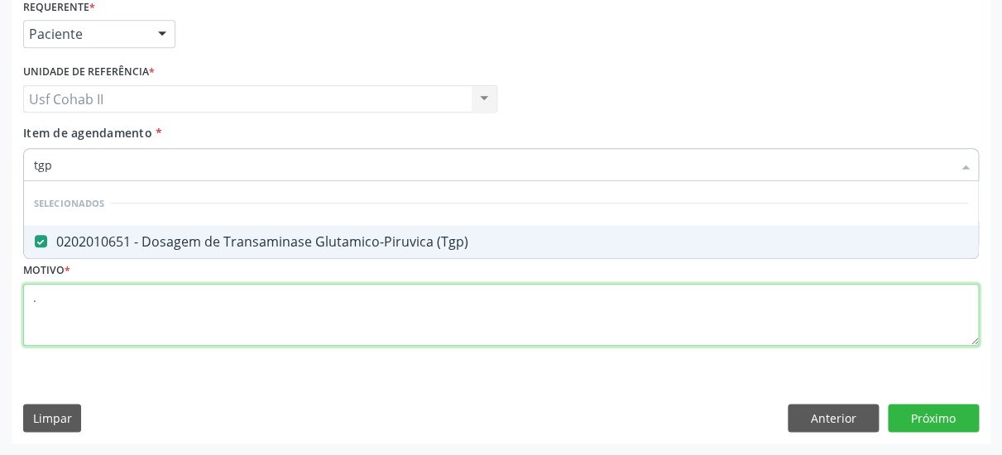
click at [142, 311] on textarea "." at bounding box center [501, 315] width 956 height 63
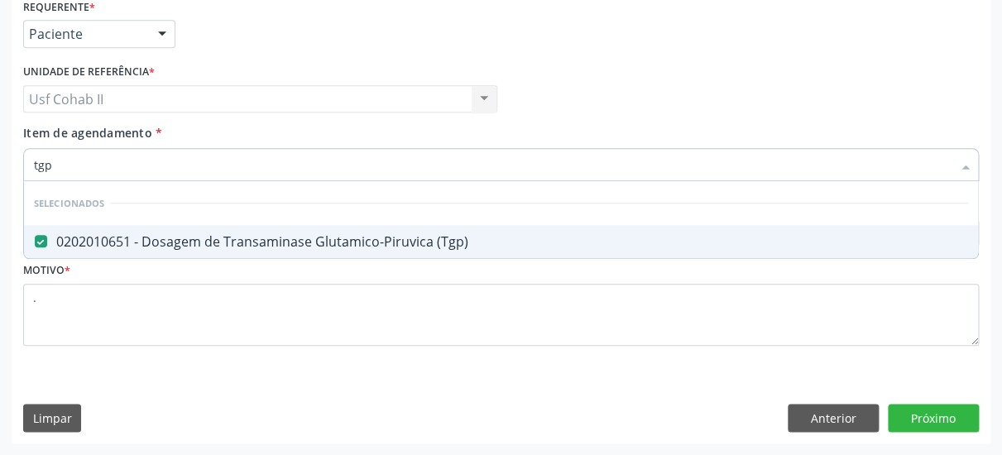
type input "tgp"
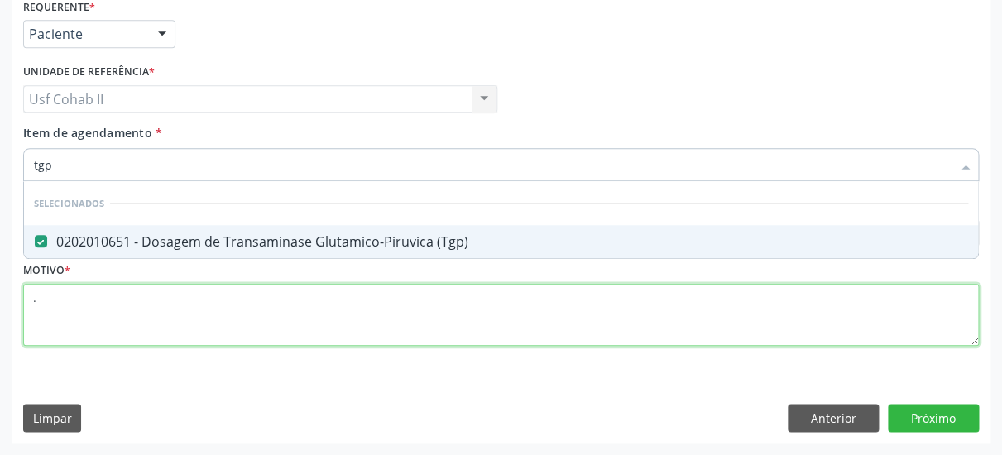
click at [200, 311] on textarea "." at bounding box center [501, 315] width 956 height 63
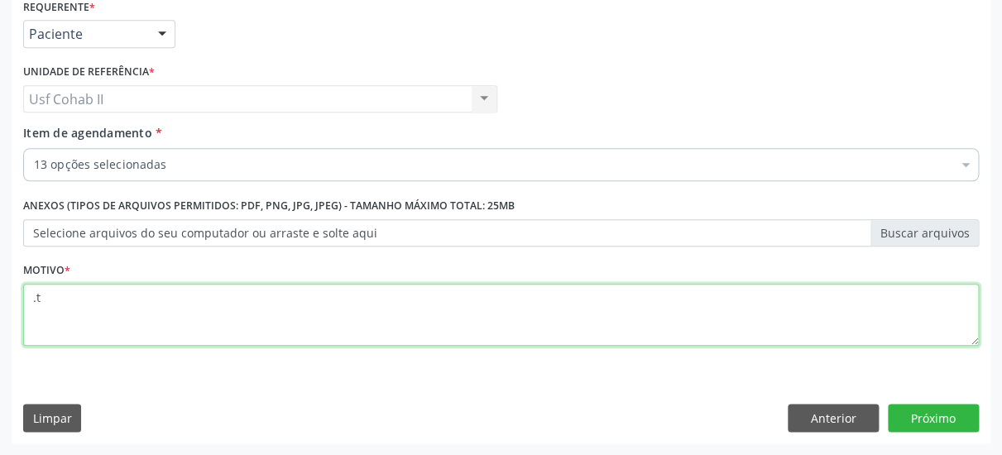
type textarea "."
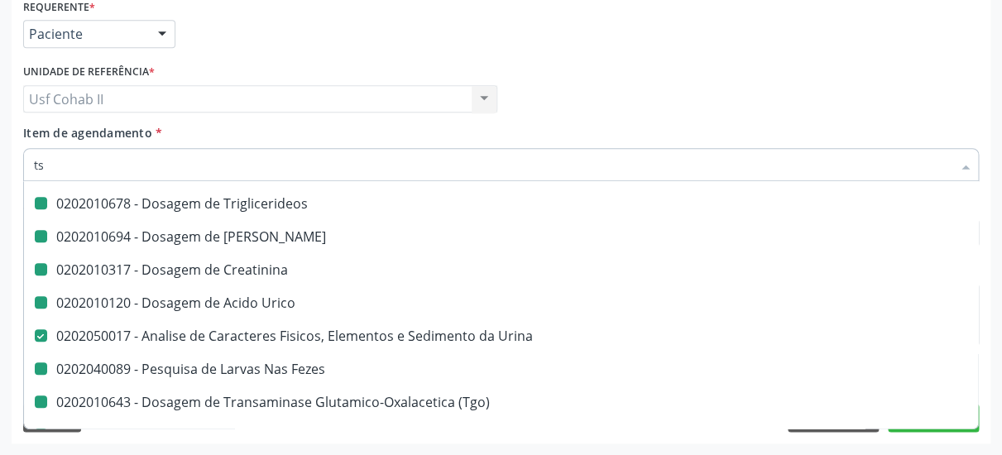
type input "tsh"
checkbox Completo "false"
checkbox Glicose "false"
checkbox Hdl "false"
checkbox Ldl "false"
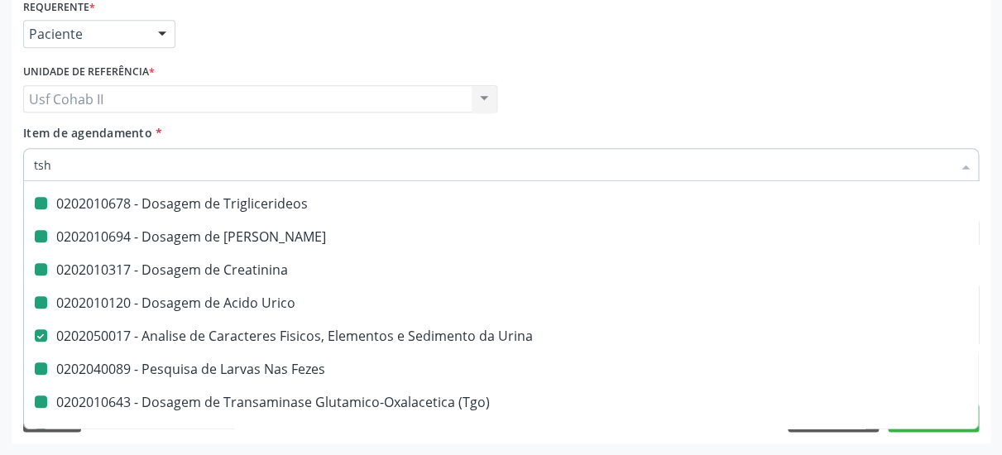
checkbox Total "false"
checkbox Triglicerideos "false"
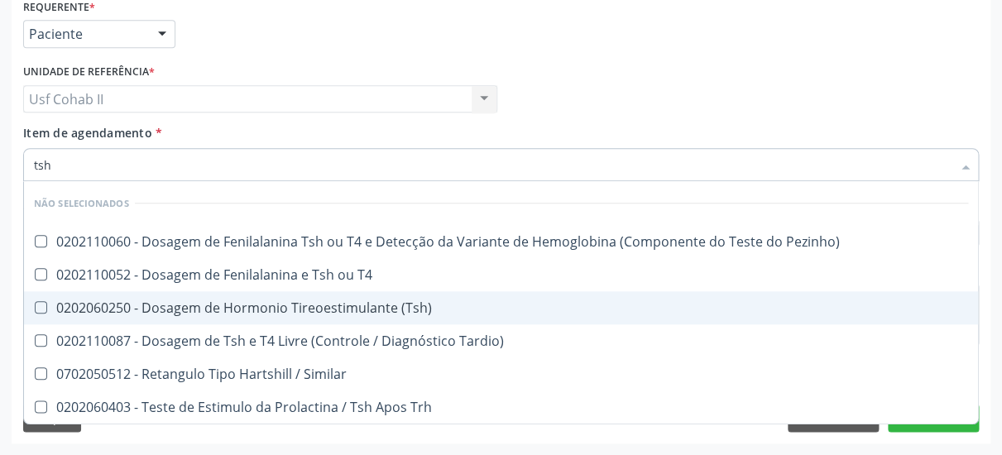
click at [311, 301] on div "0202060250 - Dosagem de Hormonio Tireoestimulante (Tsh)" at bounding box center [501, 307] width 935 height 13
checkbox \(Tsh\) "true"
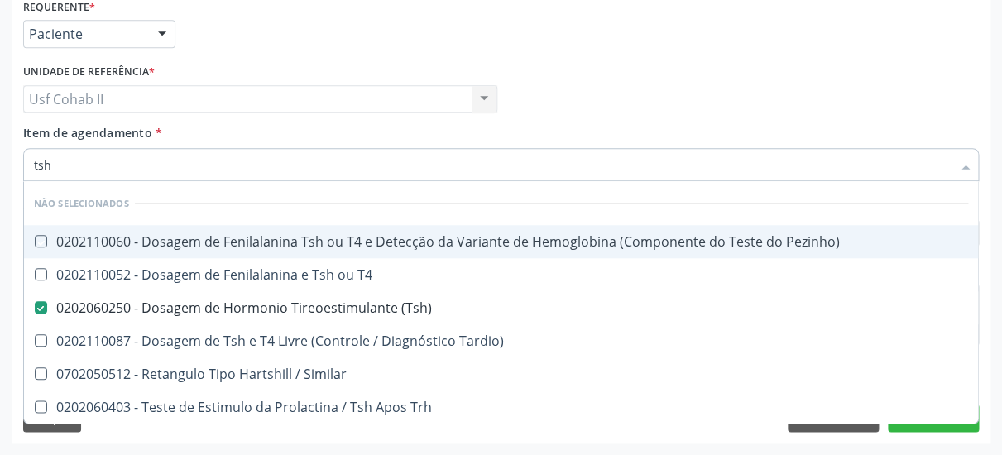
click at [772, 78] on div "Médico Solicitante Por favor, selecione a Unidade de Atendimento primeiro Nenhu…" at bounding box center [501, 92] width 964 height 65
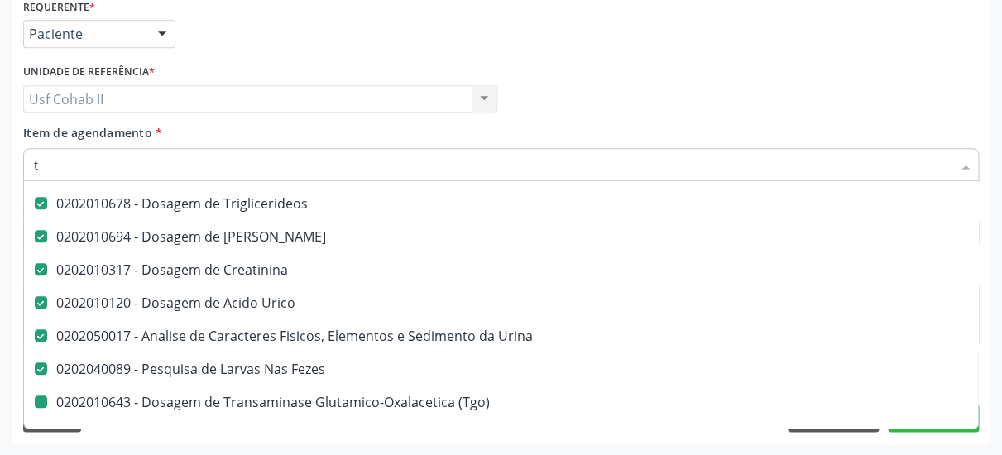
type input "t4"
checkbox Completo "false"
checkbox Glicose "false"
checkbox Hdl "false"
checkbox Ldl "false"
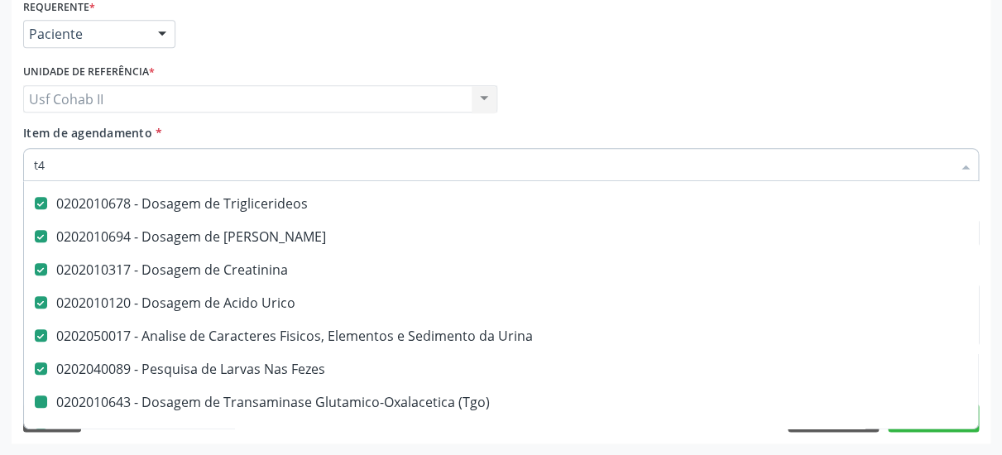
checkbox Total "false"
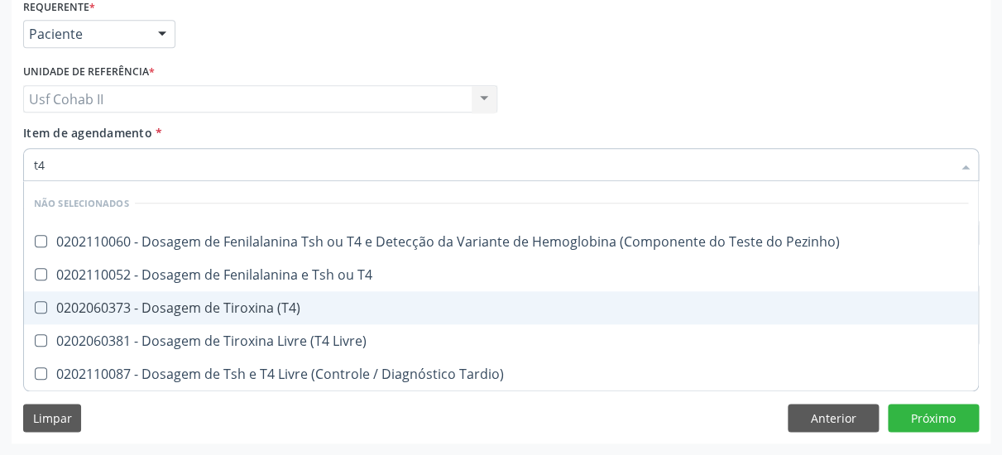
click at [304, 301] on div "0202060373 - Dosagem de Tiroxina (T4)" at bounding box center [501, 307] width 935 height 13
checkbox \(T4\) "true"
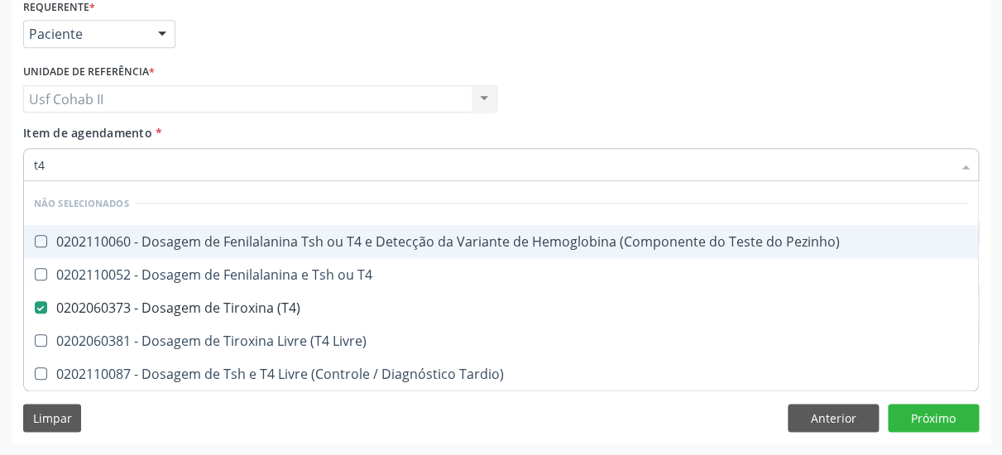
click at [648, 89] on div "Médico Solicitante Por favor, selecione a Unidade de Atendimento primeiro Nenhu…" at bounding box center [501, 92] width 964 height 65
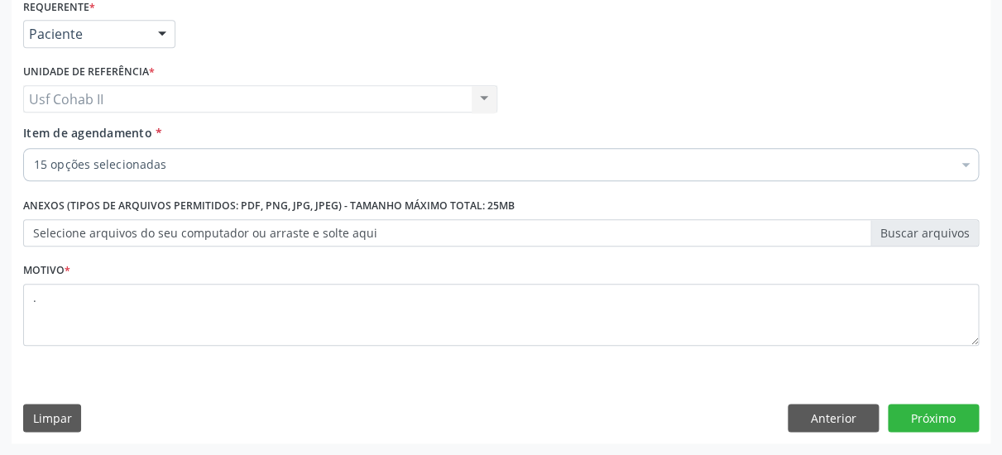
click at [149, 127] on div "Item de agendamento * 15 opções selecionadas Desfazer seleção Selecionados 0202…" at bounding box center [501, 150] width 956 height 52
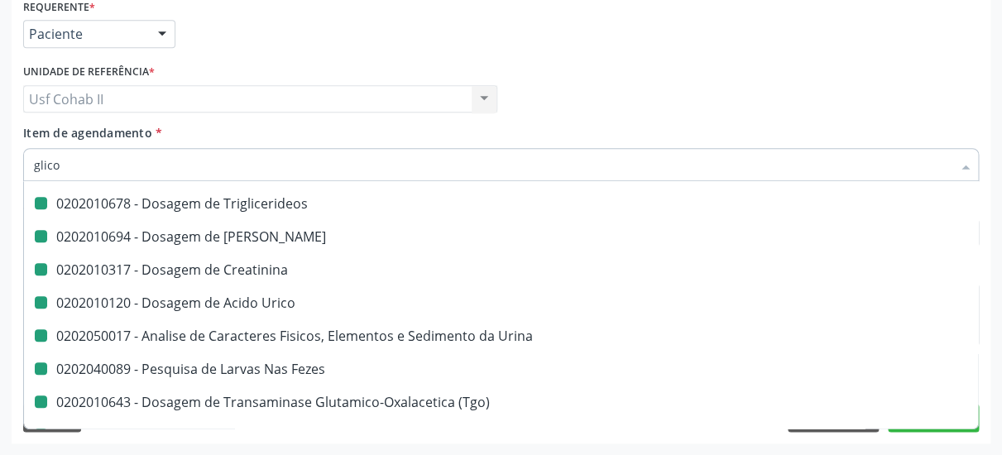
type input "glicos"
checkbox Ldl "false"
checkbox Triglicerideos "false"
checkbox Ureia "false"
checkbox Creatinina "false"
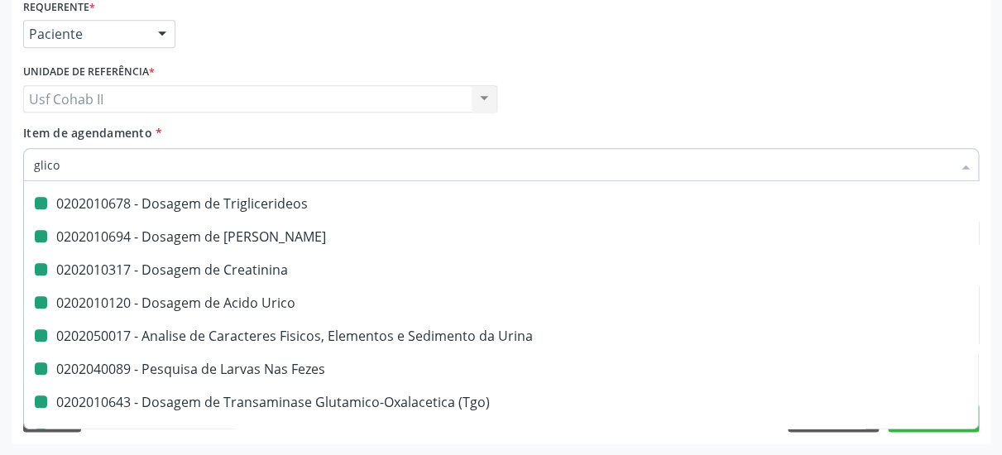
checkbox Urico "false"
checkbox Urina "false"
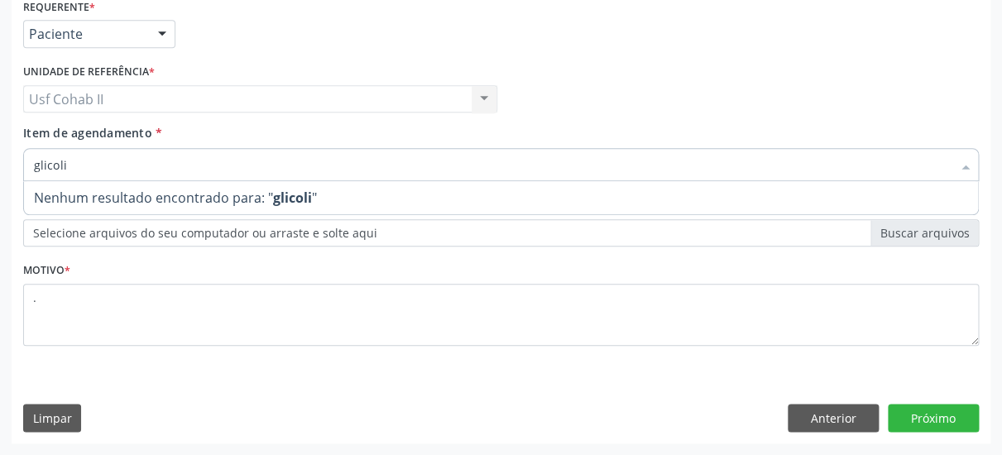
click at [113, 150] on input "glicoli" at bounding box center [493, 164] width 918 height 33
type input "glico"
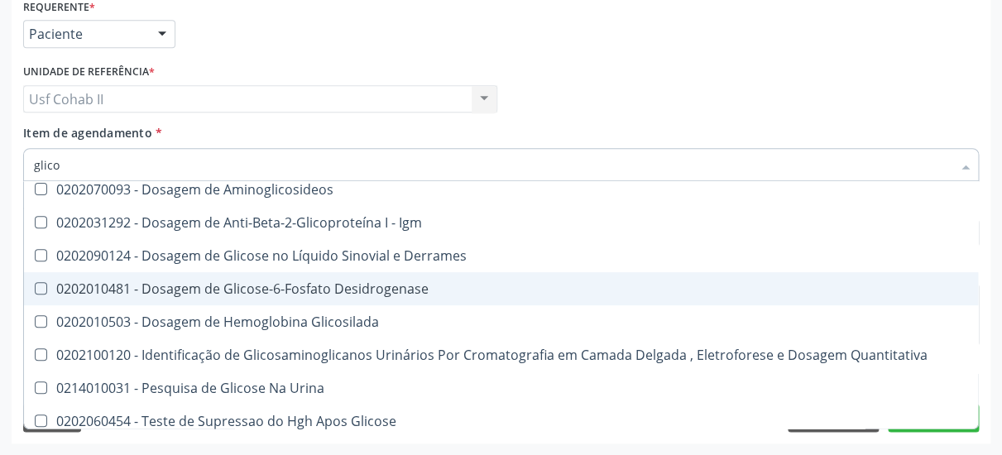
scroll to position [238, 0]
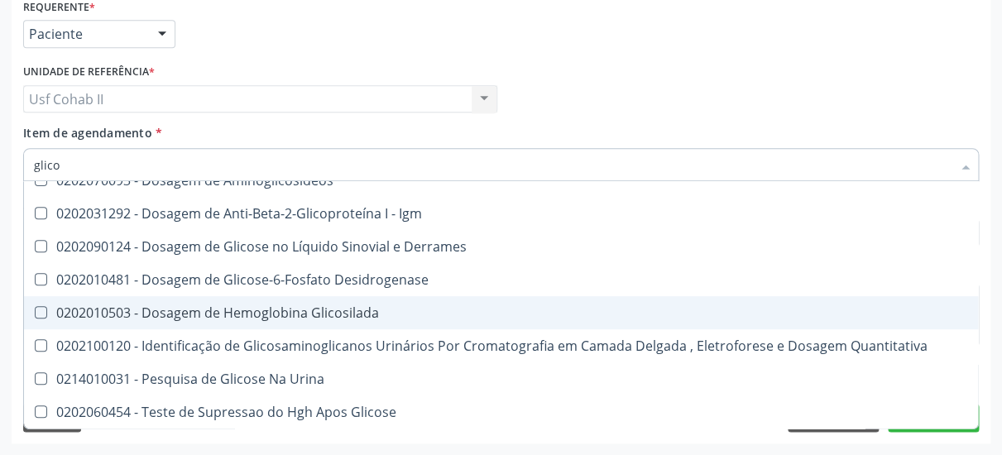
click at [262, 306] on div "0202010503 - Dosagem de Hemoglobina Glicosilada" at bounding box center [501, 312] width 935 height 13
checkbox Glicosilada "true"
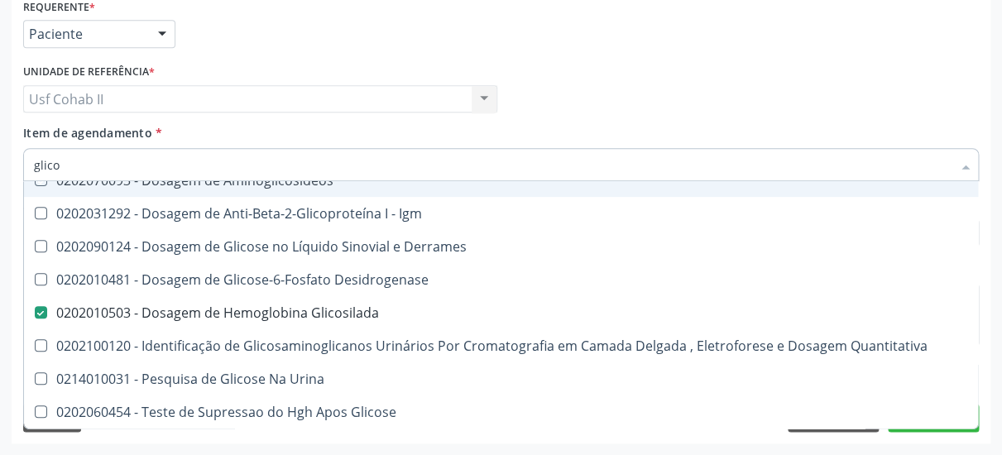
click at [635, 60] on div "Médico Solicitante Por favor, selecione a Unidade de Atendimento primeiro Nenhu…" at bounding box center [501, 92] width 964 height 65
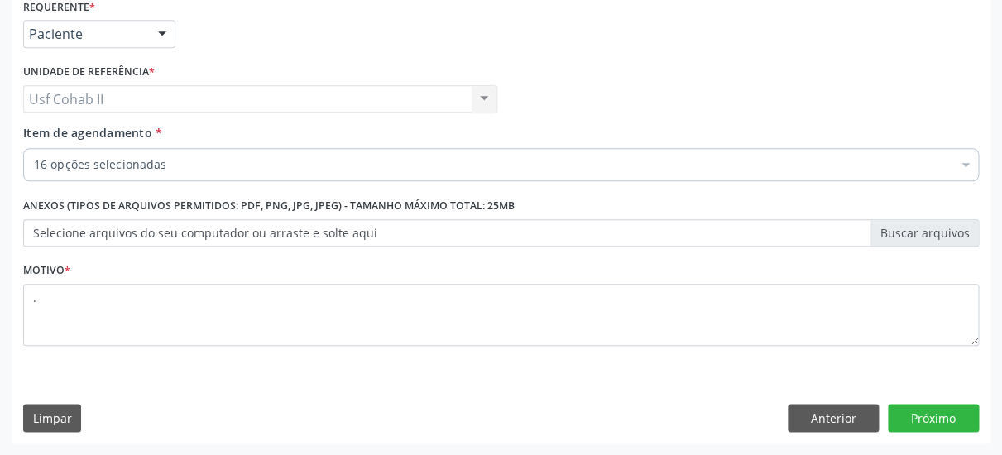
scroll to position [0, 0]
click at [921, 412] on button "Próximo" at bounding box center [933, 418] width 91 height 28
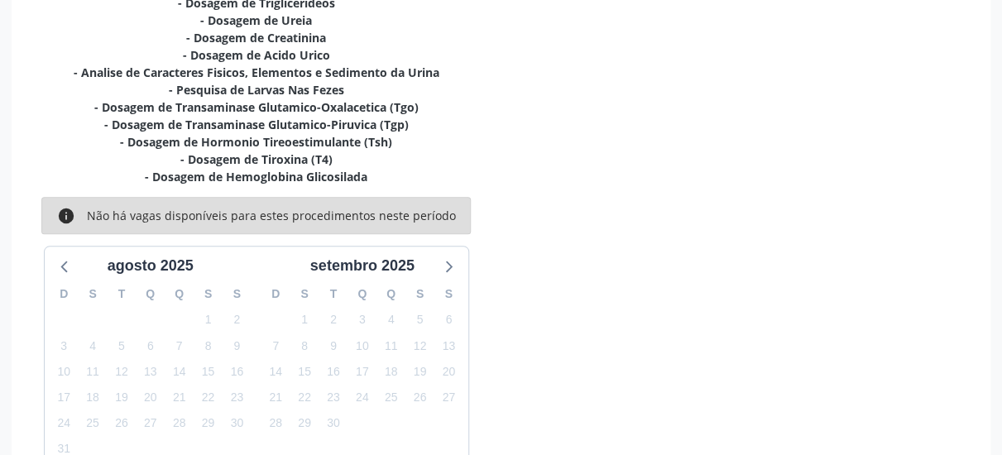
scroll to position [574, 0]
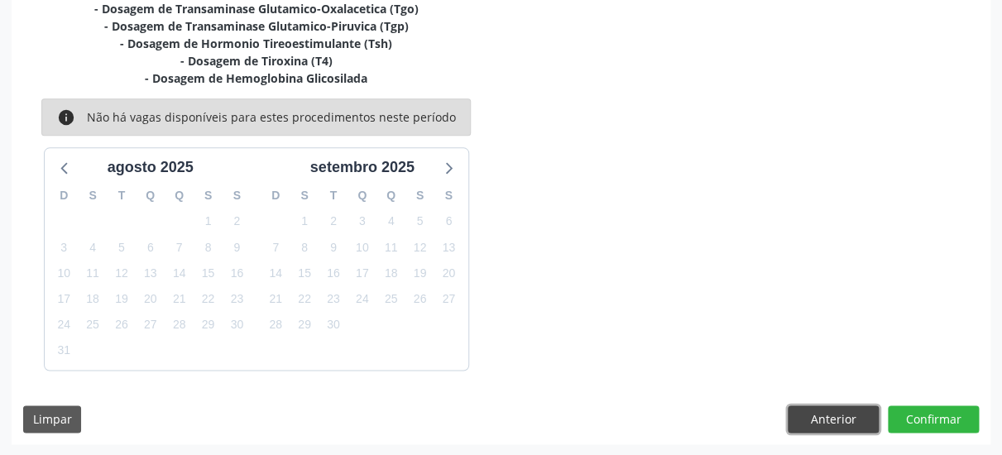
click at [816, 416] on button "Anterior" at bounding box center [833, 420] width 91 height 28
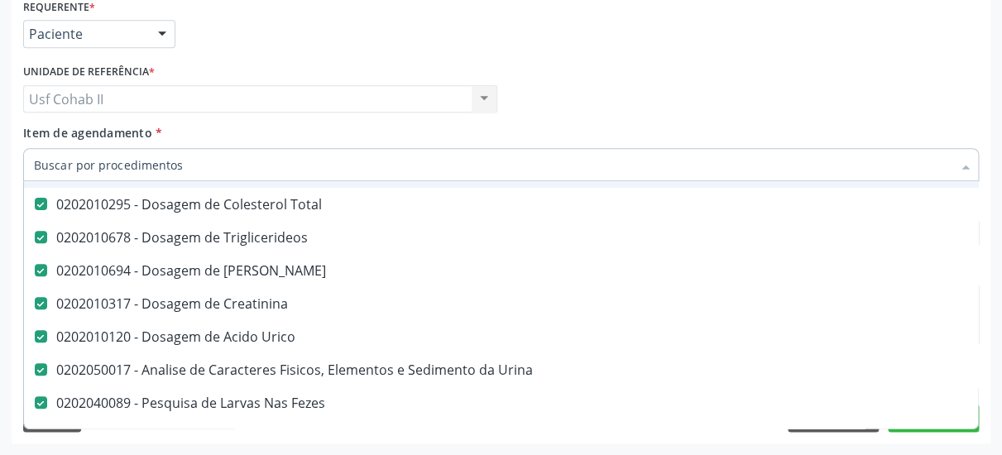
scroll to position [322, 0]
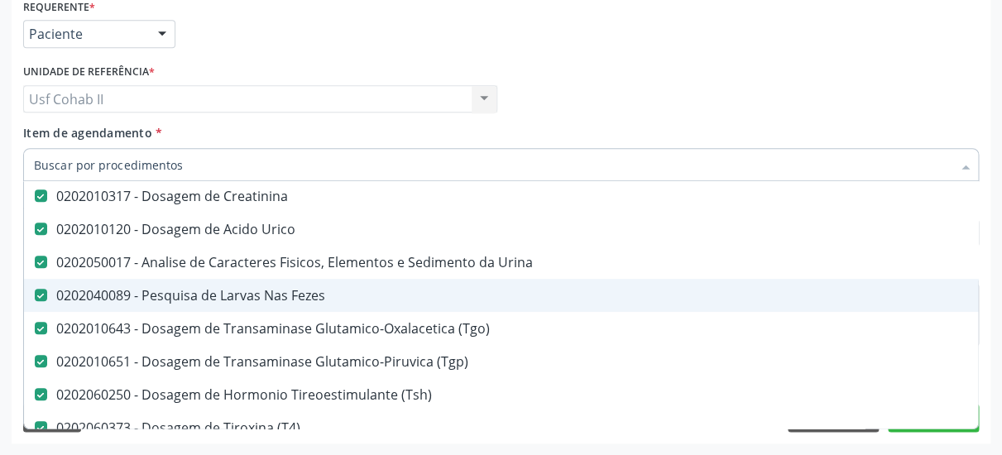
click at [254, 289] on div "0202040089 - Pesquisa de Larvas Nas Fezes" at bounding box center [678, 295] width 1289 height 13
checkbox Fezes "false"
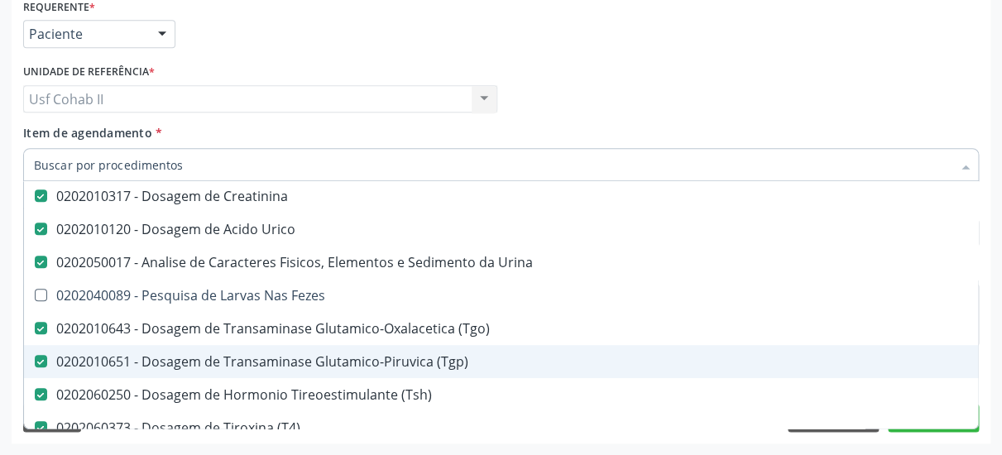
click at [188, 151] on input "Item de agendamento *" at bounding box center [493, 164] width 918 height 33
type input "ov"
checkbox Completo "false"
checkbox Hdl "false"
checkbox Glicose "false"
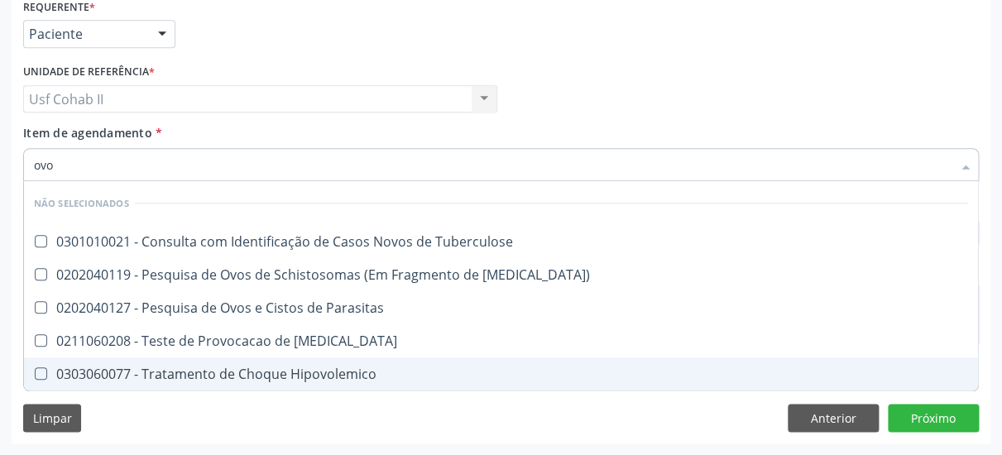
type input "ovos"
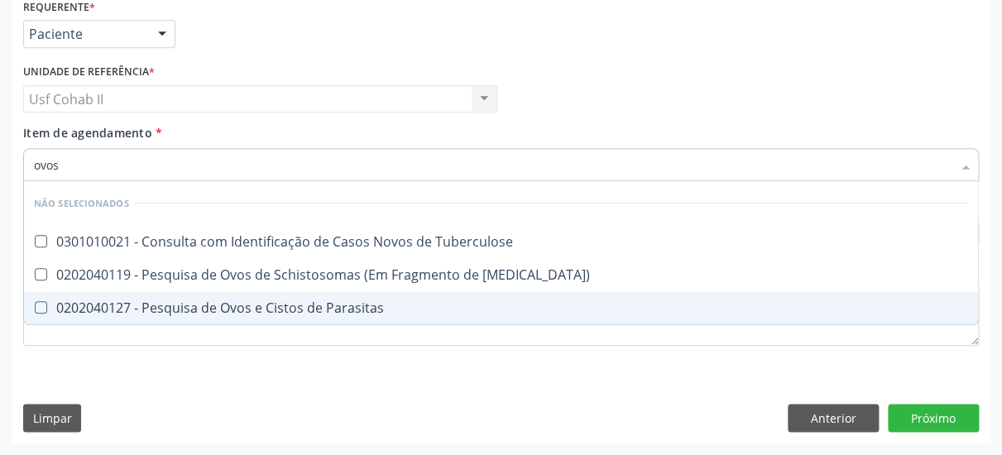
click at [251, 301] on div "0202040127 - Pesquisa de Ovos e Cistos de Parasitas" at bounding box center [501, 307] width 935 height 13
checkbox Parasitas "true"
click at [242, 377] on div "Requerente * Paciente Médico(a) Enfermeiro(a) Paciente Nenhum resultado encontr…" at bounding box center [501, 219] width 979 height 450
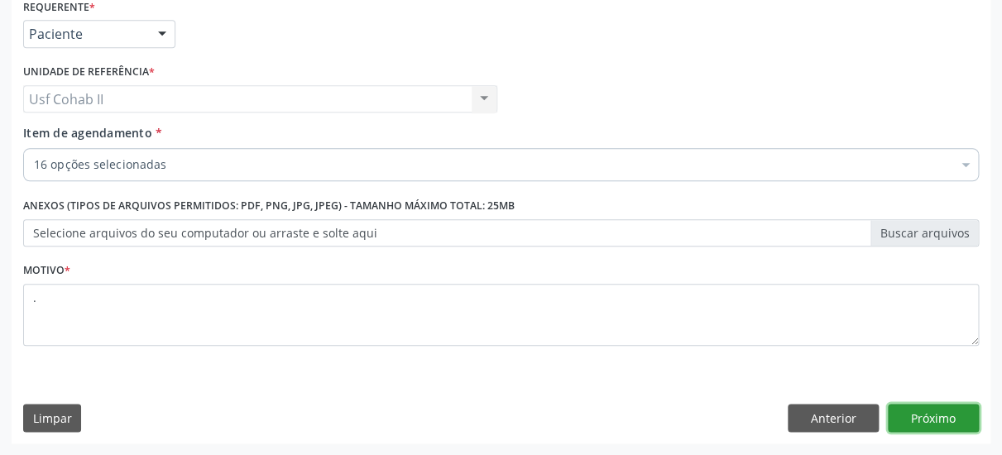
click at [964, 421] on button "Próximo" at bounding box center [933, 418] width 91 height 28
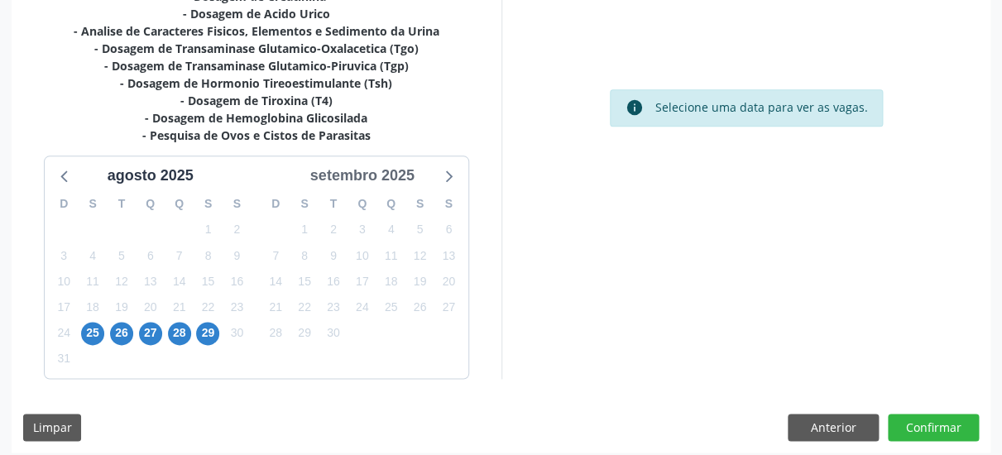
scroll to position [525, 0]
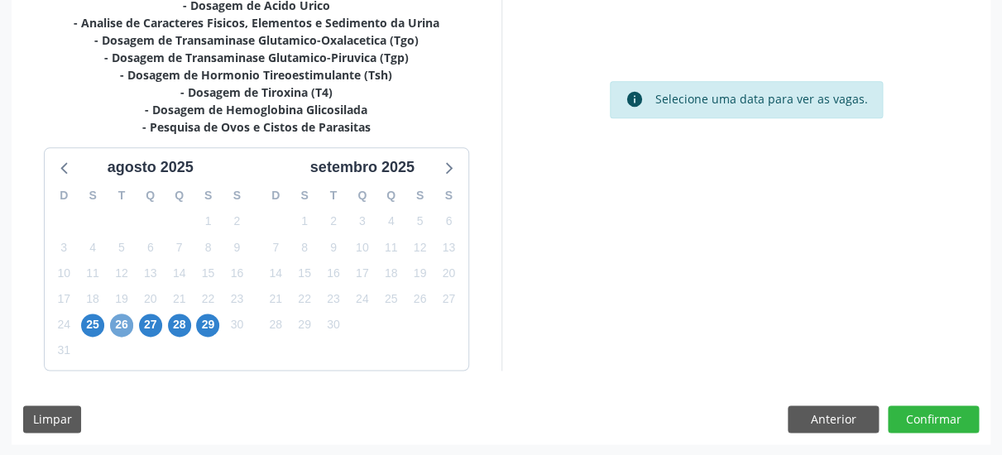
click at [116, 322] on span "26" at bounding box center [121, 325] width 23 height 23
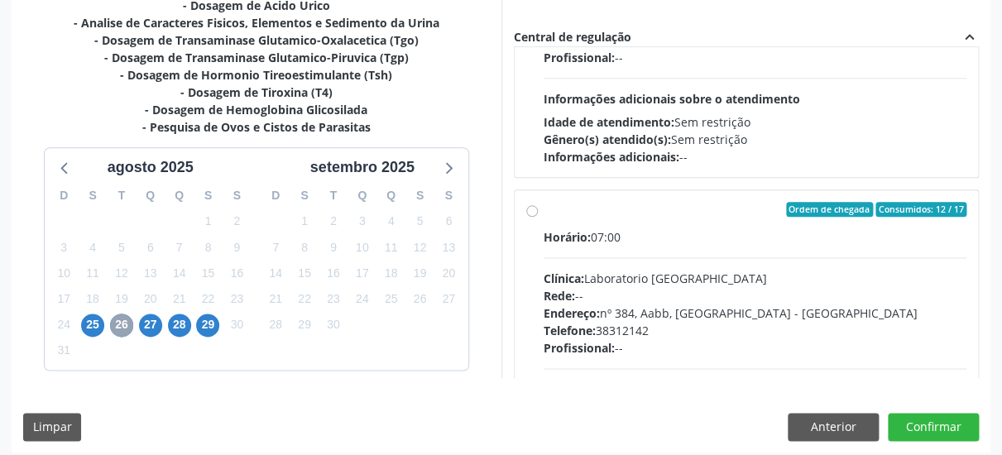
scroll to position [492, 0]
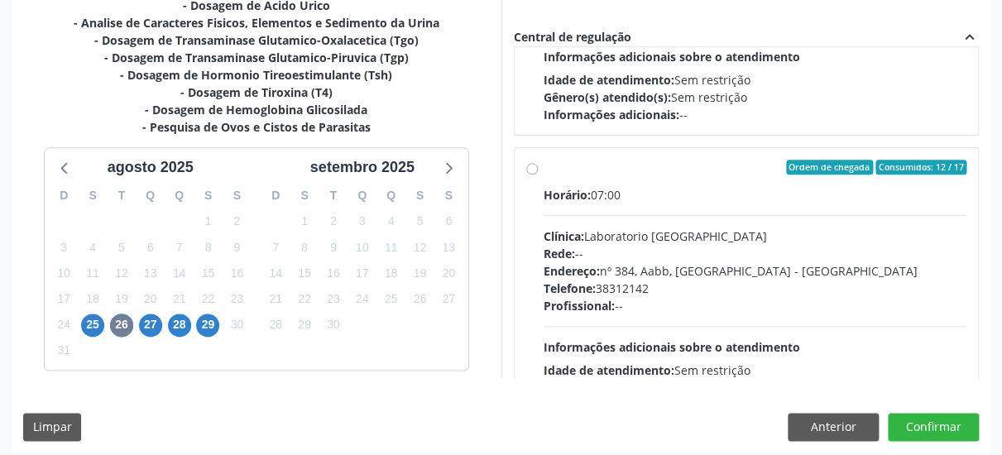
click at [544, 170] on label "Ordem de chegada Consumidos: 12 / 17 Horário: 07:00 Clínica: Laboratorio [GEOGR…" at bounding box center [756, 287] width 424 height 254
click at [534, 170] on input "Ordem de chegada Consumidos: 12 / 17 Horário: 07:00 Clínica: Laboratorio [GEOGR…" at bounding box center [532, 167] width 12 height 15
radio input "true"
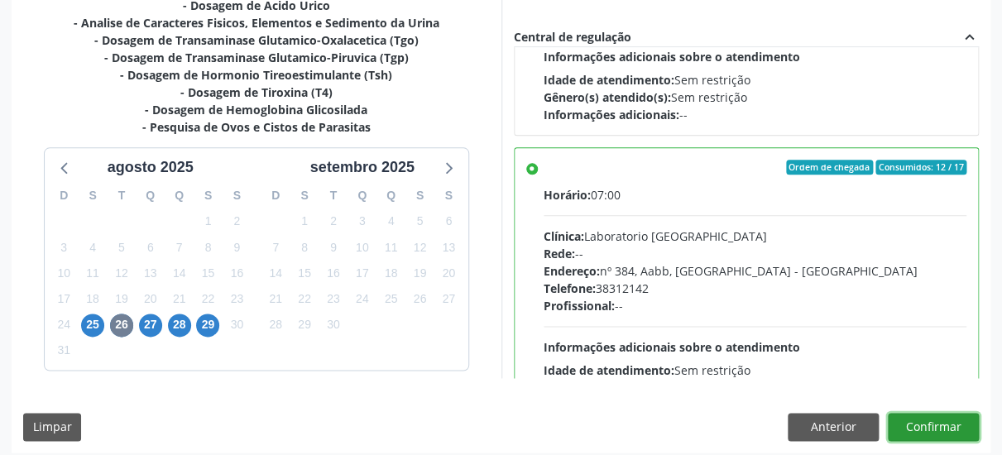
click at [930, 432] on button "Confirmar" at bounding box center [933, 427] width 91 height 28
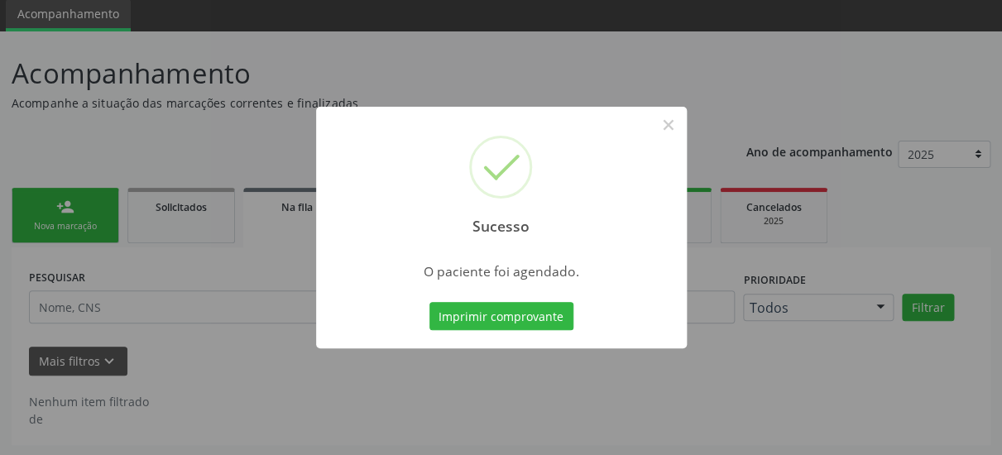
scroll to position [42, 0]
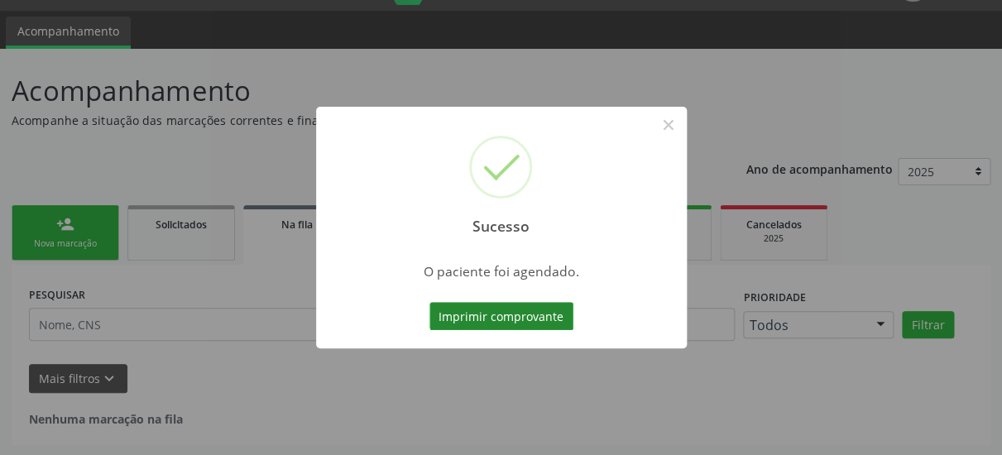
click at [528, 319] on button "Imprimir comprovante" at bounding box center [502, 316] width 144 height 28
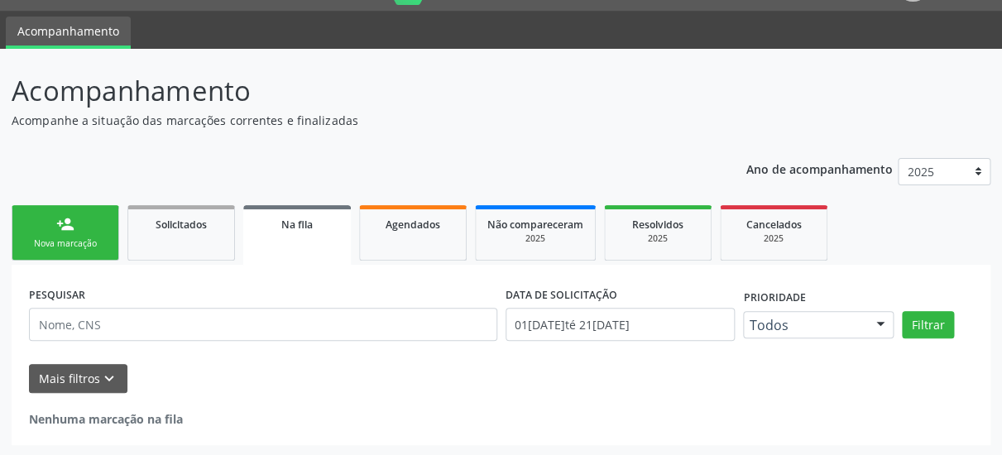
click at [79, 238] on div "Nova marcação" at bounding box center [65, 244] width 83 height 12
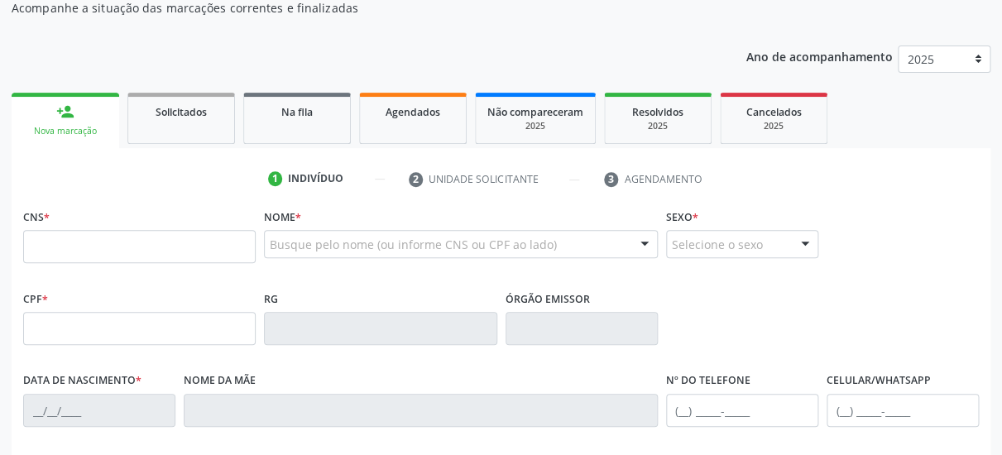
scroll to position [221, 0]
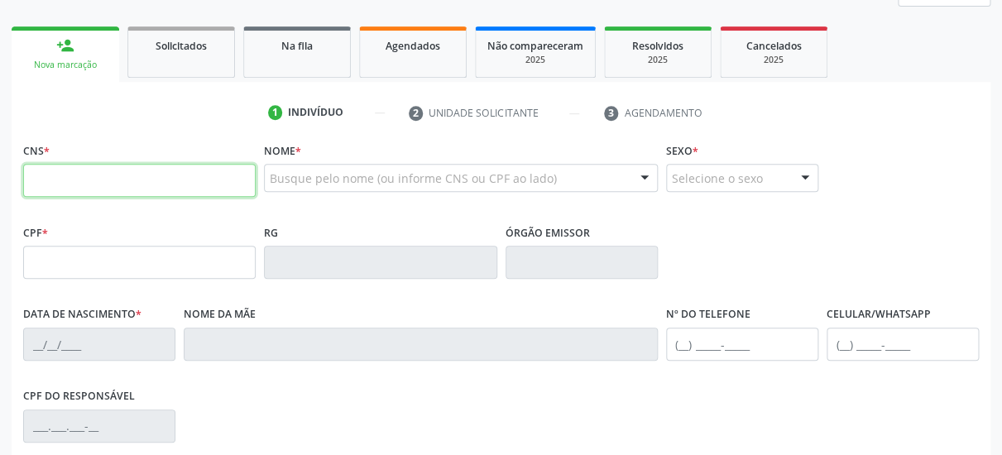
click at [101, 180] on input "text" at bounding box center [139, 180] width 233 height 33
type input "700 5009 3792 9654"
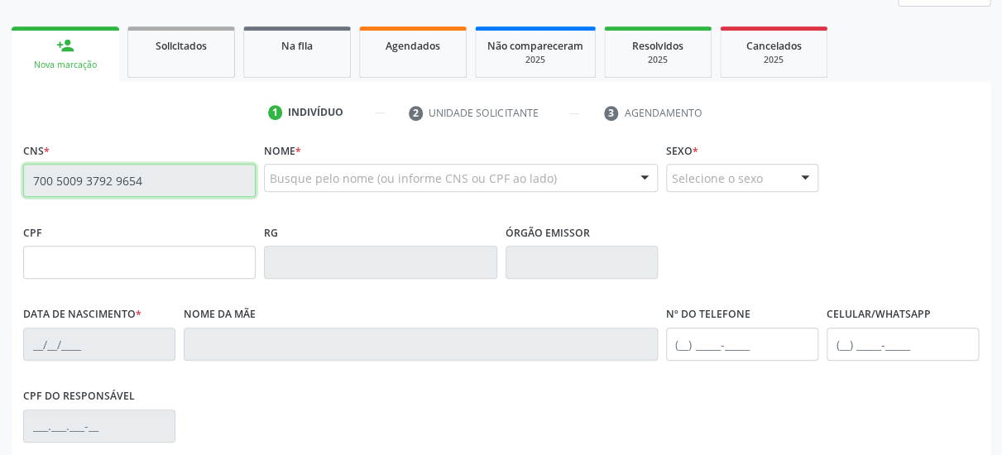
type input "704.433.434-20"
type input "1[DATE]"
type input "[PERSON_NAME]"
type input "[PHONE_NUMBER]"
type input "042.301.994-57"
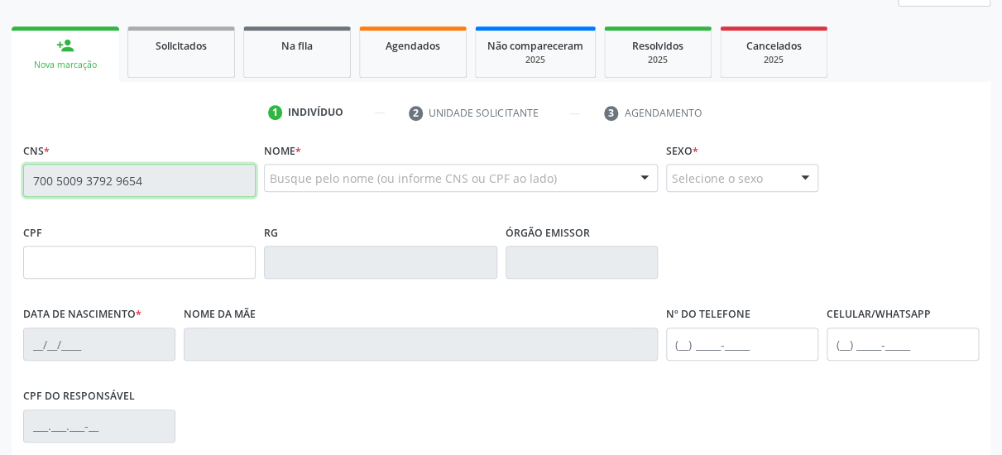
type input "133"
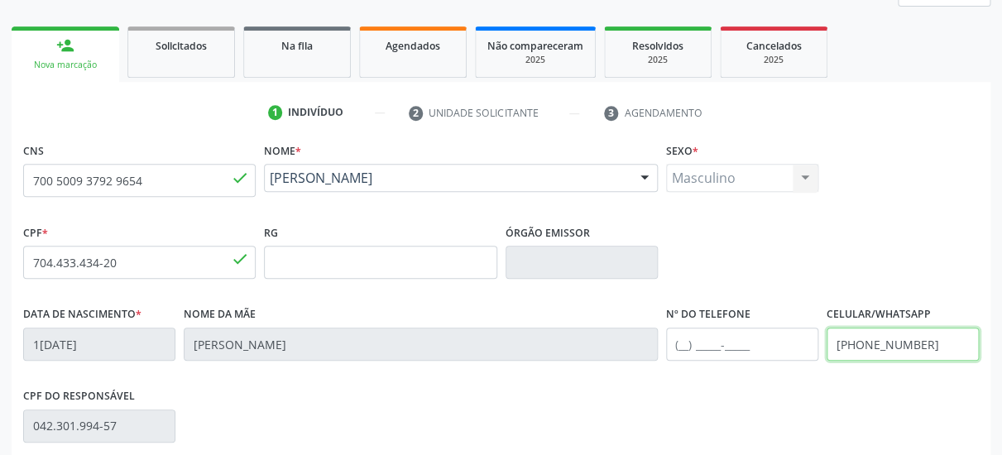
drag, startPoint x: 925, startPoint y: 353, endPoint x: 637, endPoint y: 325, distance: 289.5
click at [827, 347] on input "[PHONE_NUMBER]" at bounding box center [903, 344] width 152 height 33
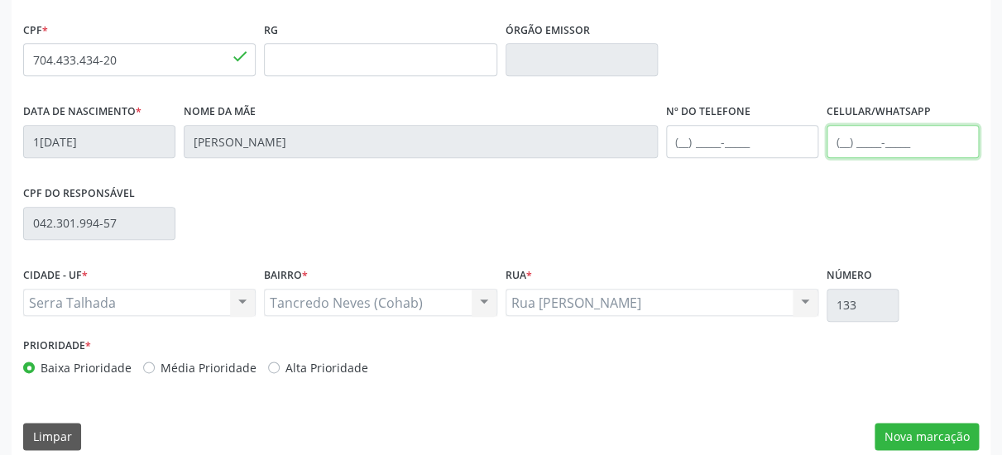
scroll to position [441, 0]
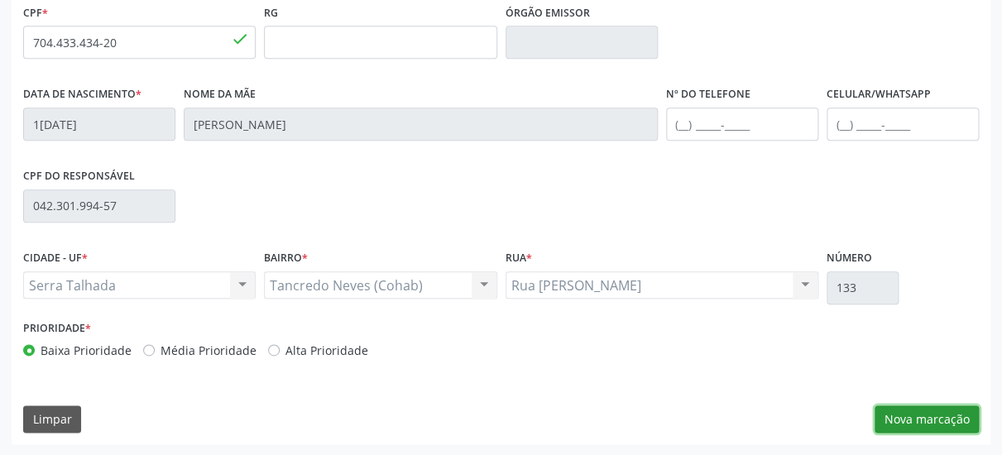
click at [918, 418] on button "Nova marcação" at bounding box center [927, 420] width 104 height 28
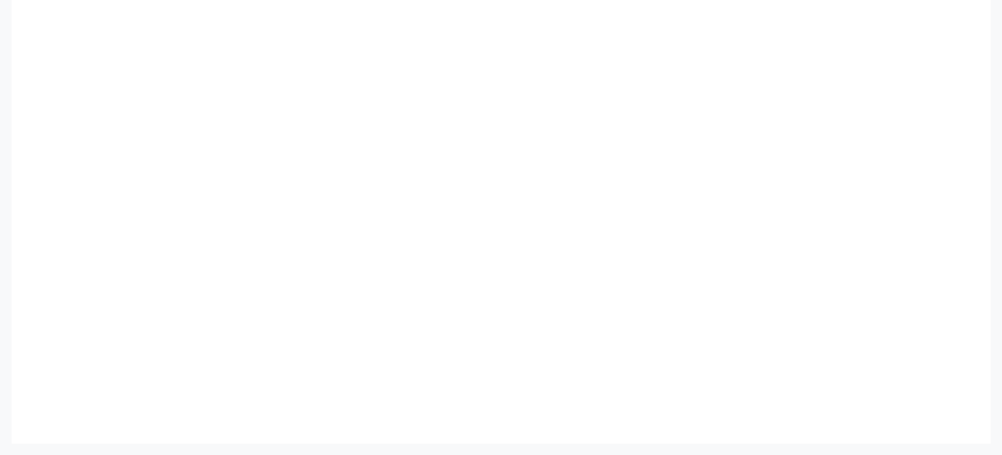
scroll to position [380, 0]
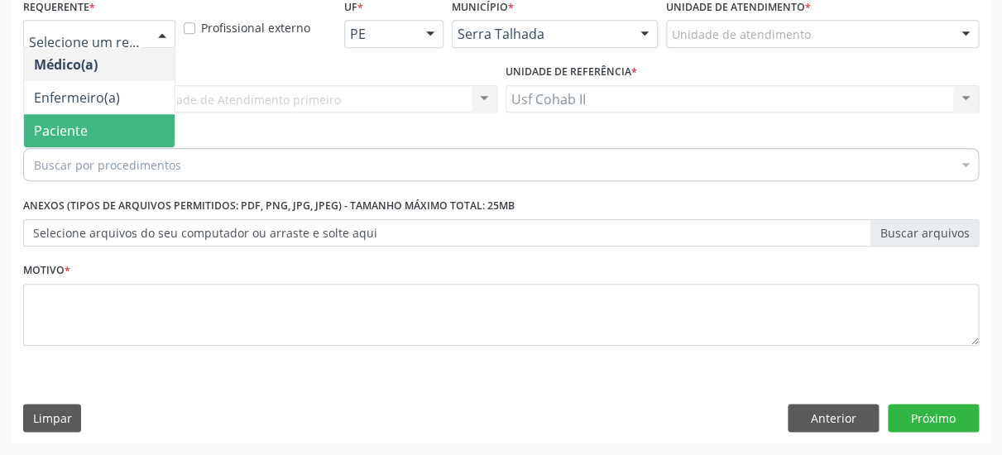
click at [94, 116] on span "Paciente" at bounding box center [99, 130] width 151 height 33
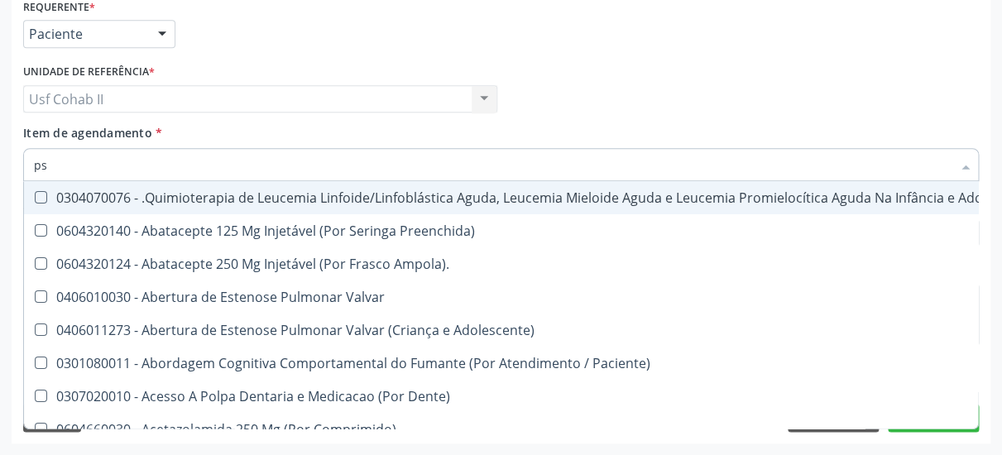
type input "psa"
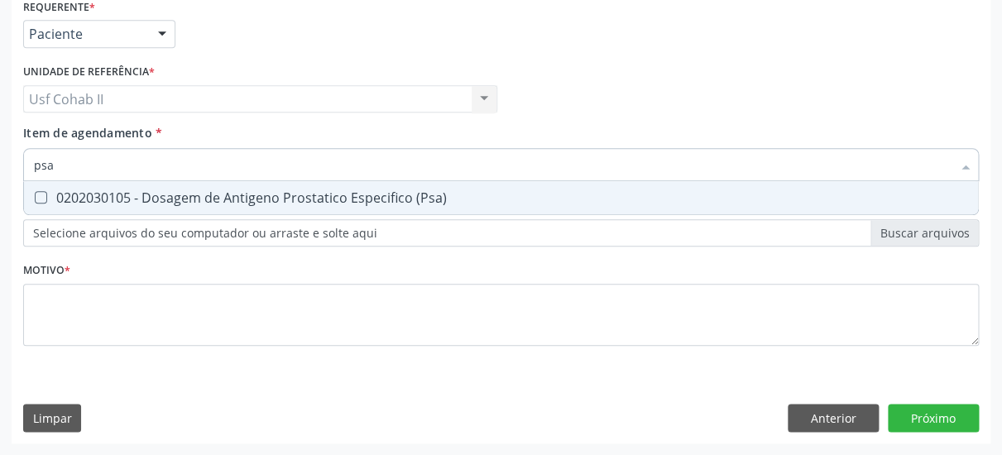
click at [178, 191] on div "0202030105 - Dosagem de Antigeno Prostatico Especifico (Psa)" at bounding box center [501, 197] width 935 height 13
checkbox \(Psa\) "true"
type input "psa"
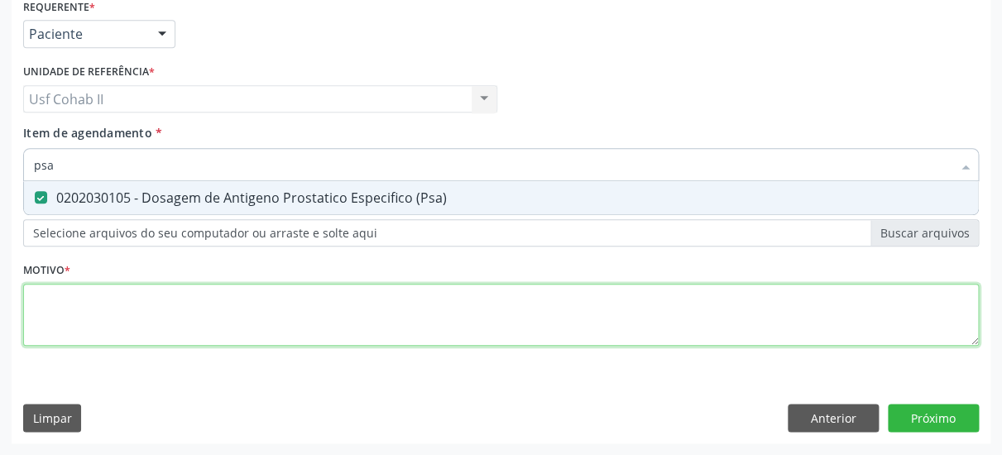
click at [132, 303] on textarea at bounding box center [501, 315] width 956 height 63
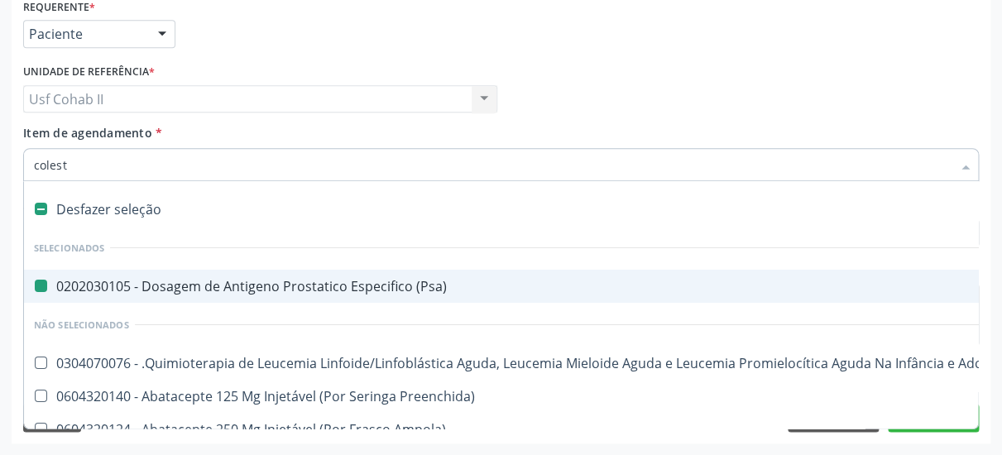
type input "coleste"
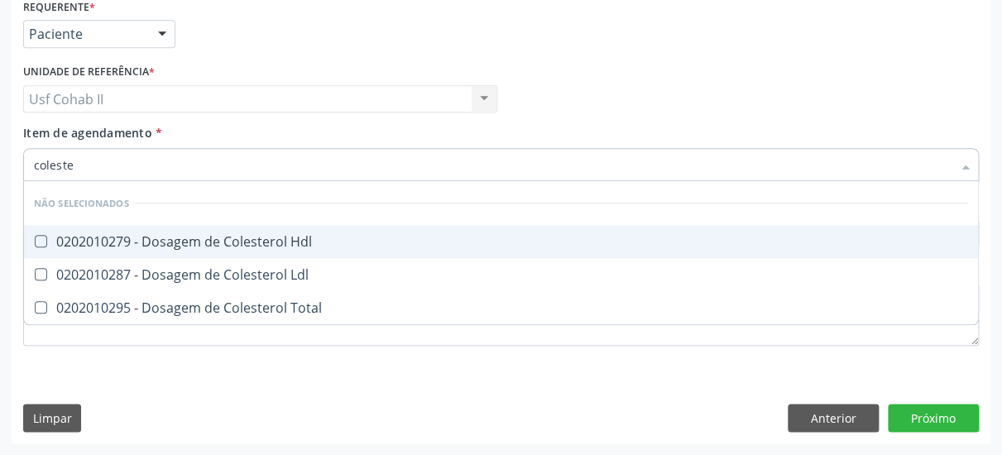
click at [272, 235] on div "0202010279 - Dosagem de Colesterol Hdl" at bounding box center [501, 241] width 935 height 13
checkbox Hdl "true"
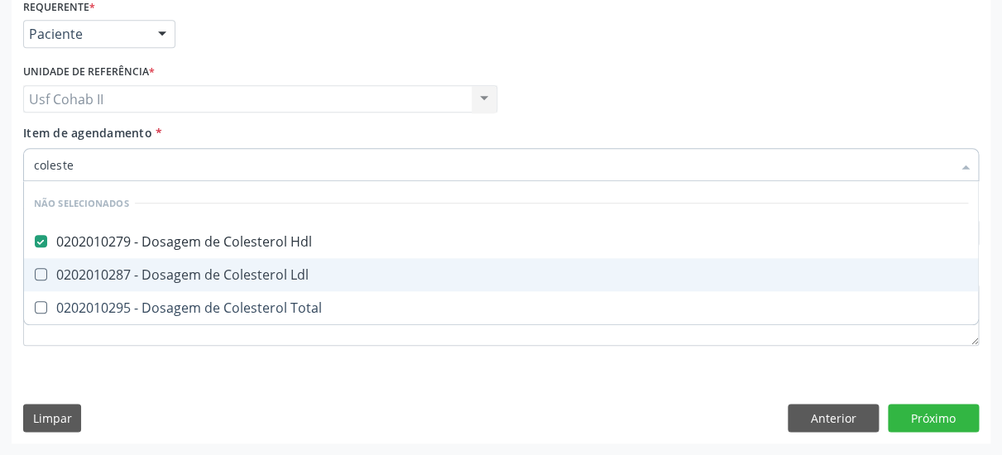
click at [245, 268] on div "0202010287 - Dosagem de Colesterol Ldl" at bounding box center [501, 274] width 935 height 13
checkbox Ldl "true"
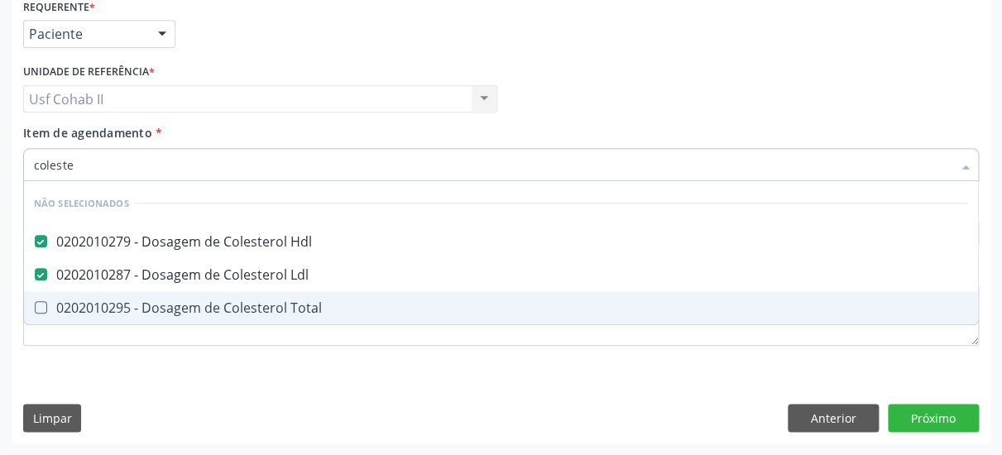
click at [228, 301] on div "0202010295 - Dosagem de Colesterol Total" at bounding box center [501, 307] width 935 height 13
checkbox Total "true"
type input "coleste"
click at [175, 387] on div "Requerente * Paciente Médico(a) Enfermeiro(a) Paciente Nenhum resultado encontr…" at bounding box center [501, 219] width 979 height 450
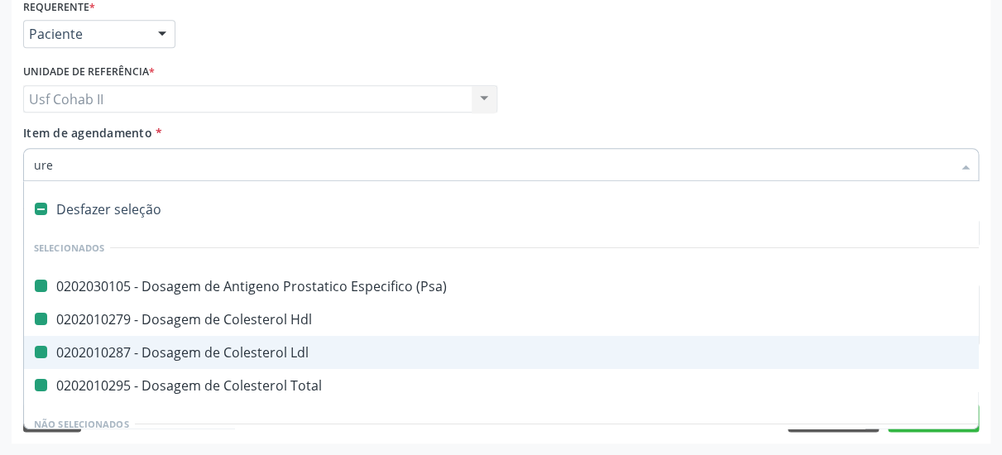
type input "urei"
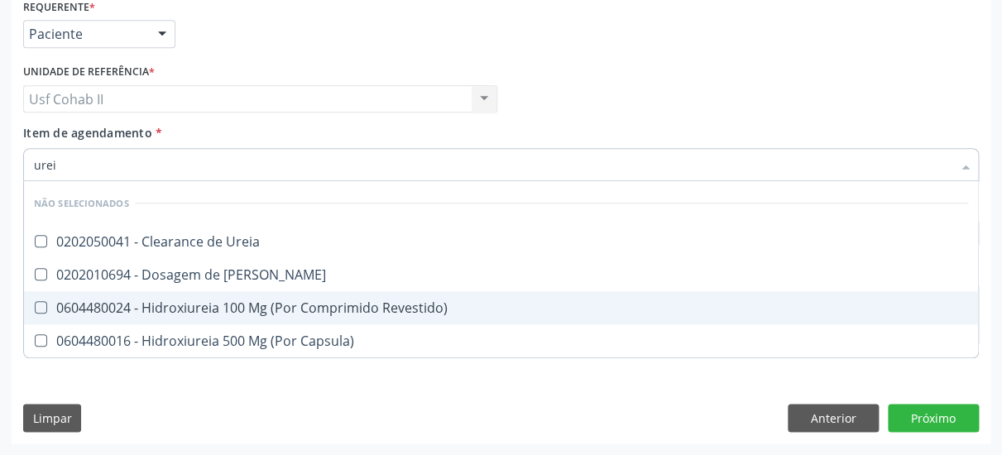
checkbox Ureia "false"
checkbox Revestido\) "false"
checkbox Ureia "false"
checkbox Capsula\) "false"
type input "ureia"
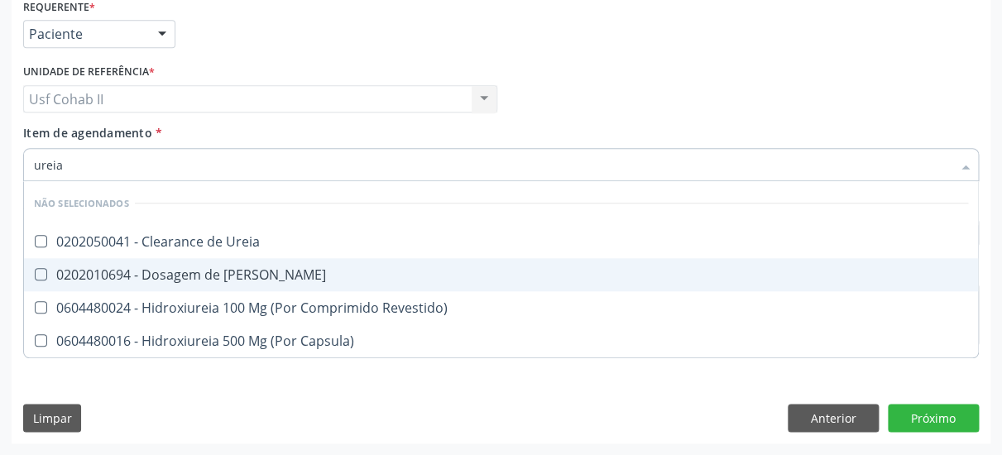
click at [208, 268] on div "0202010694 - Dosagem de [PERSON_NAME]" at bounding box center [501, 274] width 935 height 13
checkbox Ureia "true"
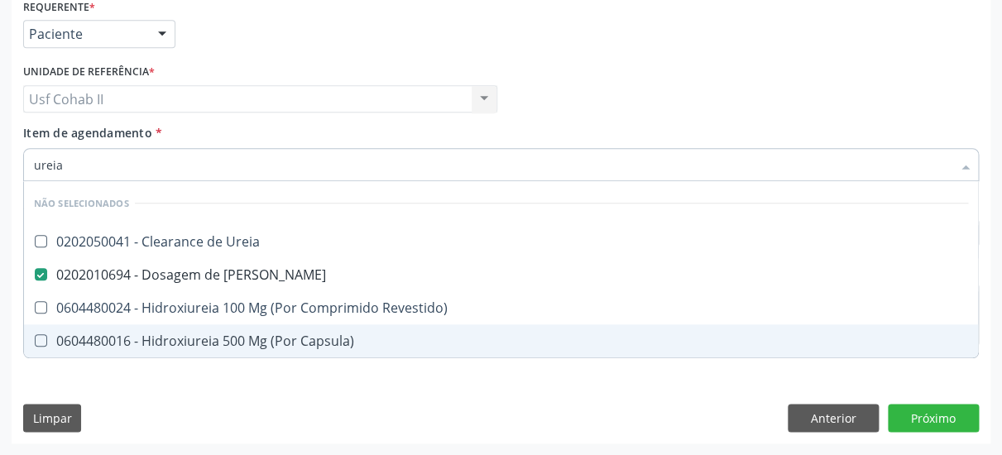
type input "ureia"
click at [207, 371] on div "Requerente * Paciente Médico(a) Enfermeiro(a) Paciente Nenhum resultado encontr…" at bounding box center [501, 219] width 979 height 450
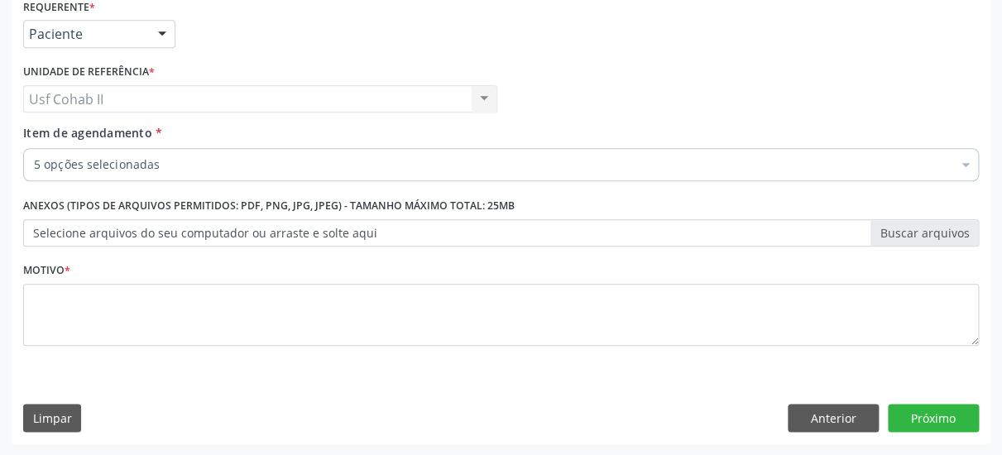
checkbox \(Psa\) "true"
type input "cr"
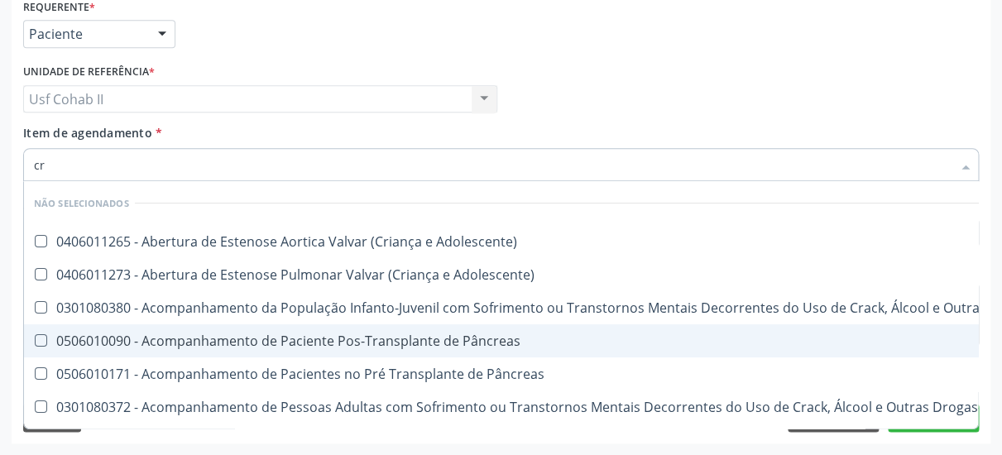
checkbox Adolescente\) "false"
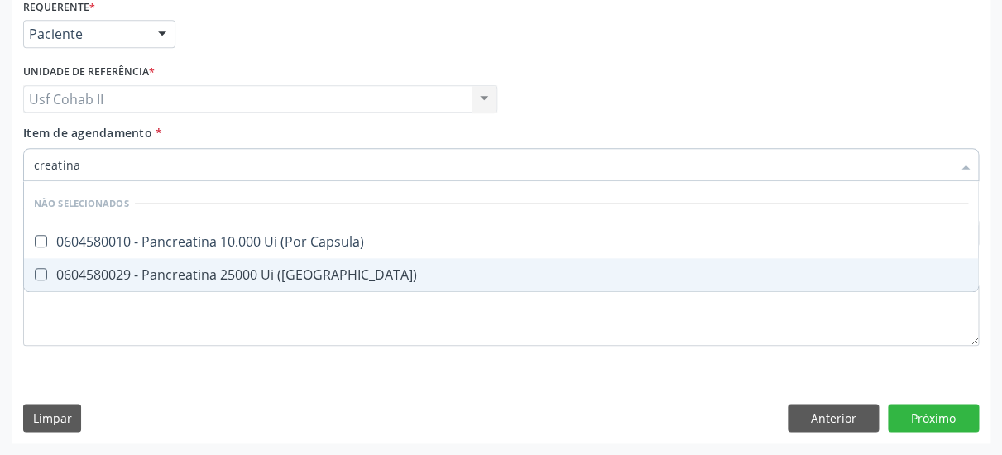
type input "creatin"
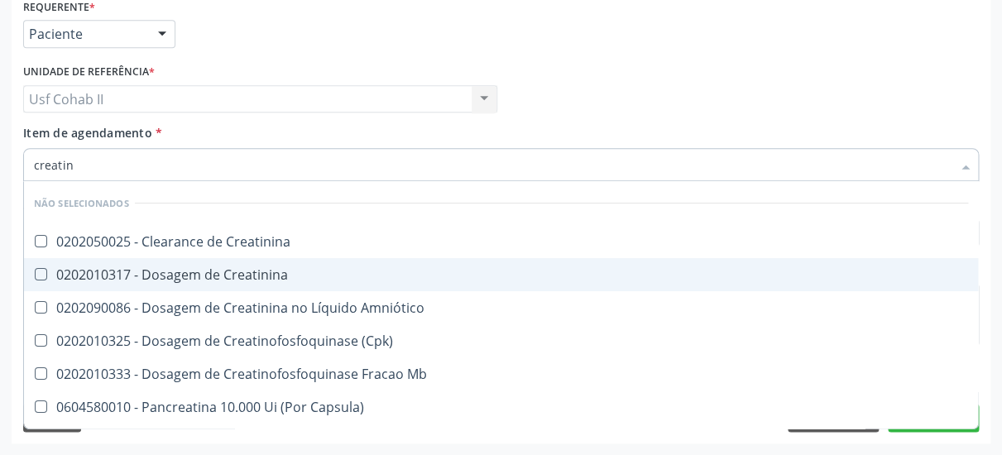
click at [146, 268] on div "0202010317 - Dosagem de Creatinina" at bounding box center [501, 274] width 935 height 13
checkbox Creatinina "true"
type input "creatin"
click at [621, 91] on div "Médico Solicitante Por favor, selecione a Unidade de Atendimento primeiro Nenhu…" at bounding box center [501, 92] width 964 height 65
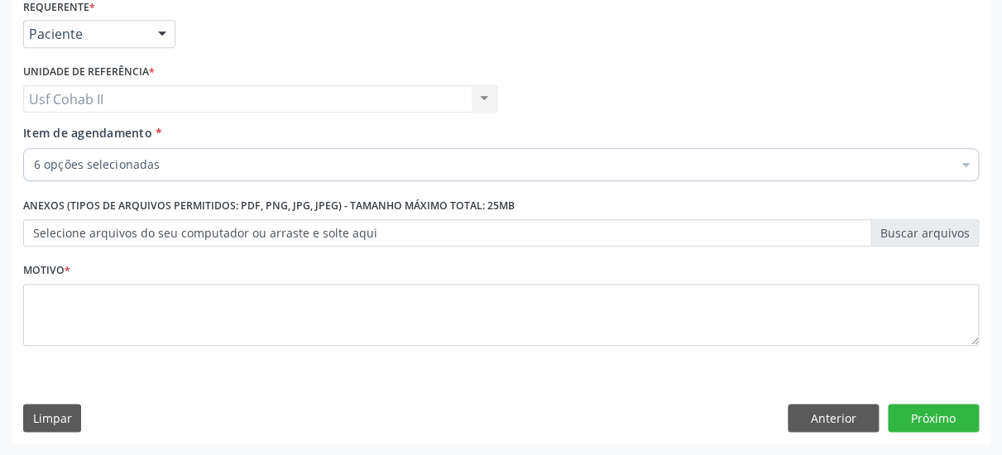
checkbox \(Psa\) "true"
checkbox Ldl "true"
checkbox Total "true"
checkbox Ureia "true"
checkbox Creatinina "true"
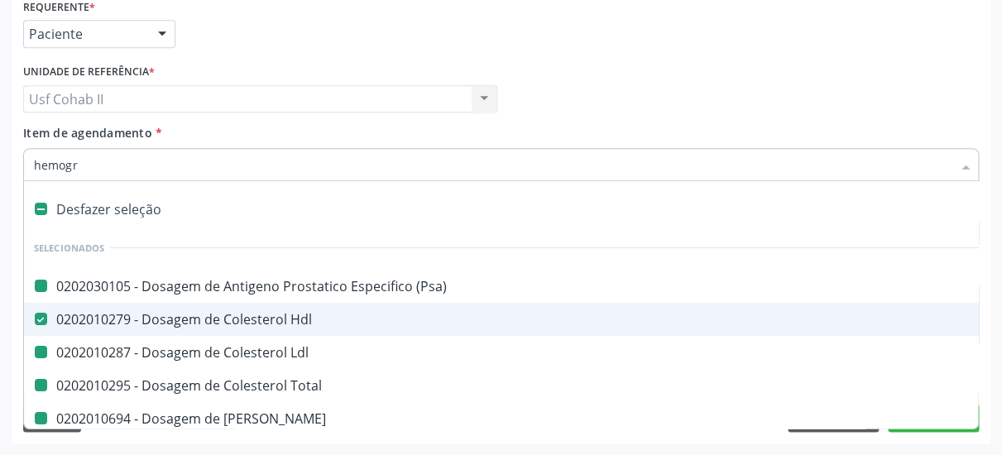
type input "hemogra"
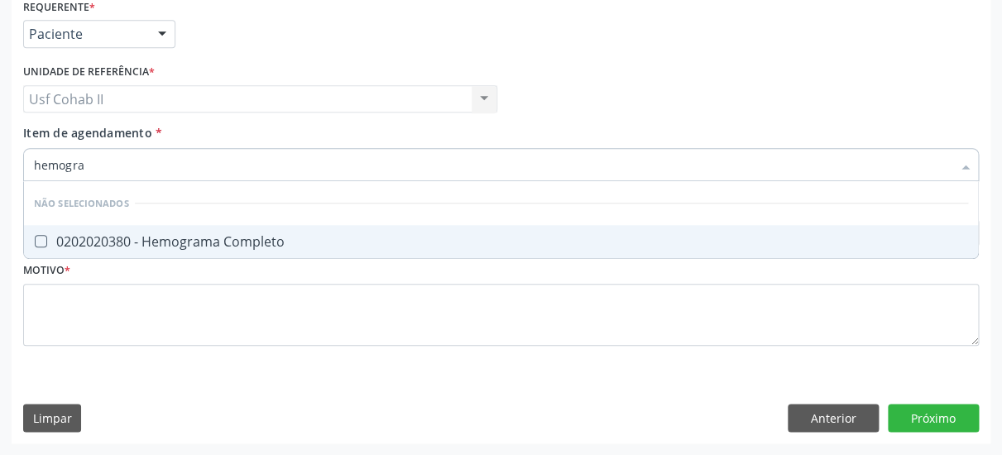
click at [192, 235] on div "0202020380 - Hemograma Completo" at bounding box center [501, 241] width 935 height 13
checkbox Completo "true"
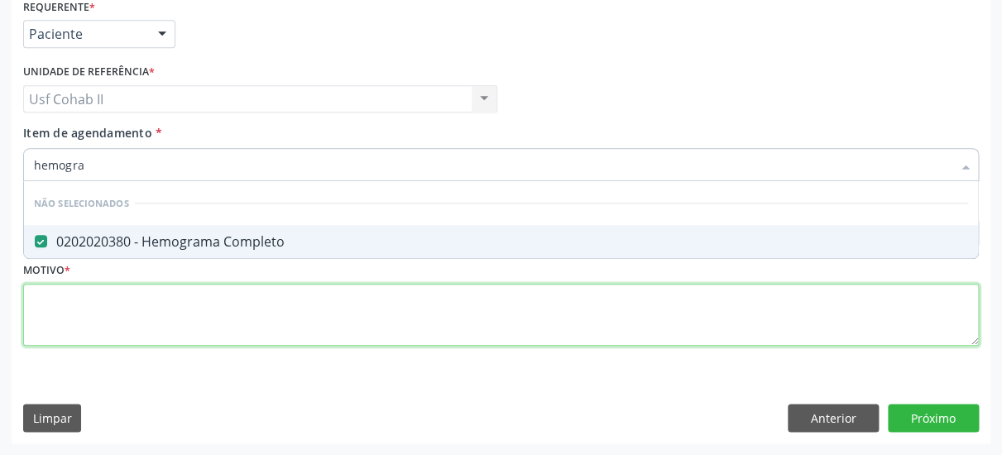
click at [157, 298] on textarea at bounding box center [501, 315] width 956 height 63
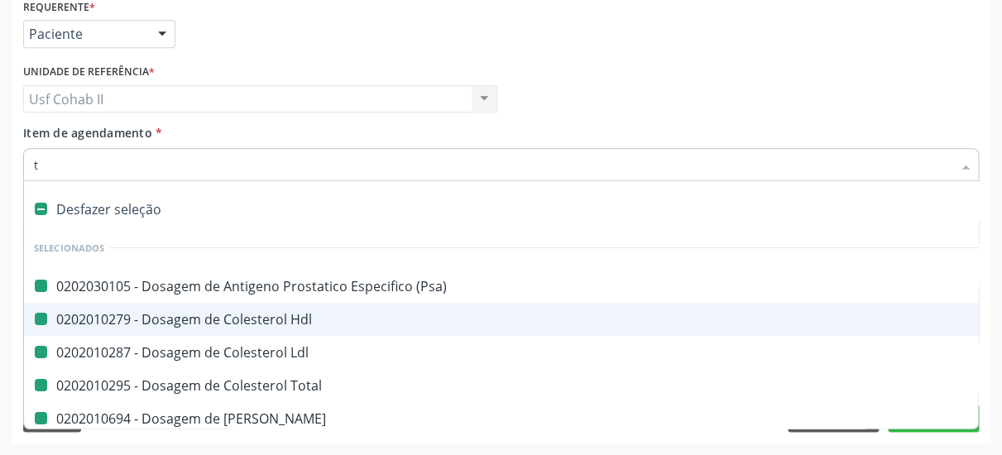
type input "tr"
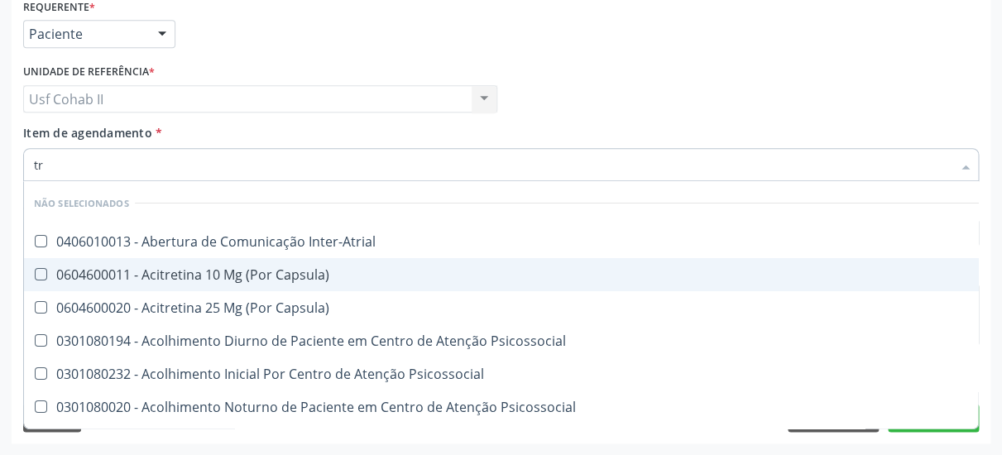
checkbox Inter-Atrial "false"
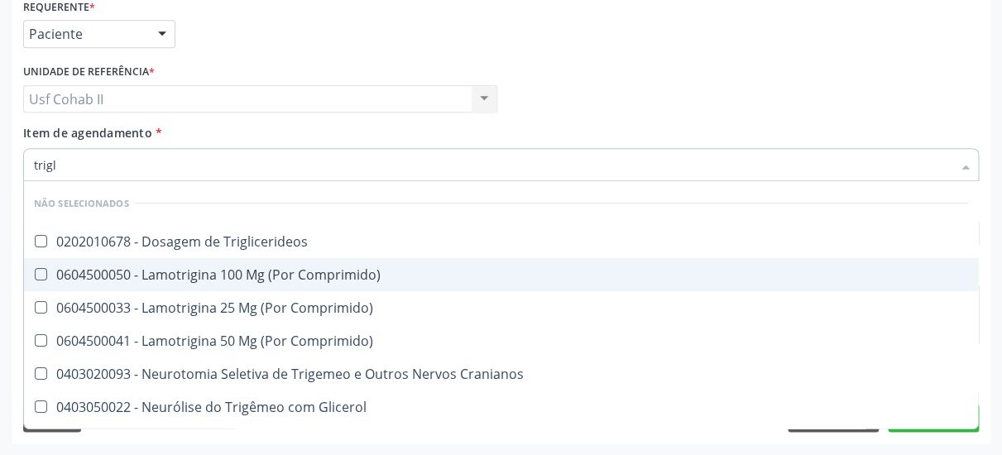
type input "trigli"
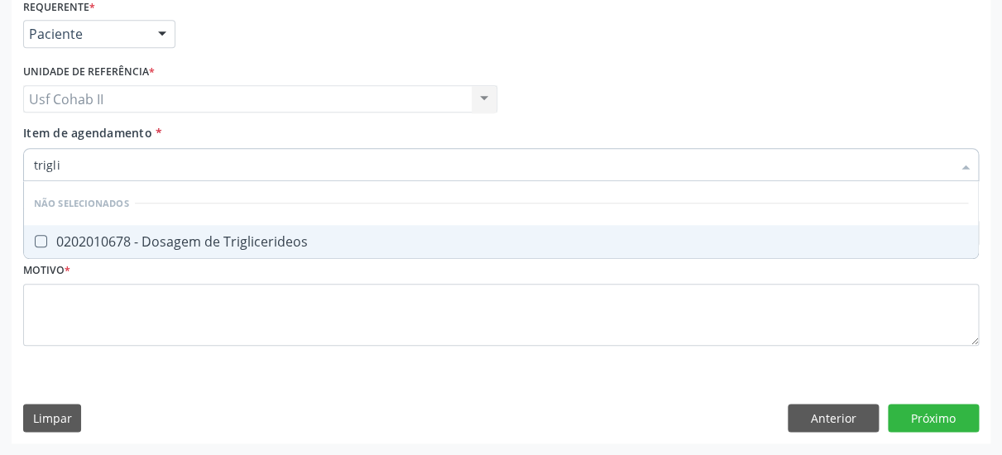
click at [237, 235] on div "0202010678 - Dosagem de Triglicerideos" at bounding box center [501, 241] width 935 height 13
checkbox Triglicerideos "true"
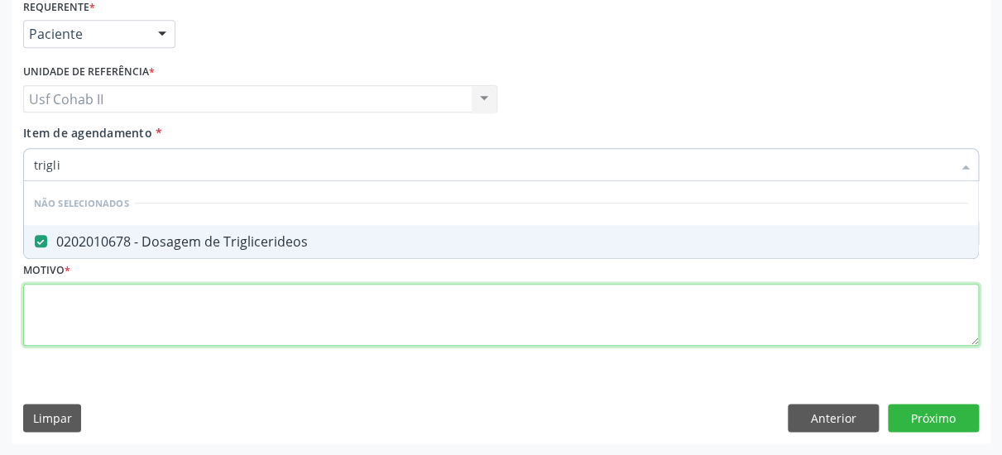
click at [187, 284] on textarea at bounding box center [501, 315] width 956 height 63
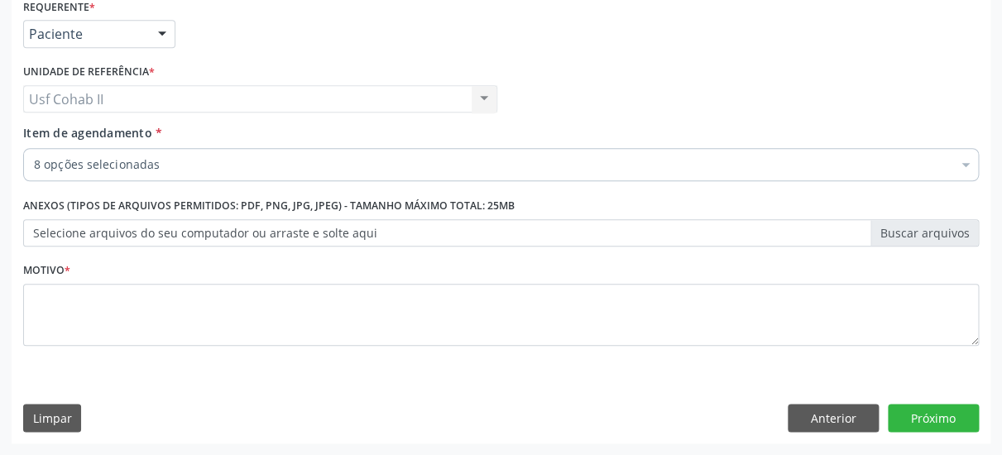
scroll to position [0, 0]
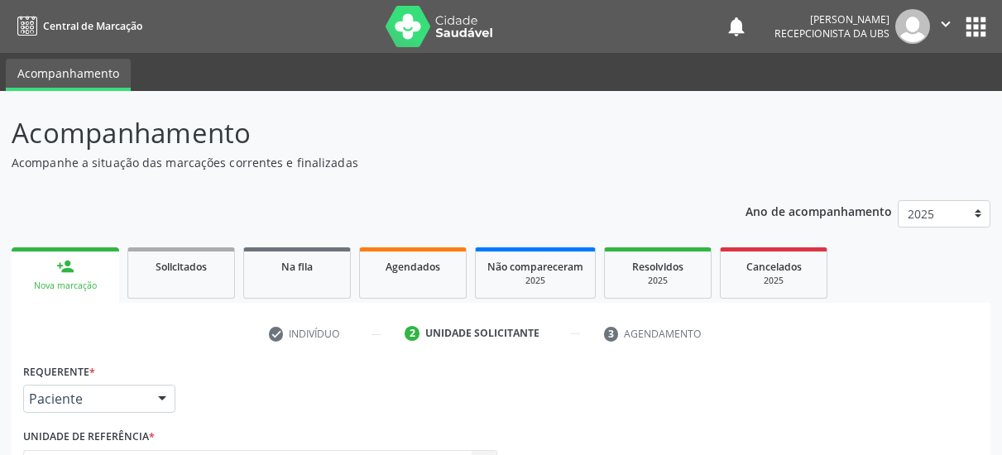
scroll to position [380, 0]
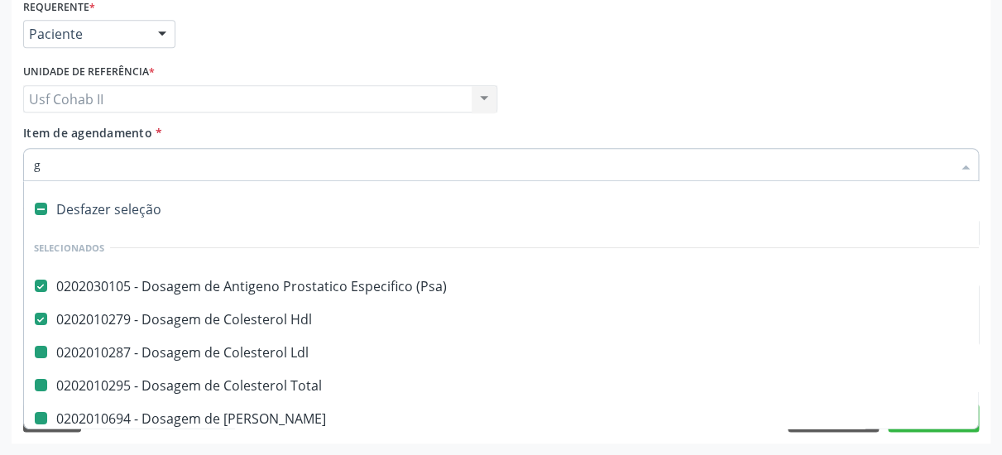
type input "gl"
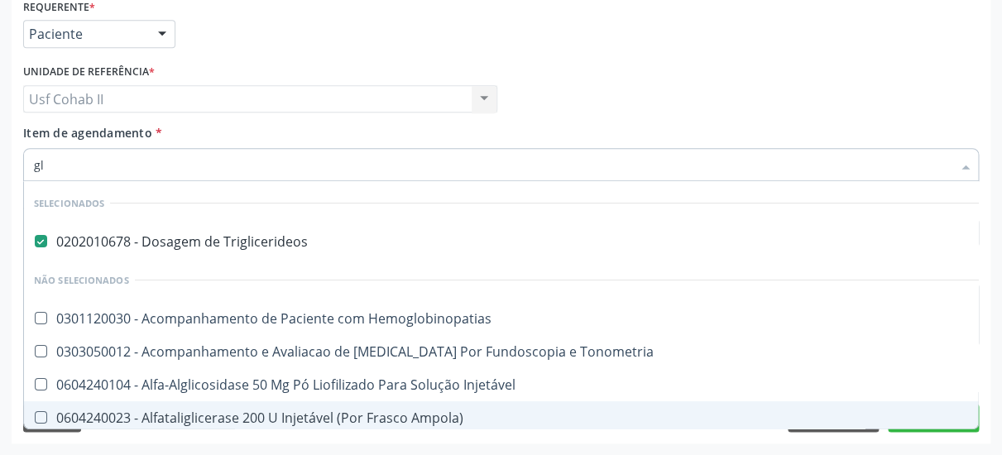
checkbox Hemoglobinopatias "false"
checkbox Tonometria "false"
checkbox Injetável "false"
type input "glicos"
checkbox Triglicerideos "false"
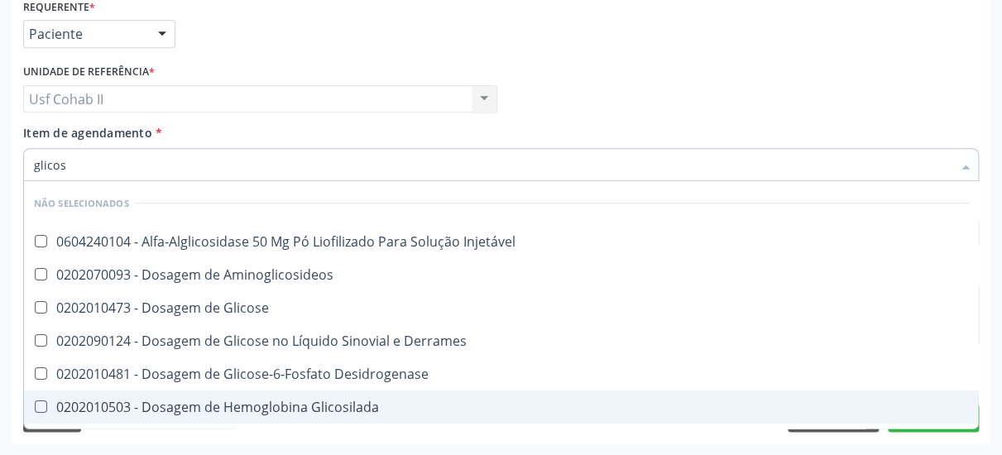
type input "glicose"
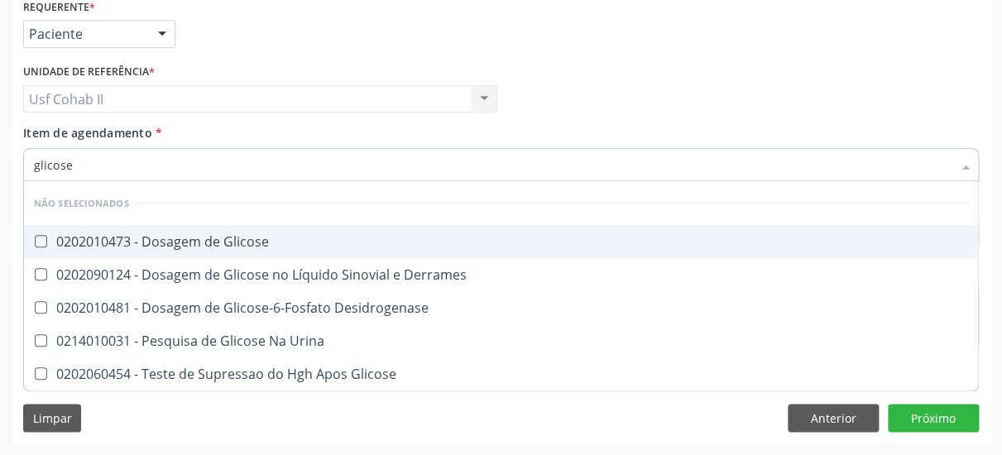
click at [174, 235] on div "0202010473 - Dosagem de Glicose" at bounding box center [501, 241] width 935 height 13
checkbox Glicose "true"
click at [537, 72] on div "Médico Solicitante Por favor, selecione a Unidade de Atendimento primeiro Nenhu…" at bounding box center [501, 92] width 964 height 65
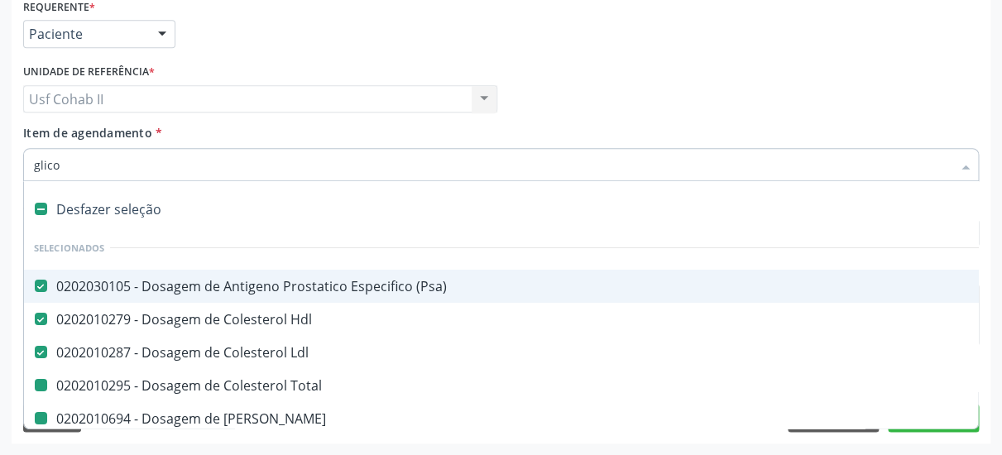
type input "glicos"
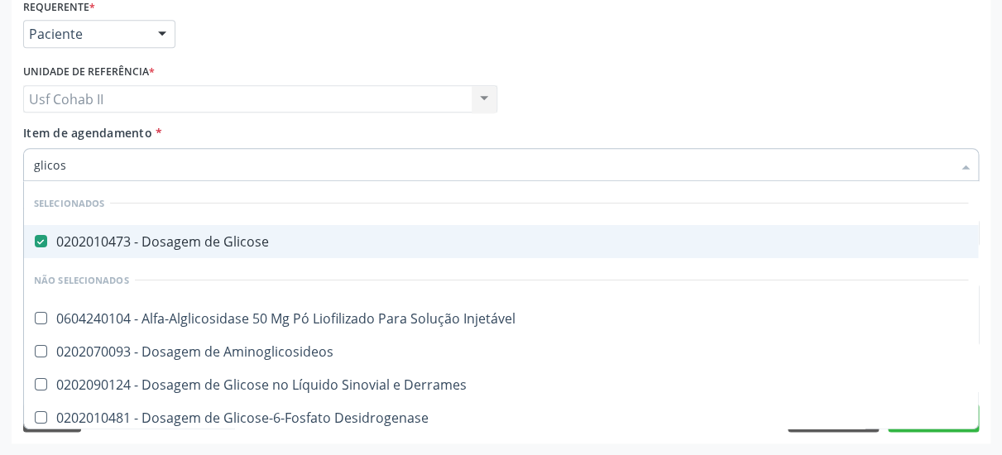
checkbox Aminoglicosideos "false"
checkbox Derrames "false"
checkbox Desidrogenase "false"
checkbox Glicosilada "false"
checkbox Quantitativa "false"
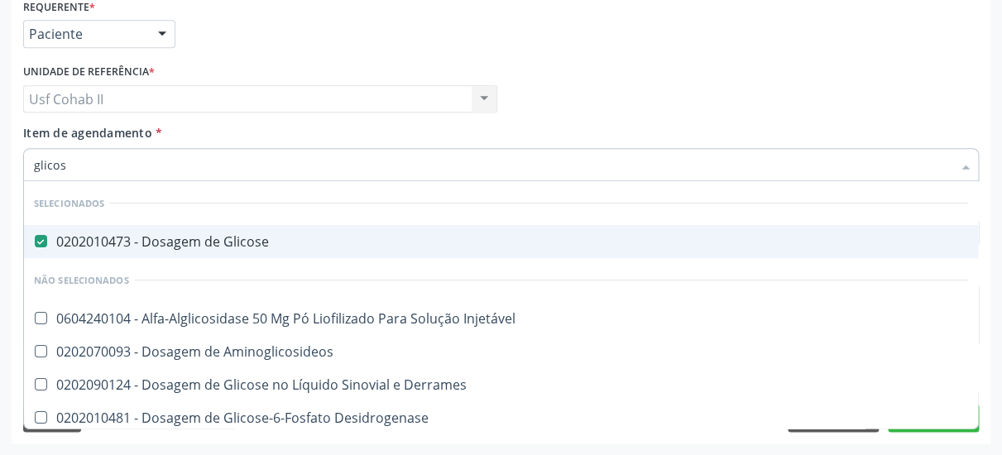
checkbox Urina "false"
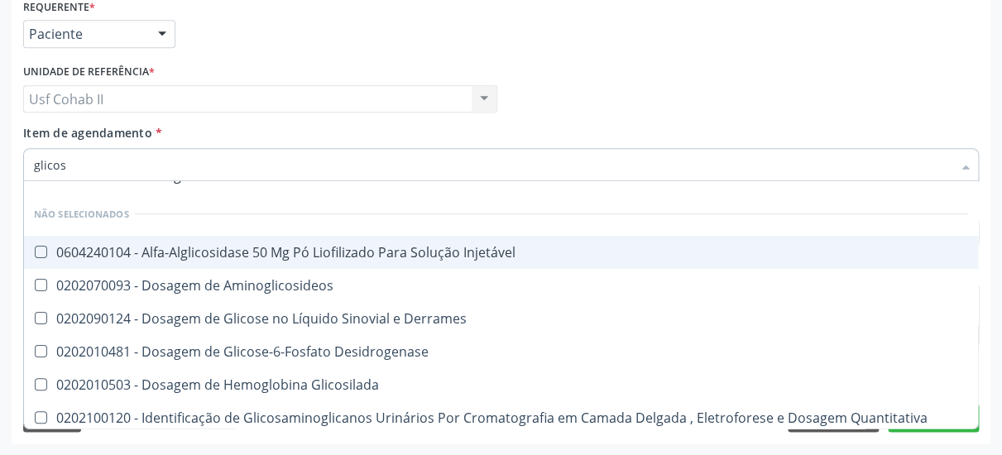
scroll to position [108, 0]
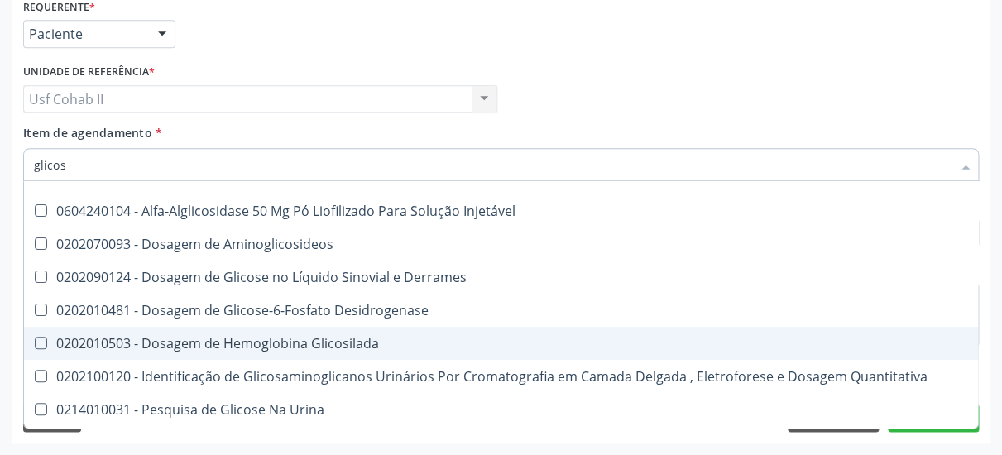
click at [291, 337] on div "0202010503 - Dosagem de Hemoglobina Glicosilada" at bounding box center [501, 343] width 935 height 13
checkbox Glicosilada "true"
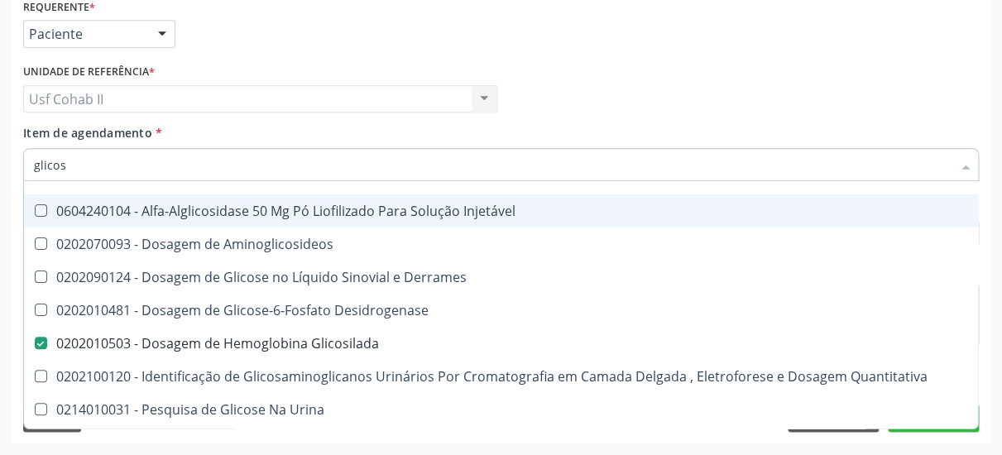
click at [585, 60] on div "Médico Solicitante Por favor, selecione a Unidade de Atendimento primeiro Nenhu…" at bounding box center [501, 92] width 964 height 65
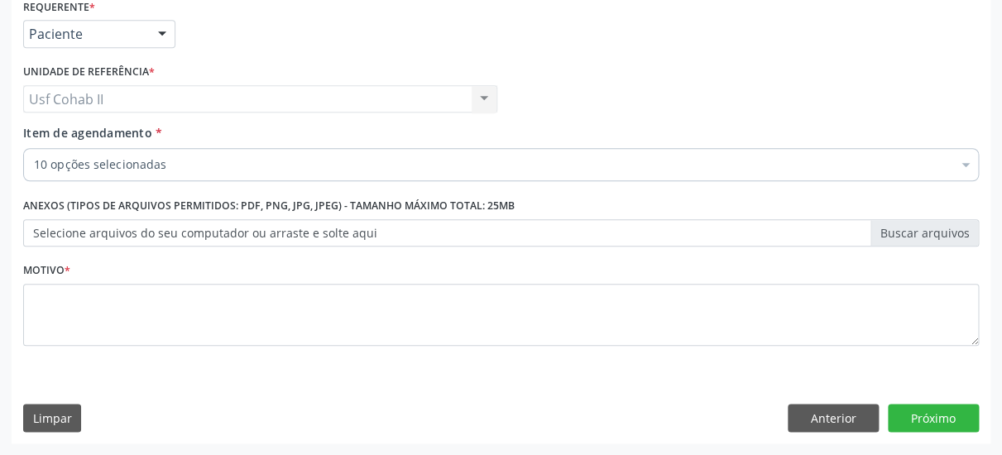
scroll to position [0, 0]
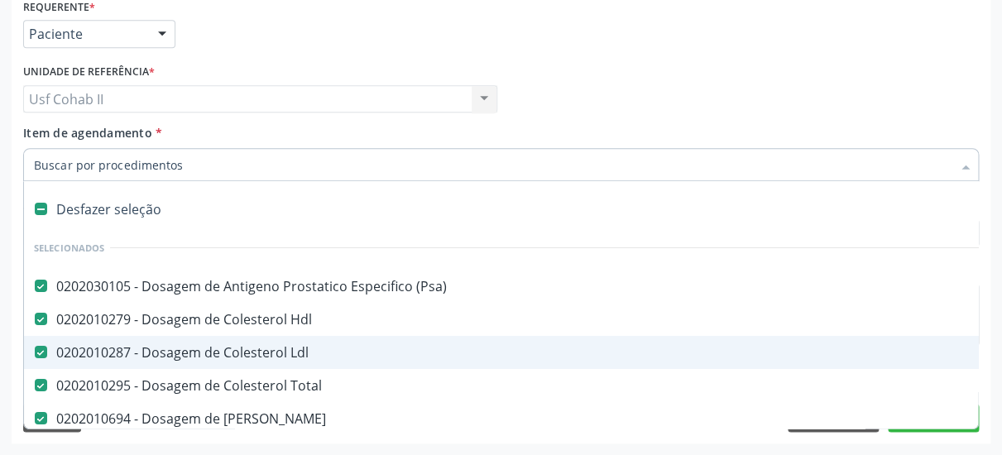
paste input "0202050017"
type input "0202050017"
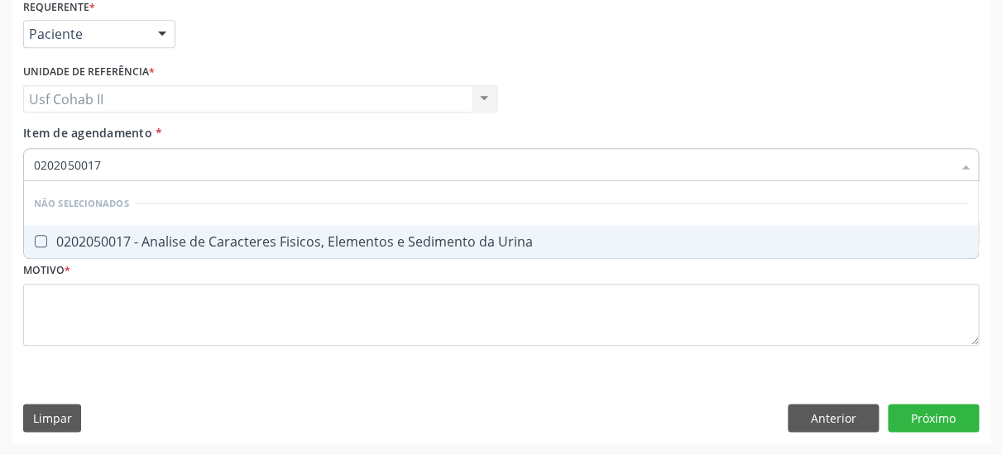
click at [175, 235] on div "0202050017 - Analise de Caracteres Fisicos, Elementos e Sedimento da Urina" at bounding box center [501, 241] width 935 height 13
checkbox Urina "true"
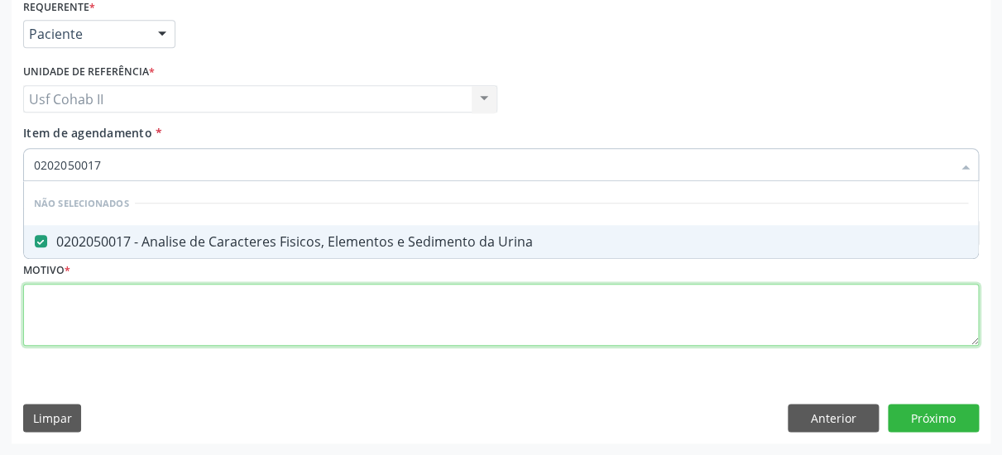
click at [173, 295] on textarea at bounding box center [501, 315] width 956 height 63
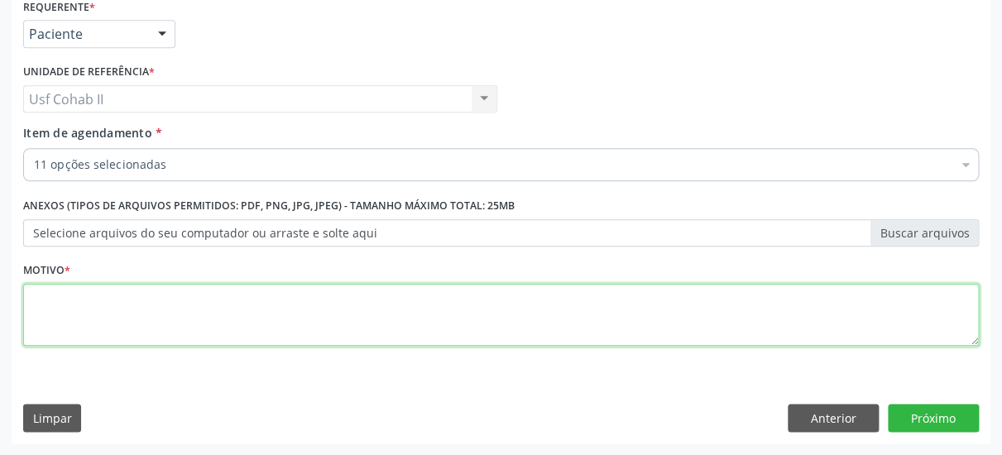
type textarea "."
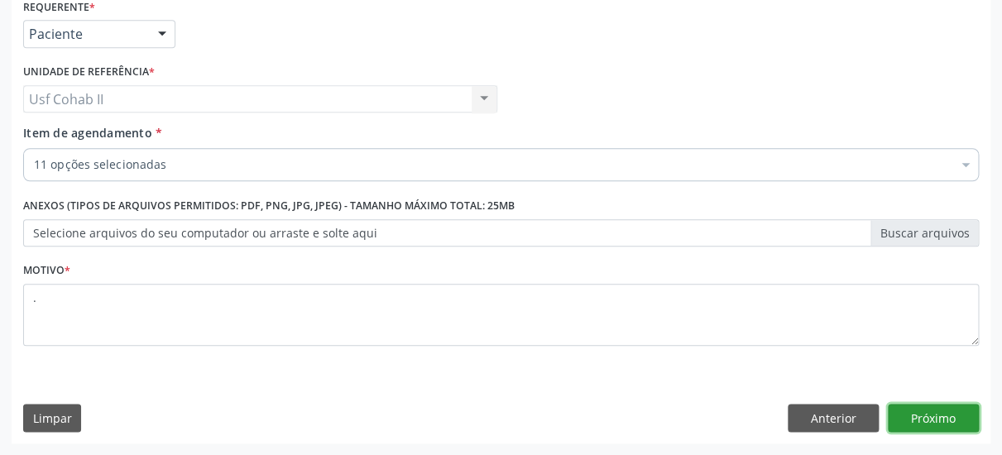
click at [935, 416] on button "Próximo" at bounding box center [933, 418] width 91 height 28
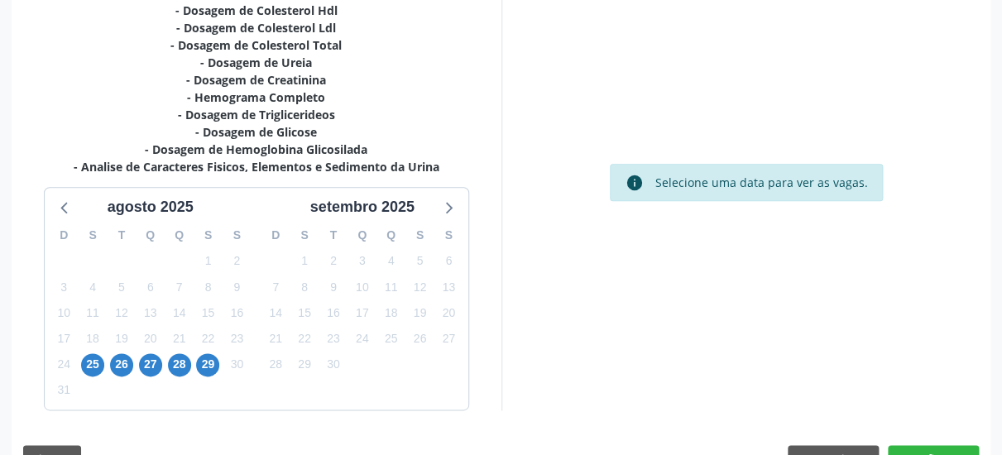
scroll to position [438, 0]
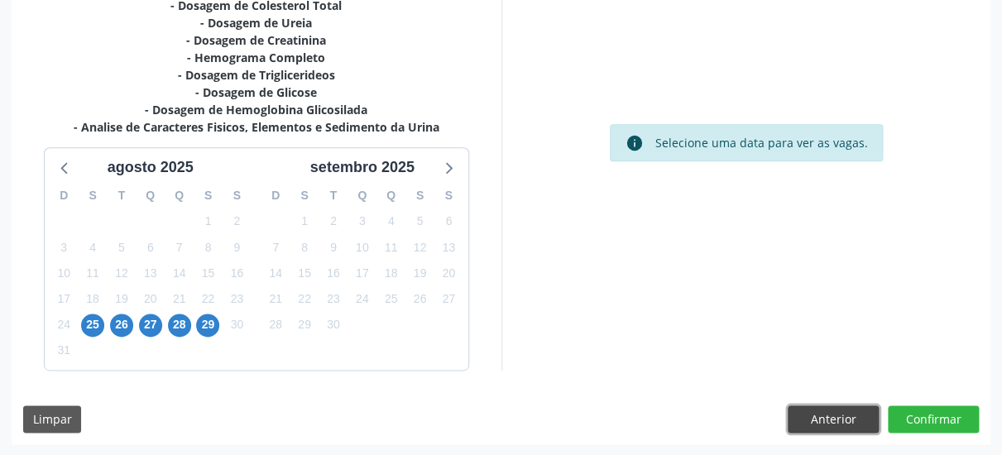
click at [841, 414] on button "Anterior" at bounding box center [833, 420] width 91 height 28
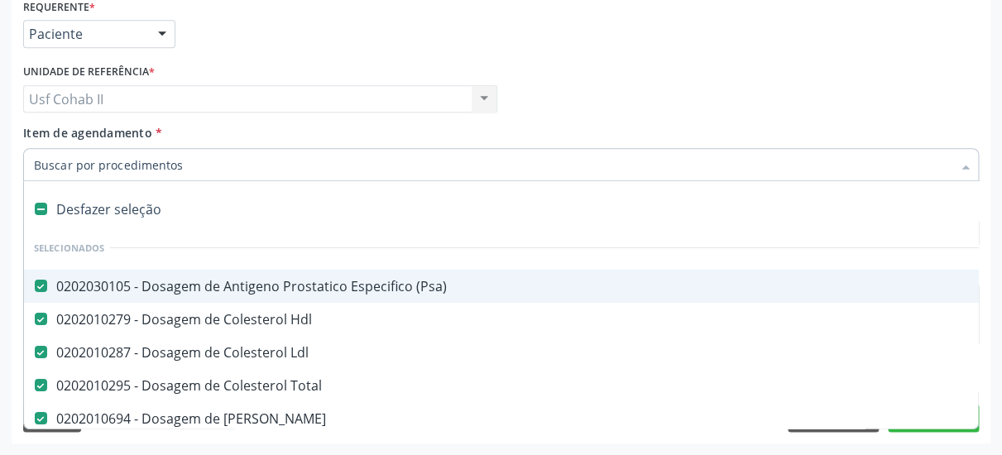
paste input "0202010503"
type input "0202010503"
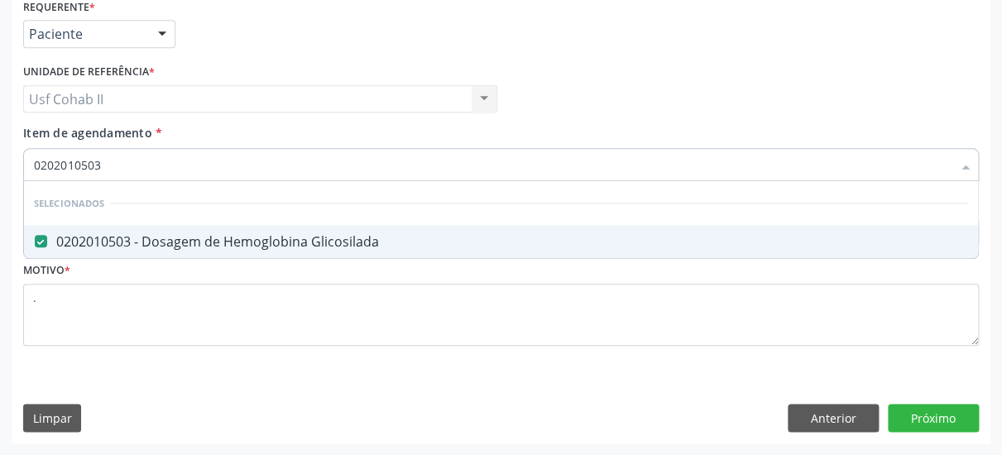
click at [743, 64] on div "Médico Solicitante Por favor, selecione a Unidade de Atendimento primeiro Nenhu…" at bounding box center [501, 92] width 964 height 65
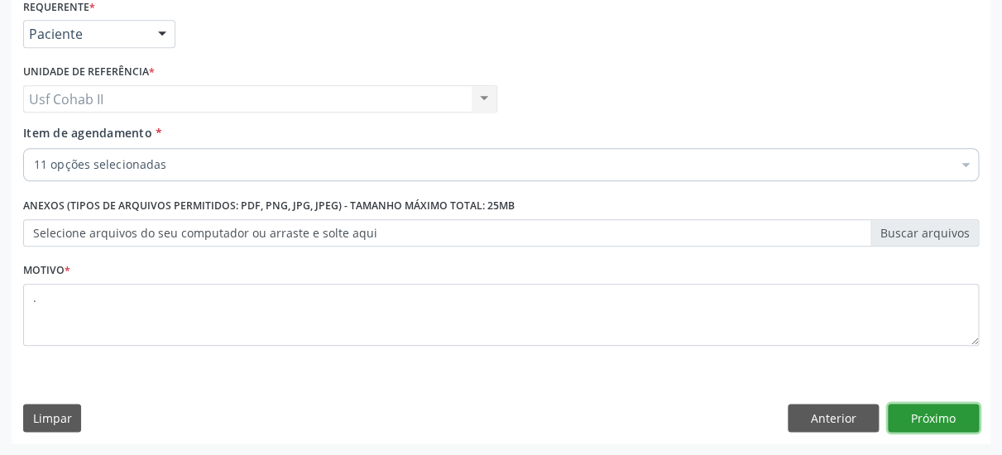
click at [941, 412] on button "Próximo" at bounding box center [933, 418] width 91 height 28
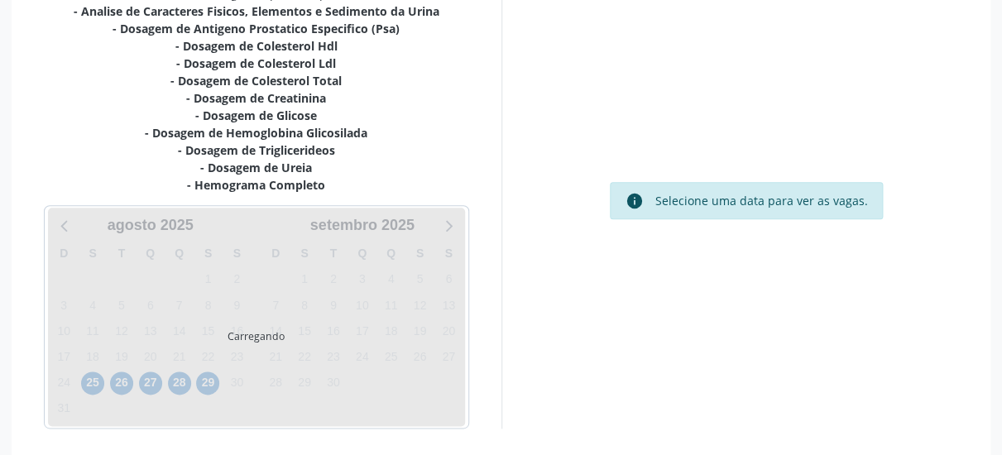
scroll to position [386, 0]
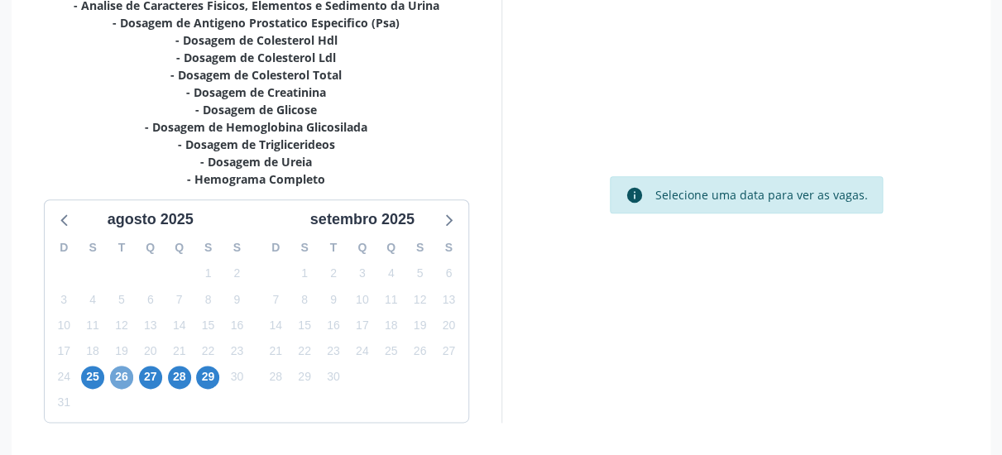
click at [126, 383] on span "26" at bounding box center [121, 377] width 23 height 23
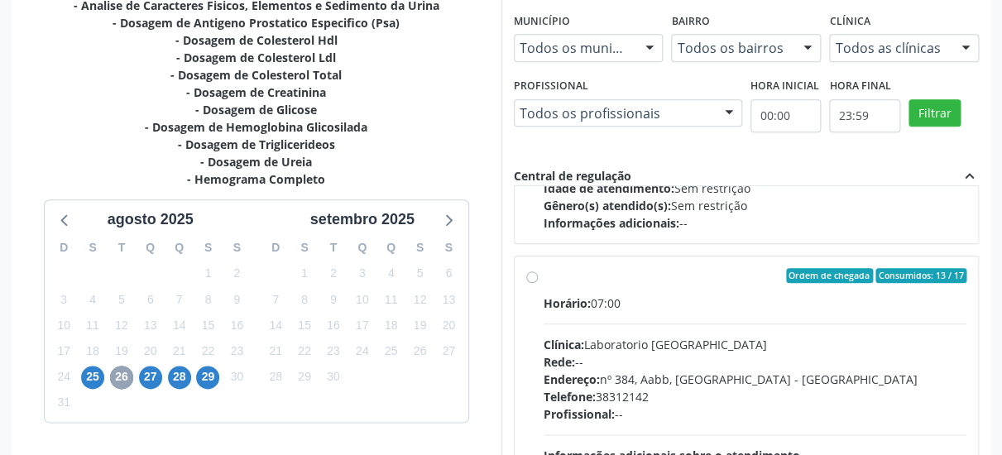
scroll to position [550, 0]
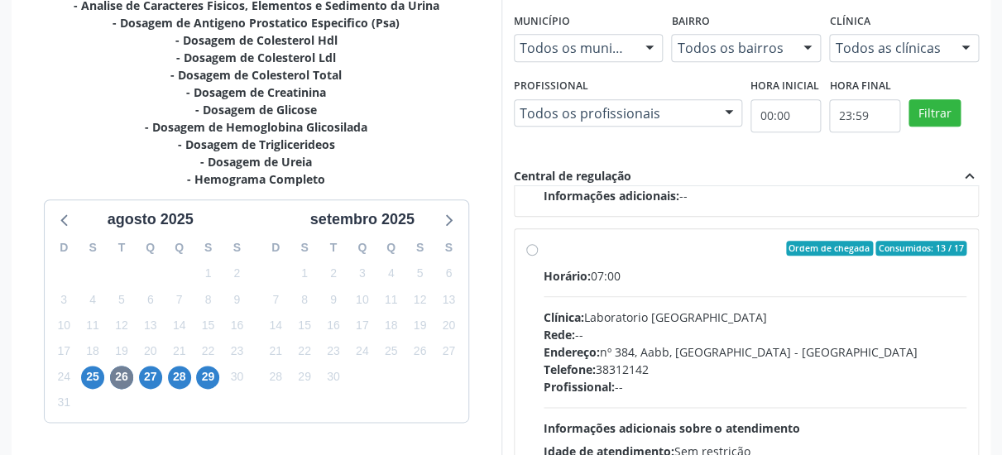
click at [544, 250] on label "Ordem de chegada Consumidos: 13 / 17 Horário: 07:00 Clínica: Laboratorio Sao Fr…" at bounding box center [756, 368] width 424 height 254
click at [536, 250] on input "Ordem de chegada Consumidos: 13 / 17 Horário: 07:00 Clínica: Laboratorio Sao Fr…" at bounding box center [532, 248] width 12 height 15
radio input "true"
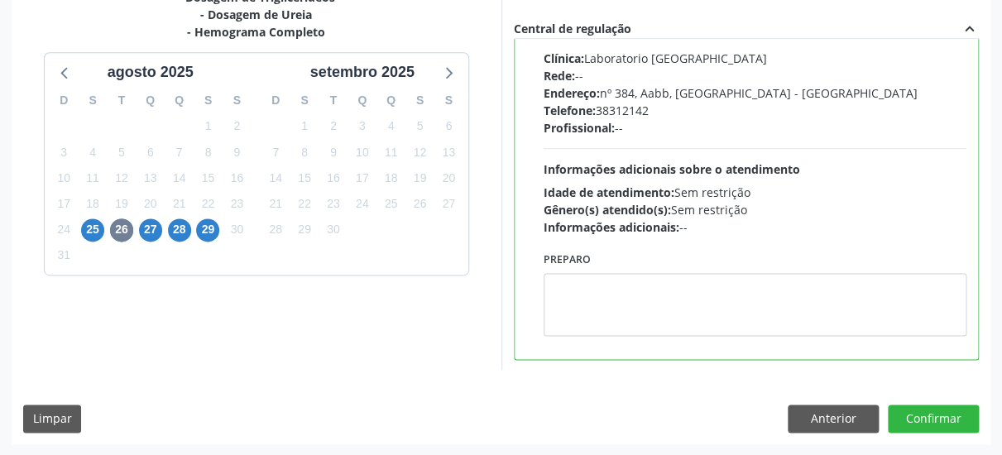
scroll to position [533, 0]
click at [926, 429] on button "Confirmar" at bounding box center [933, 419] width 91 height 28
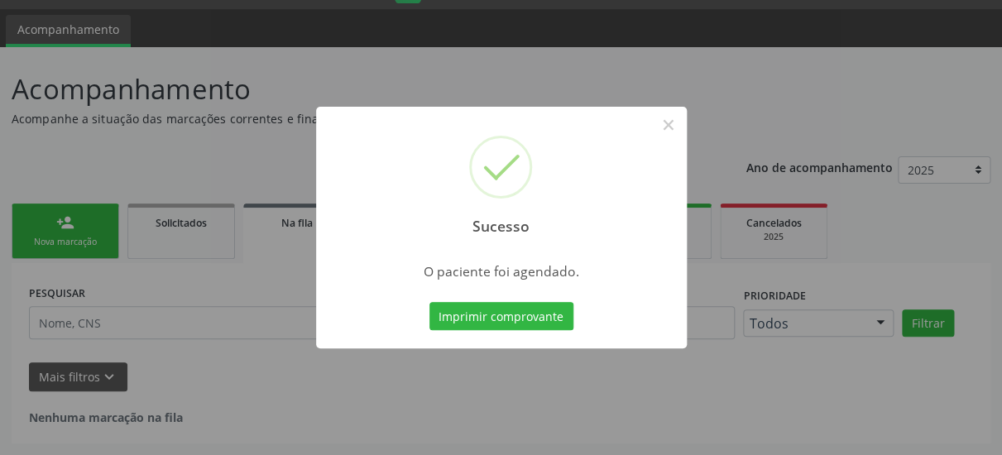
scroll to position [42, 0]
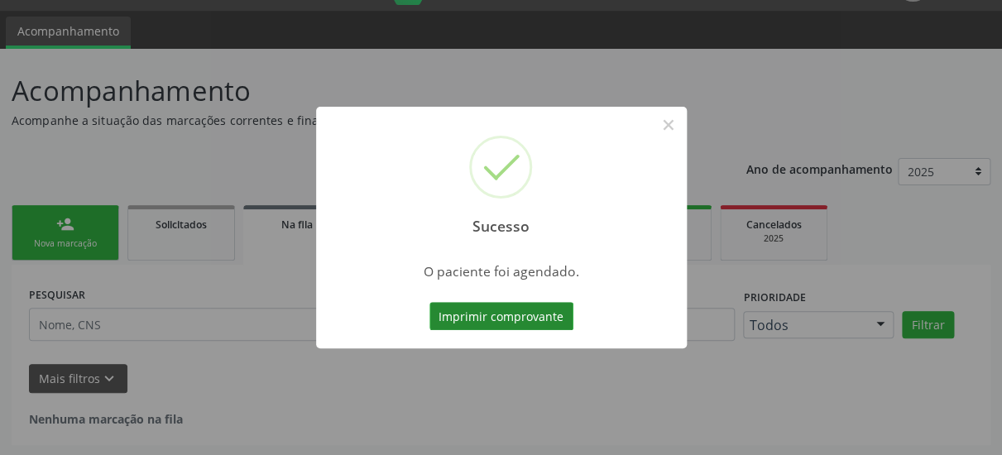
click at [507, 320] on button "Imprimir comprovante" at bounding box center [502, 316] width 144 height 28
